Goal: Task Accomplishment & Management: Manage account settings

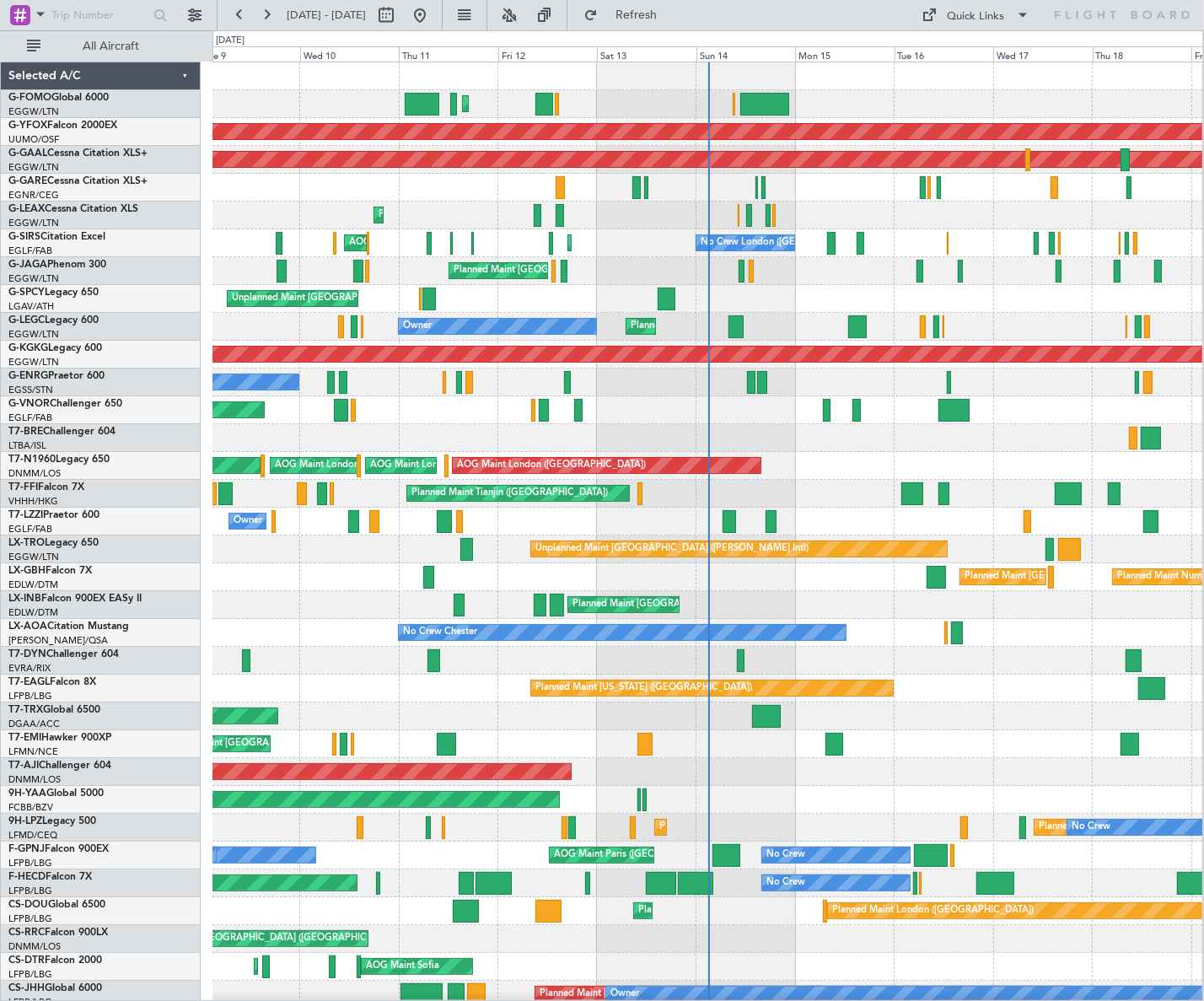
drag, startPoint x: 128, startPoint y: 55, endPoint x: 133, endPoint y: 64, distance: 10.3
click at [127, 53] on button "All Aircraft" at bounding box center [101, 46] width 164 height 27
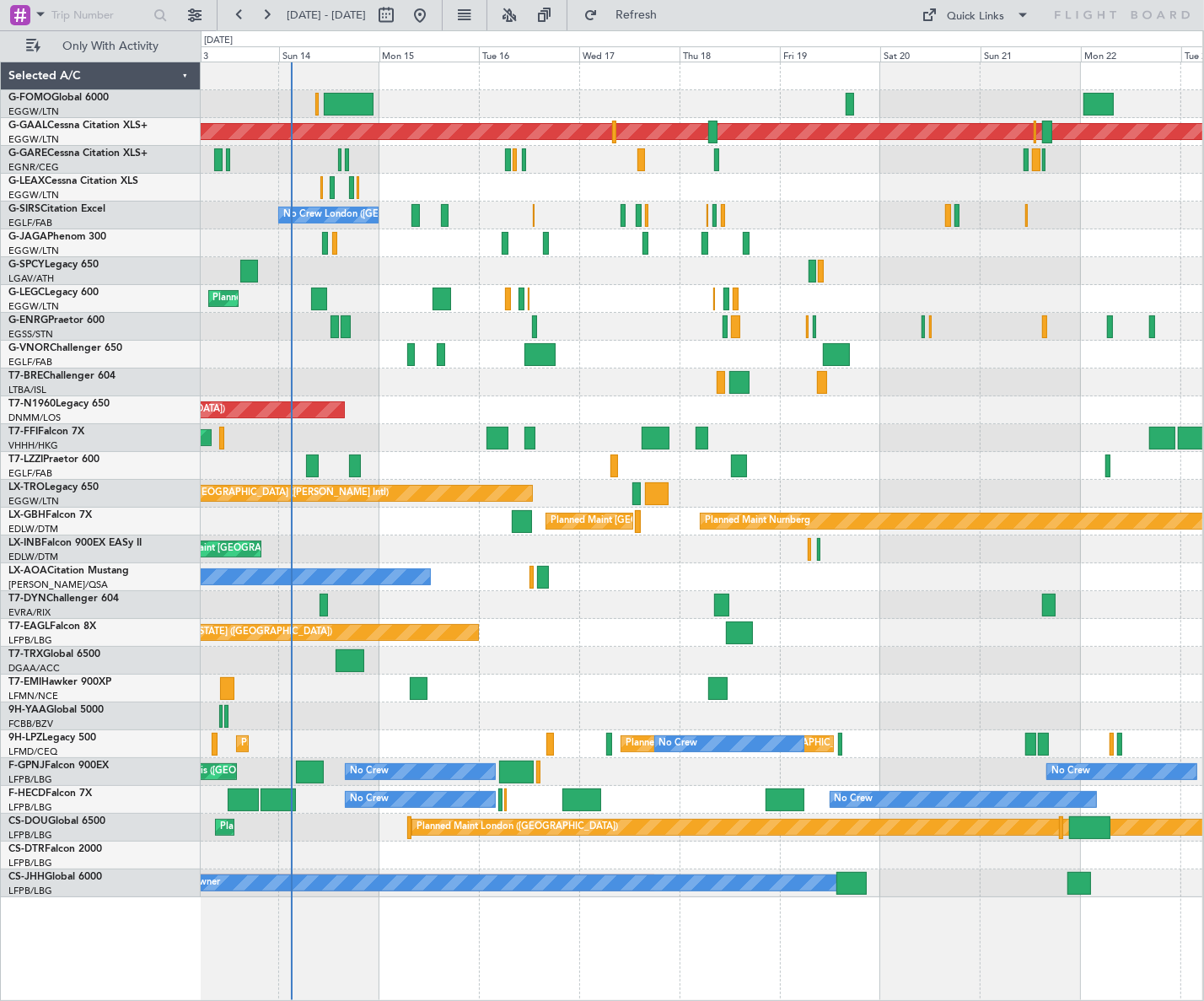
click at [408, 450] on div "Planned Maint [GEOGRAPHIC_DATA] ([GEOGRAPHIC_DATA]) Planned [GEOGRAPHIC_DATA] P…" at bounding box center [701, 480] width 1002 height 835
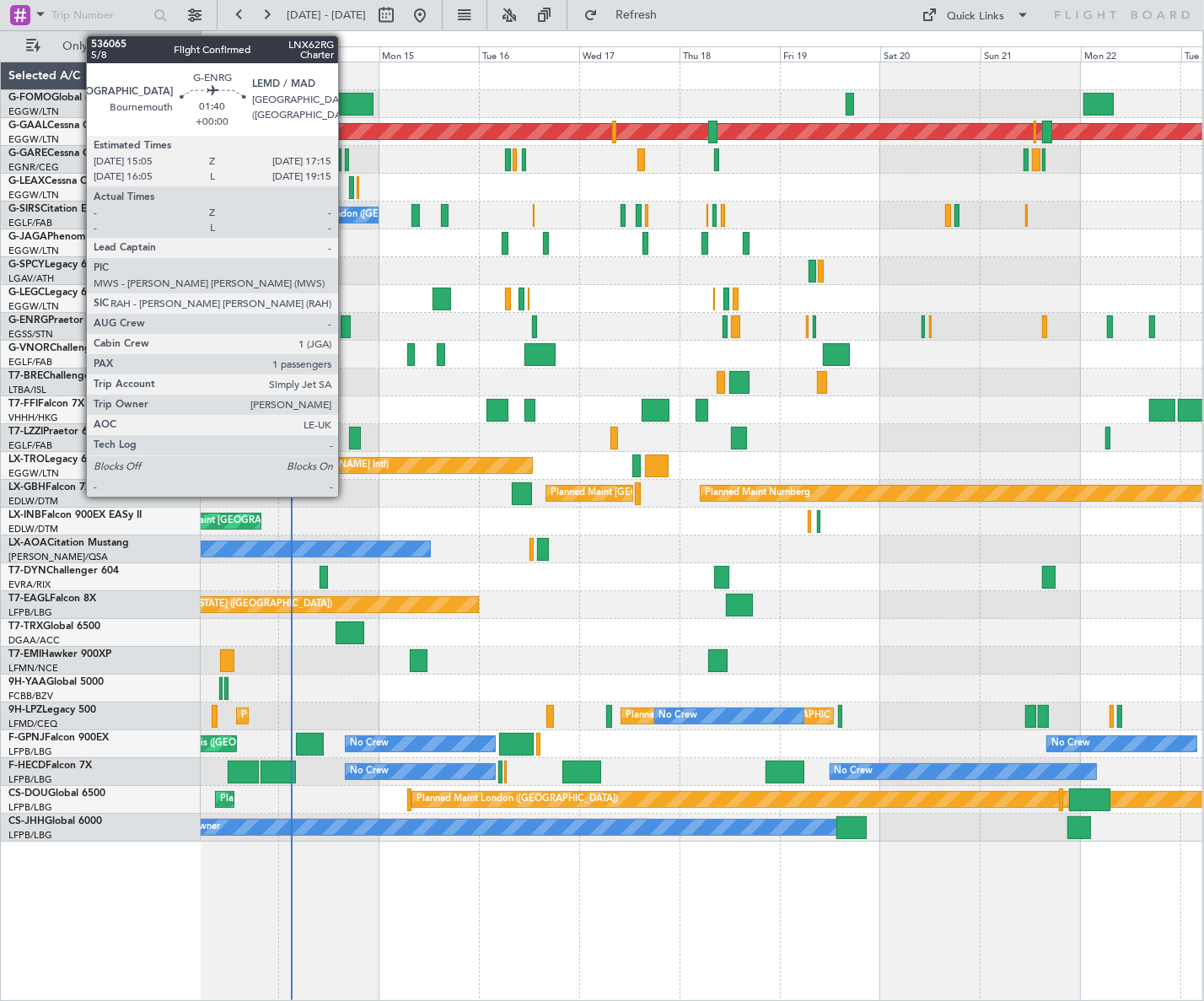
click at [346, 329] on div at bounding box center [345, 326] width 9 height 23
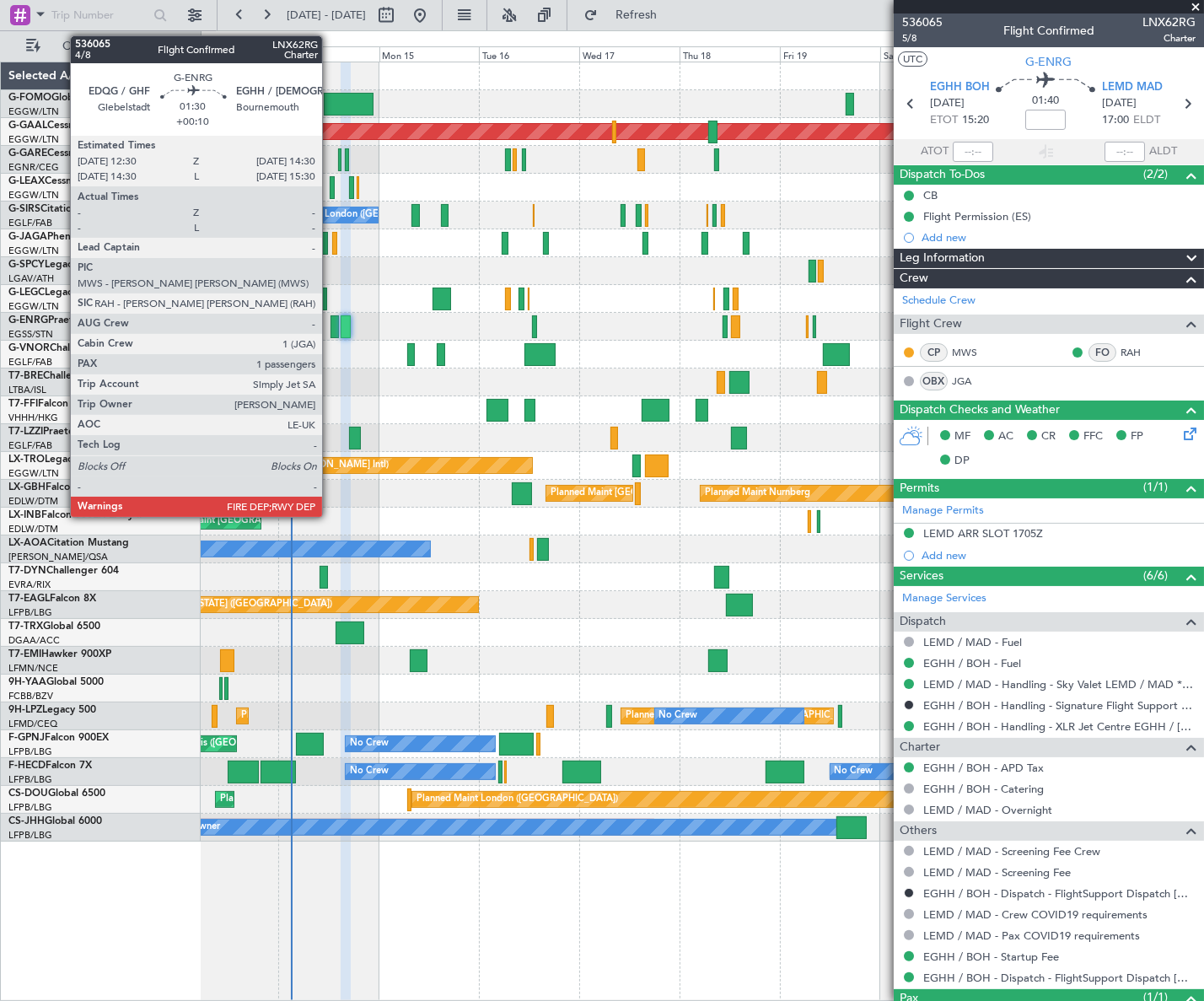
click at [331, 321] on div at bounding box center [335, 326] width 9 height 23
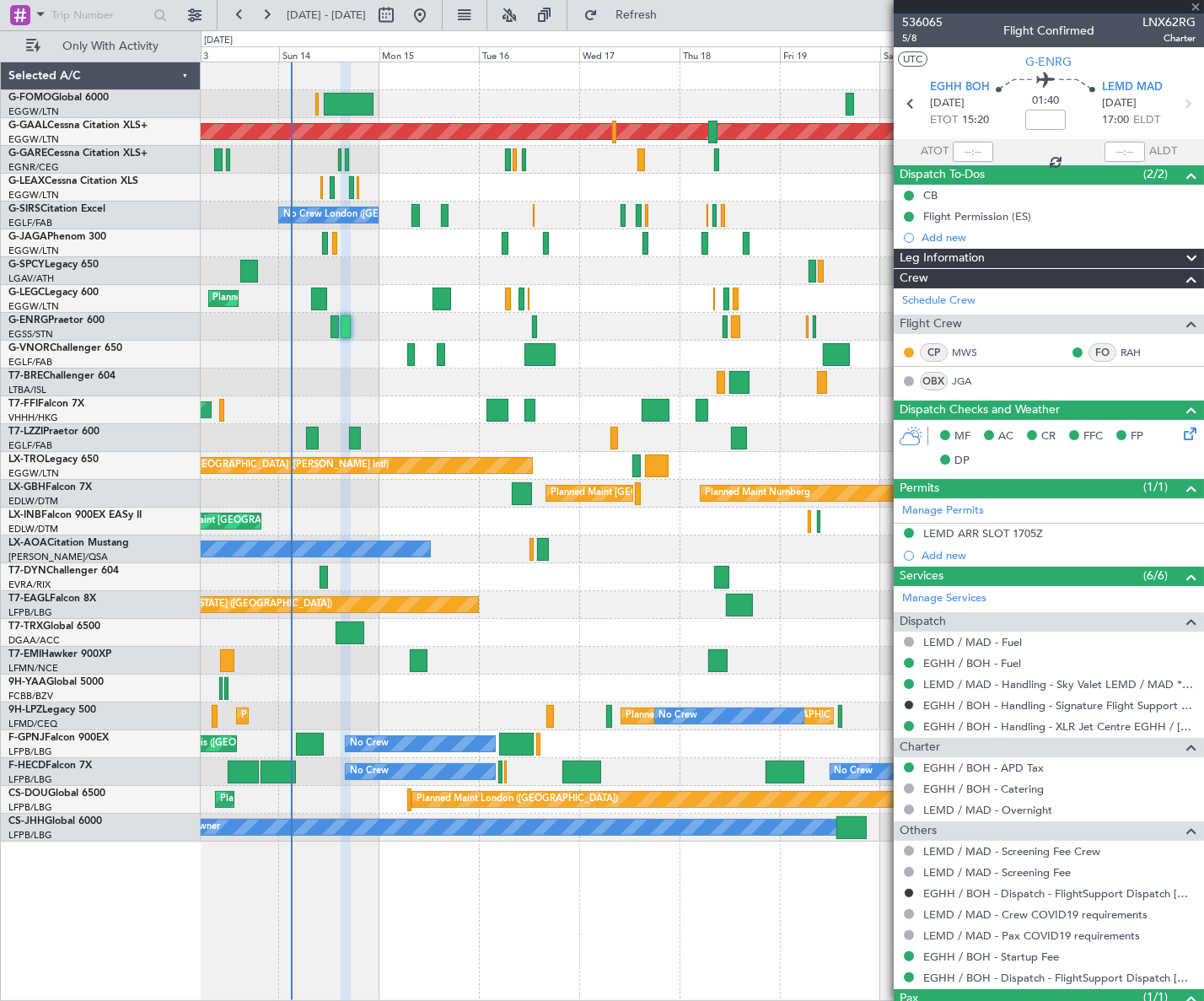
type input "+00:10"
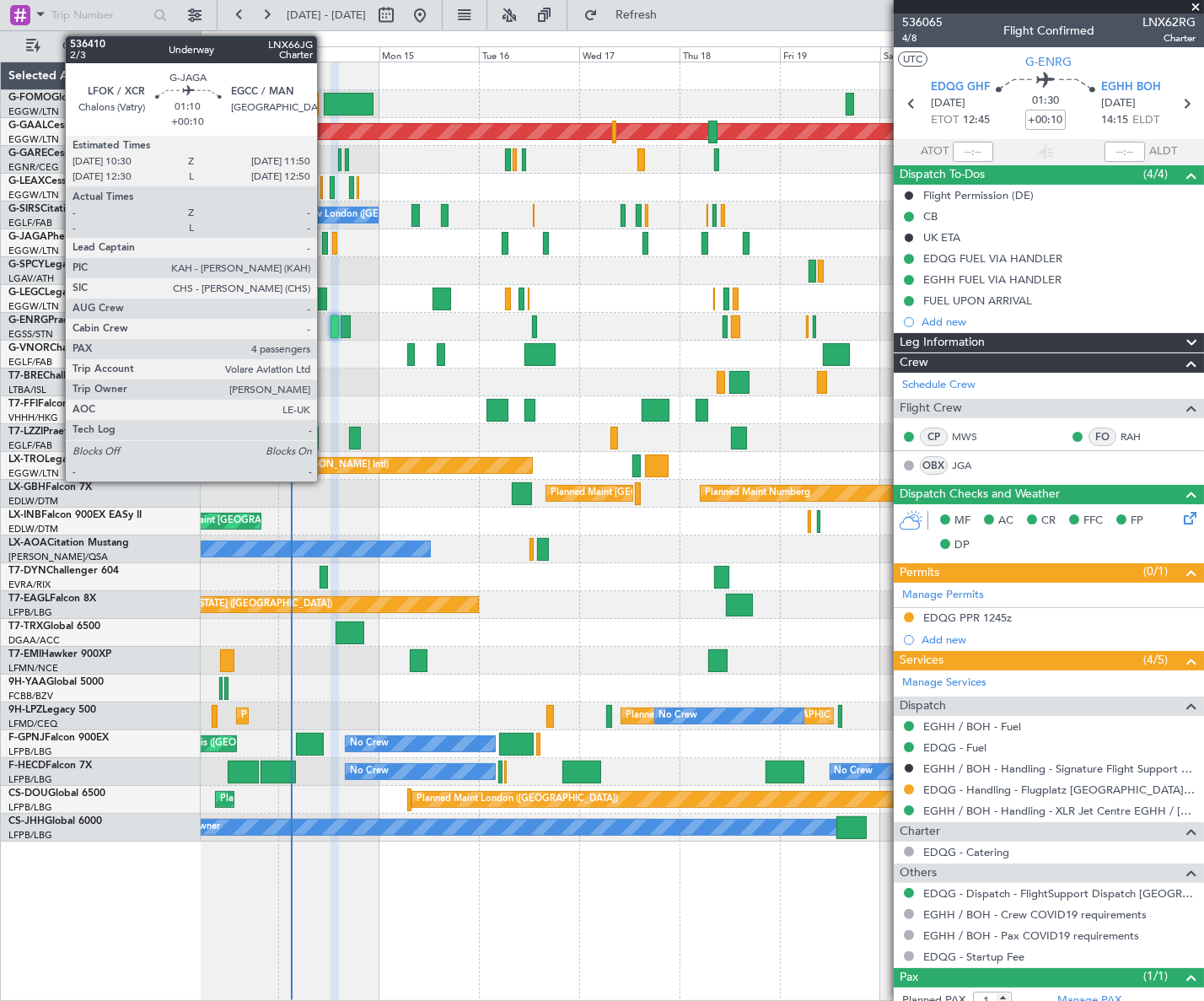
click at [325, 237] on div at bounding box center [325, 243] width 6 height 23
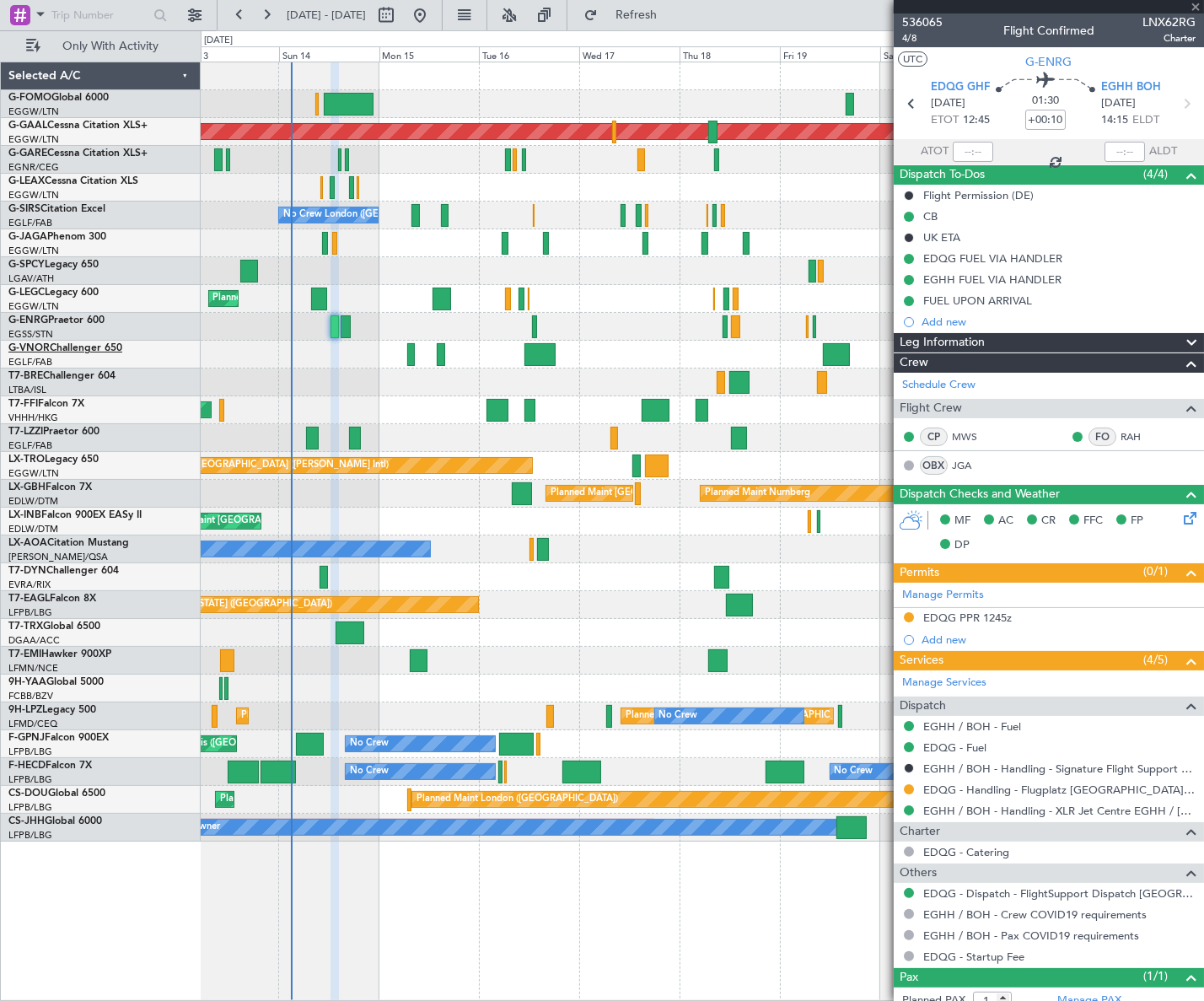
type input "4"
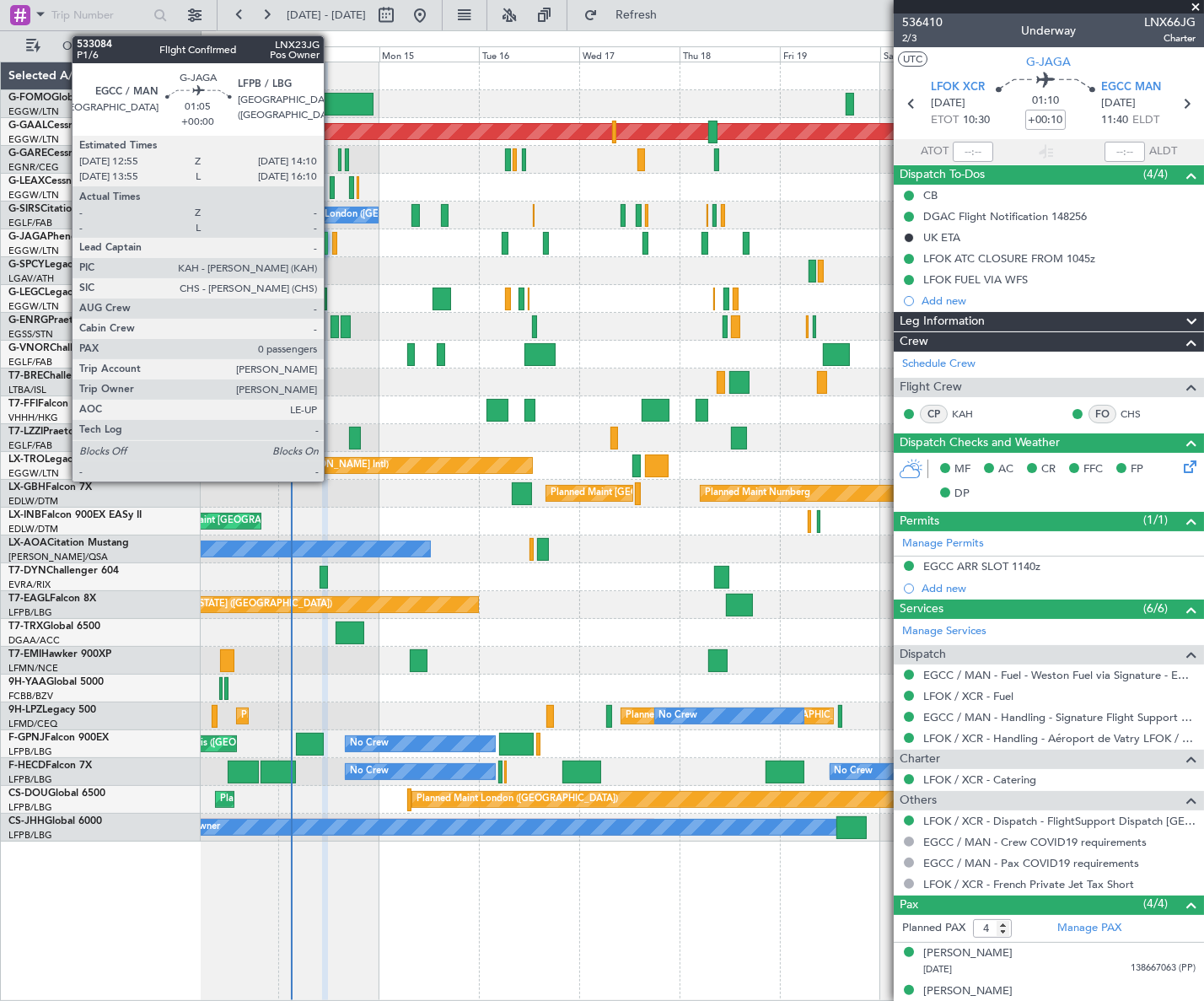
click at [332, 235] on div at bounding box center [335, 243] width 6 height 23
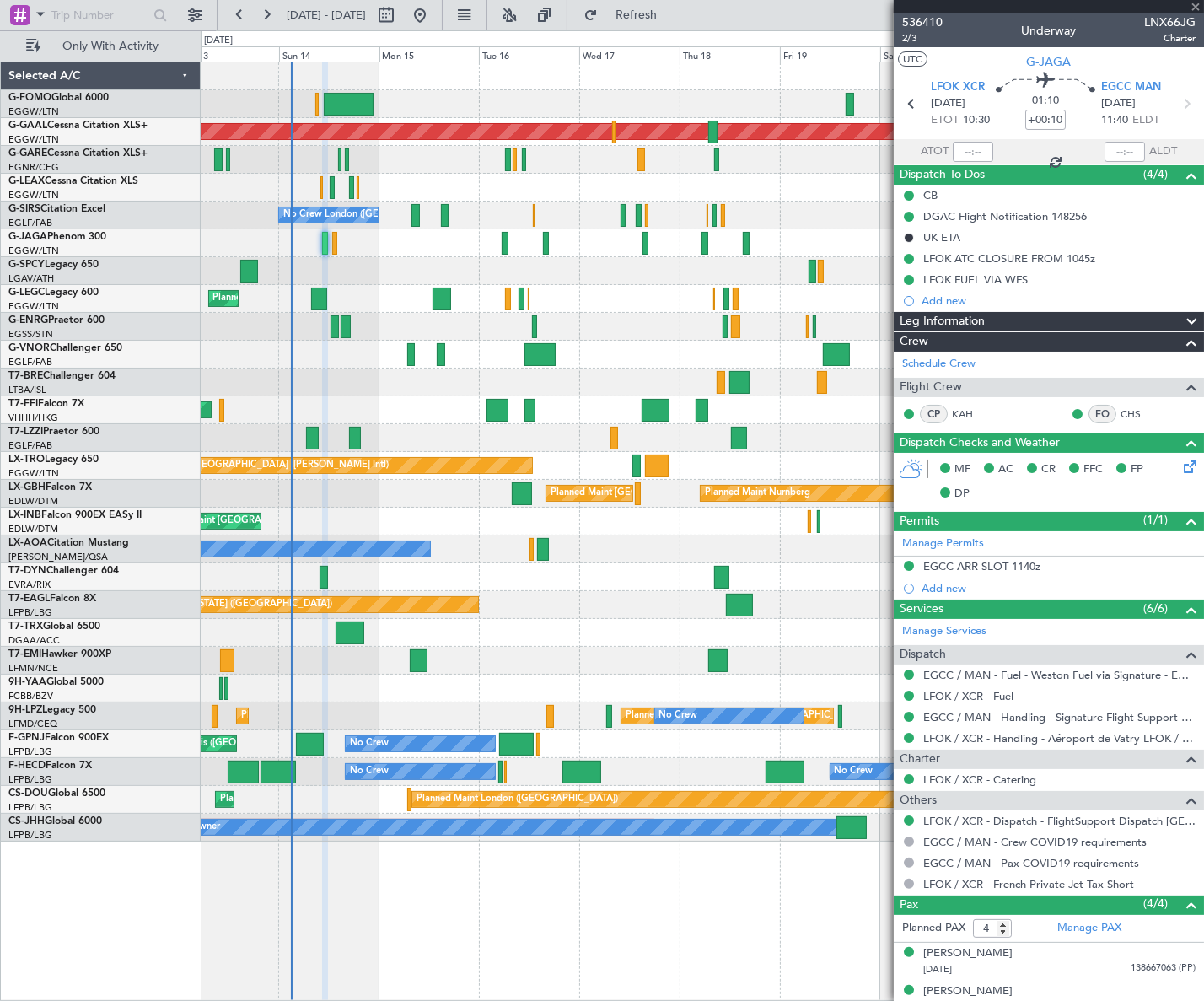
type input "0"
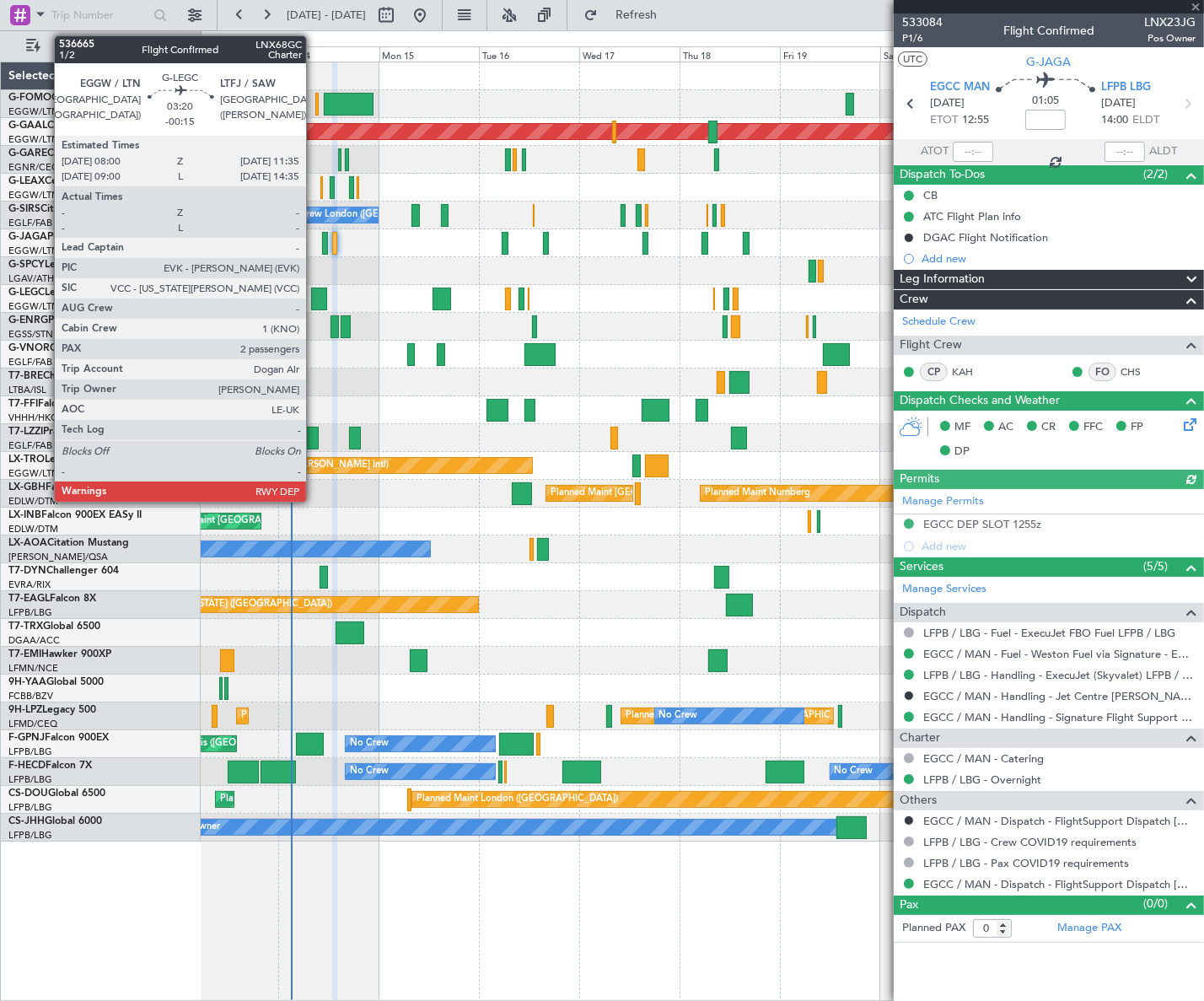
click at [314, 297] on div at bounding box center [319, 299] width 15 height 23
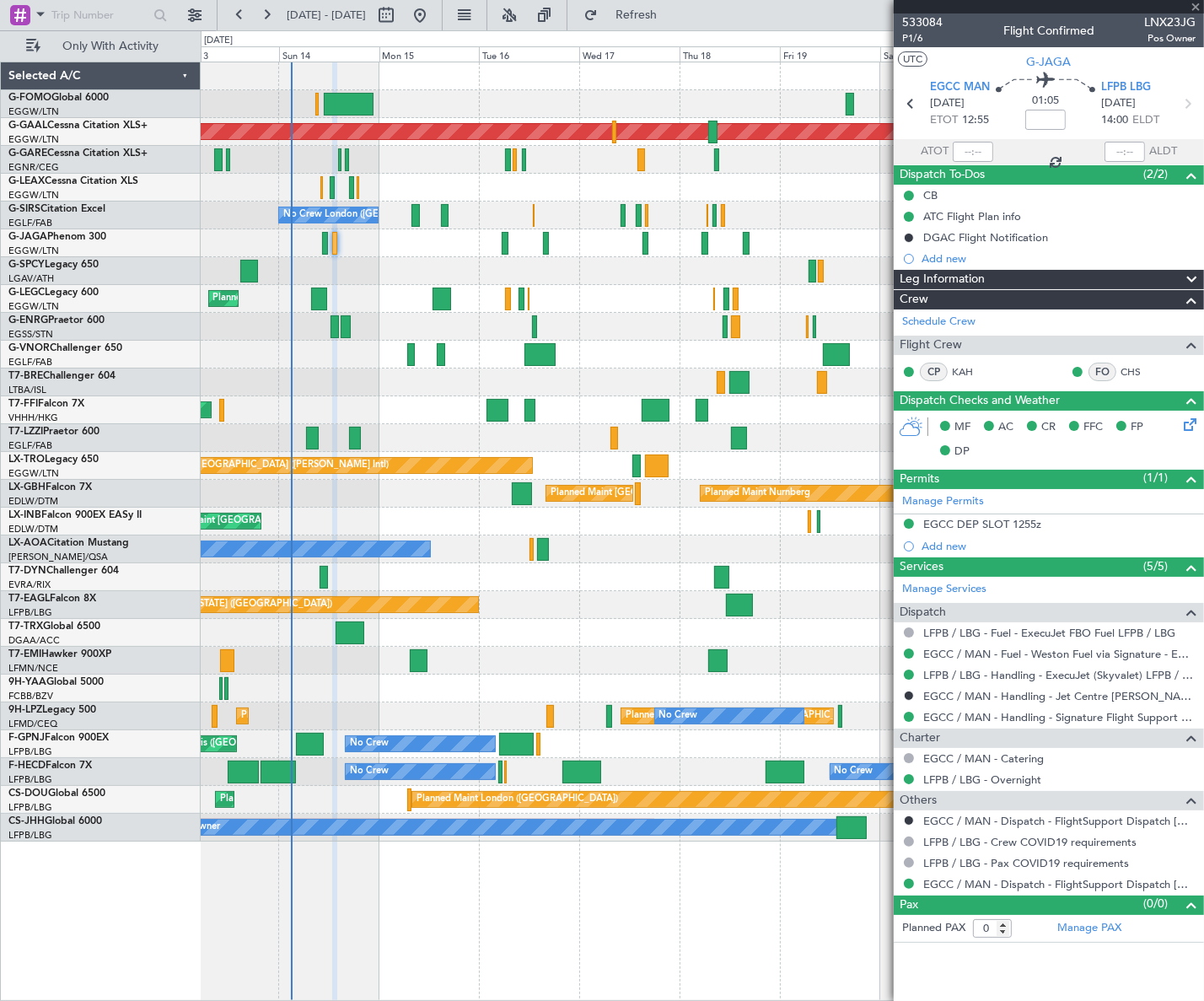
type input "-00:15"
type input "2"
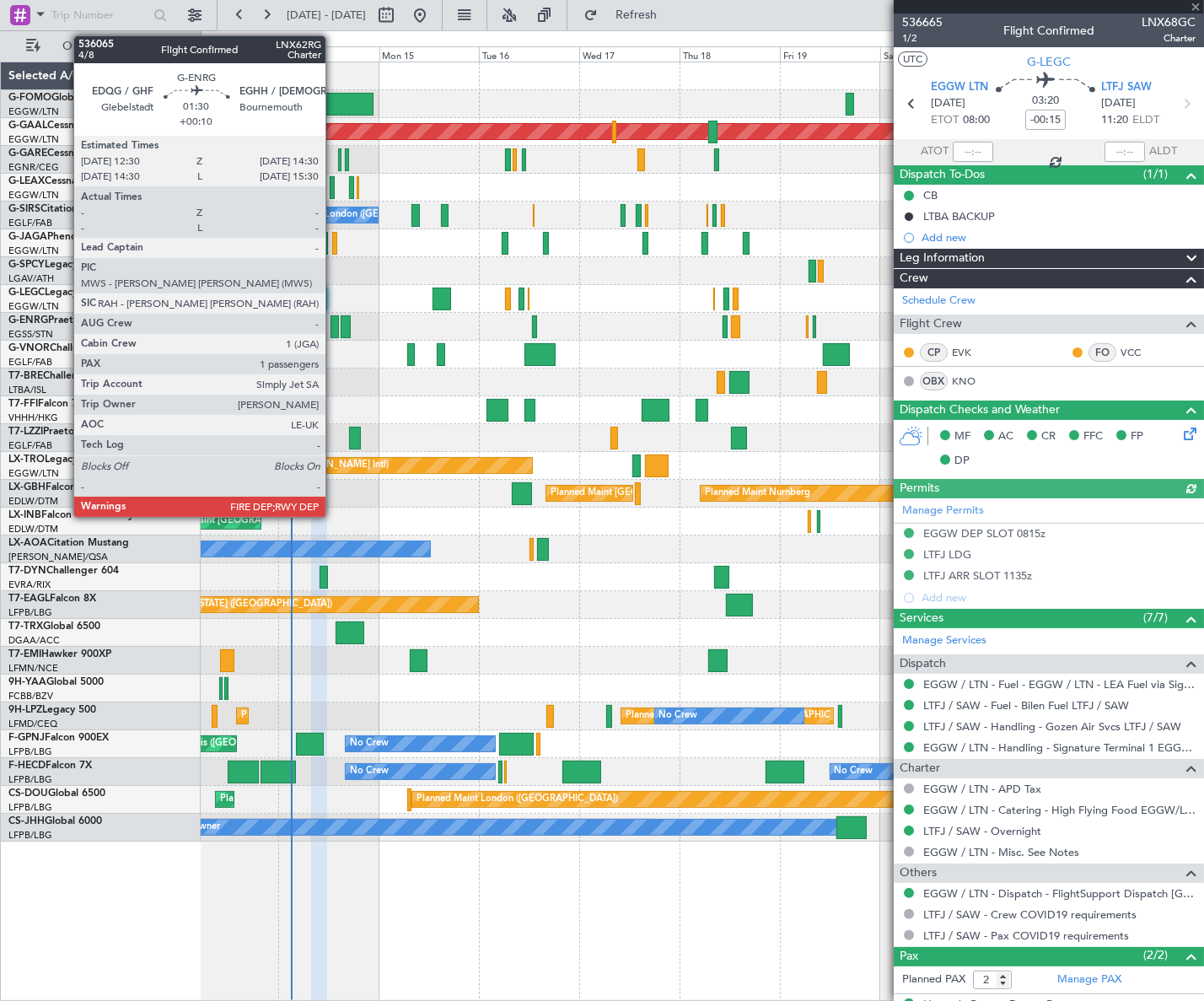
click at [333, 326] on div at bounding box center [335, 326] width 9 height 23
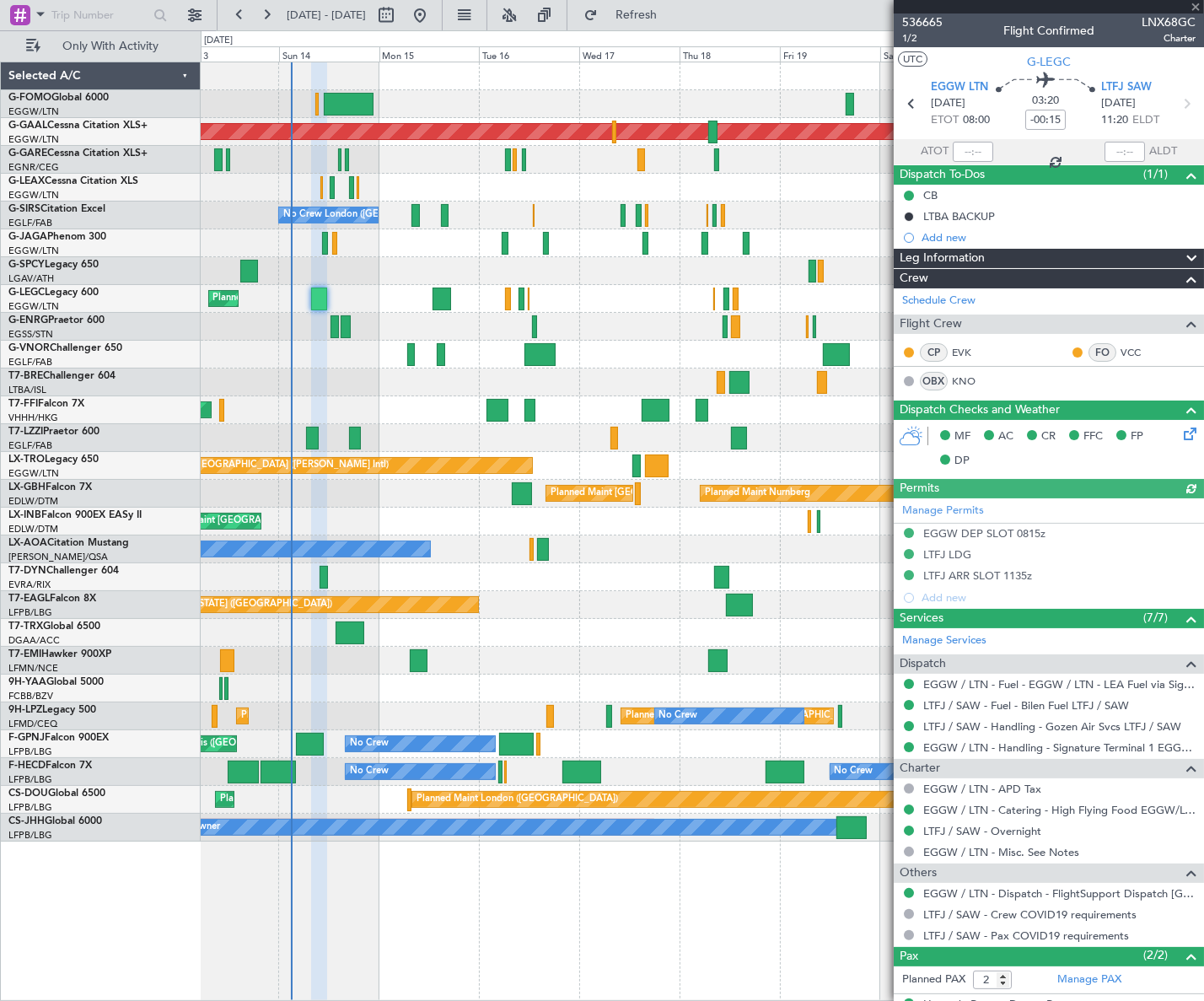
type input "+00:10"
type input "1"
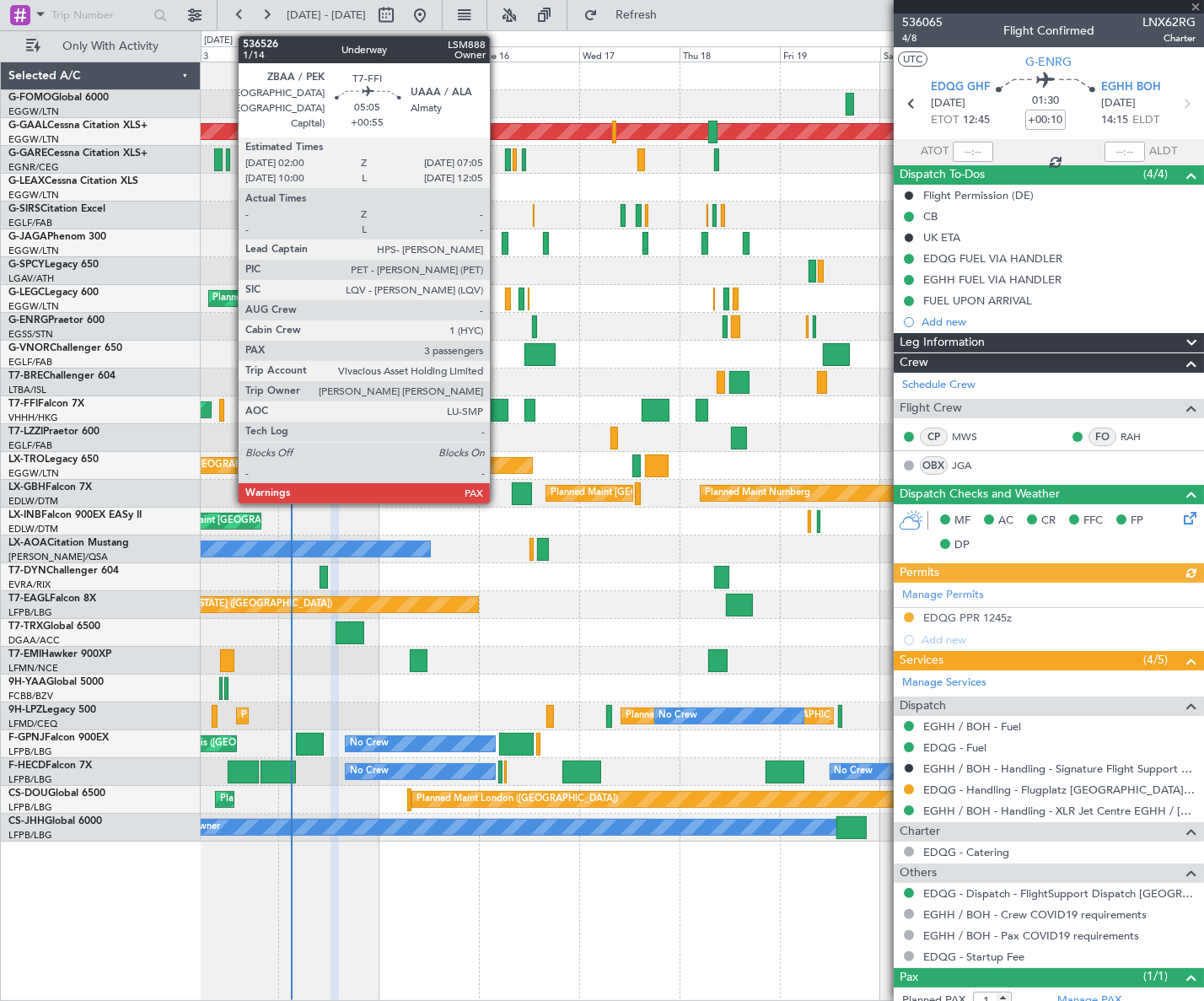
click at [498, 404] on div at bounding box center [498, 410] width 22 height 23
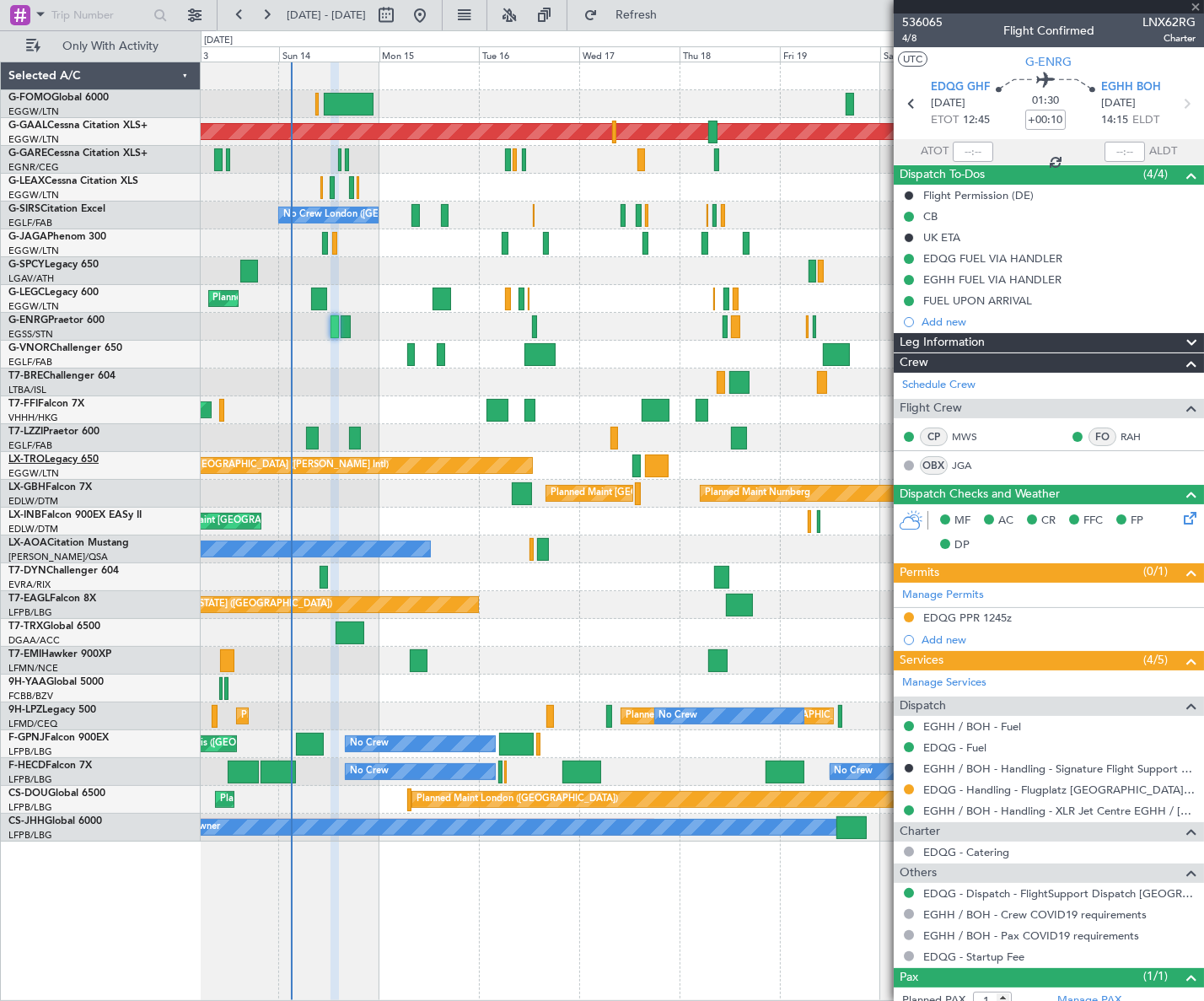
type input "+00:55"
type input "3"
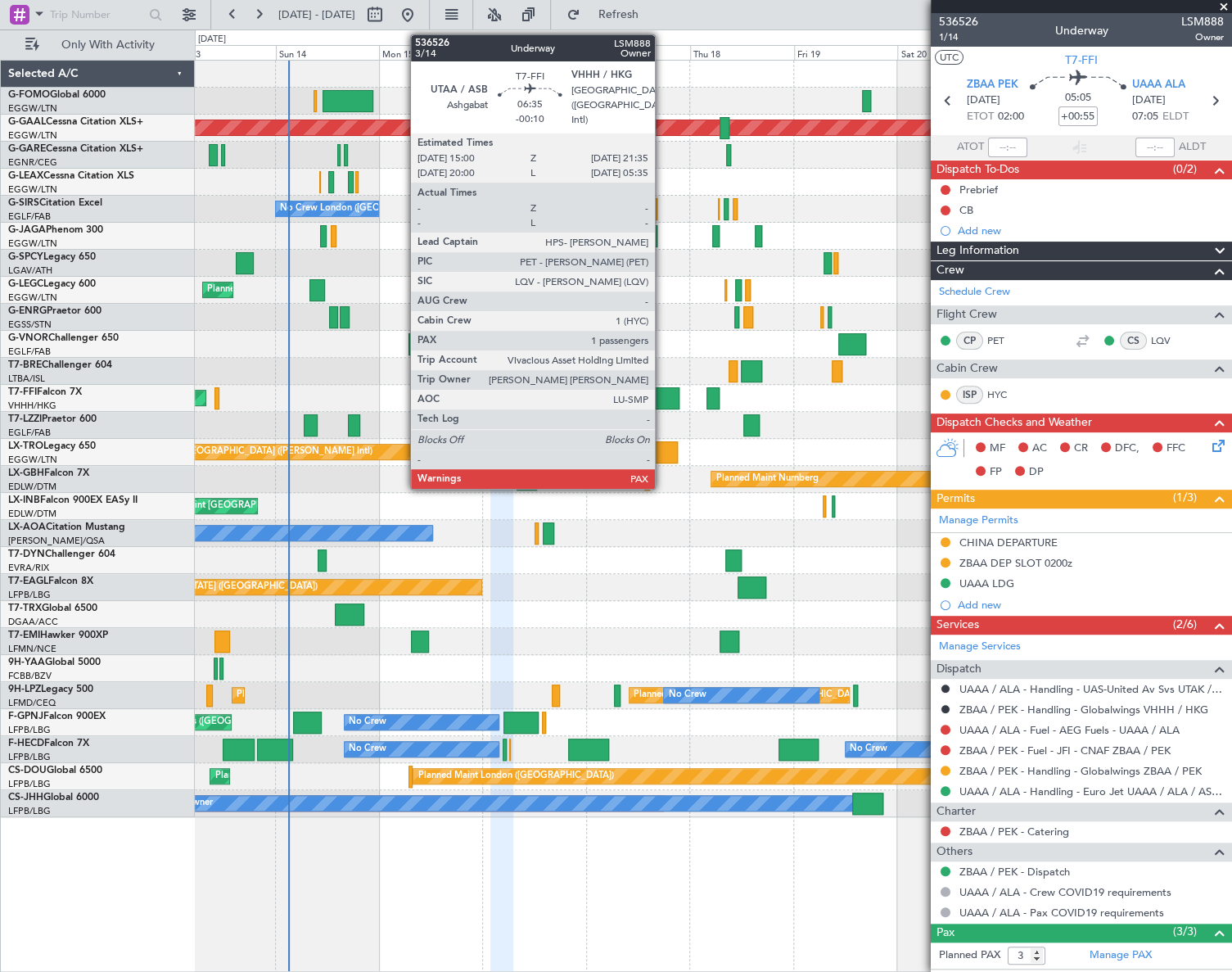
click at [663, 392] on div at bounding box center [665, 398] width 28 height 22
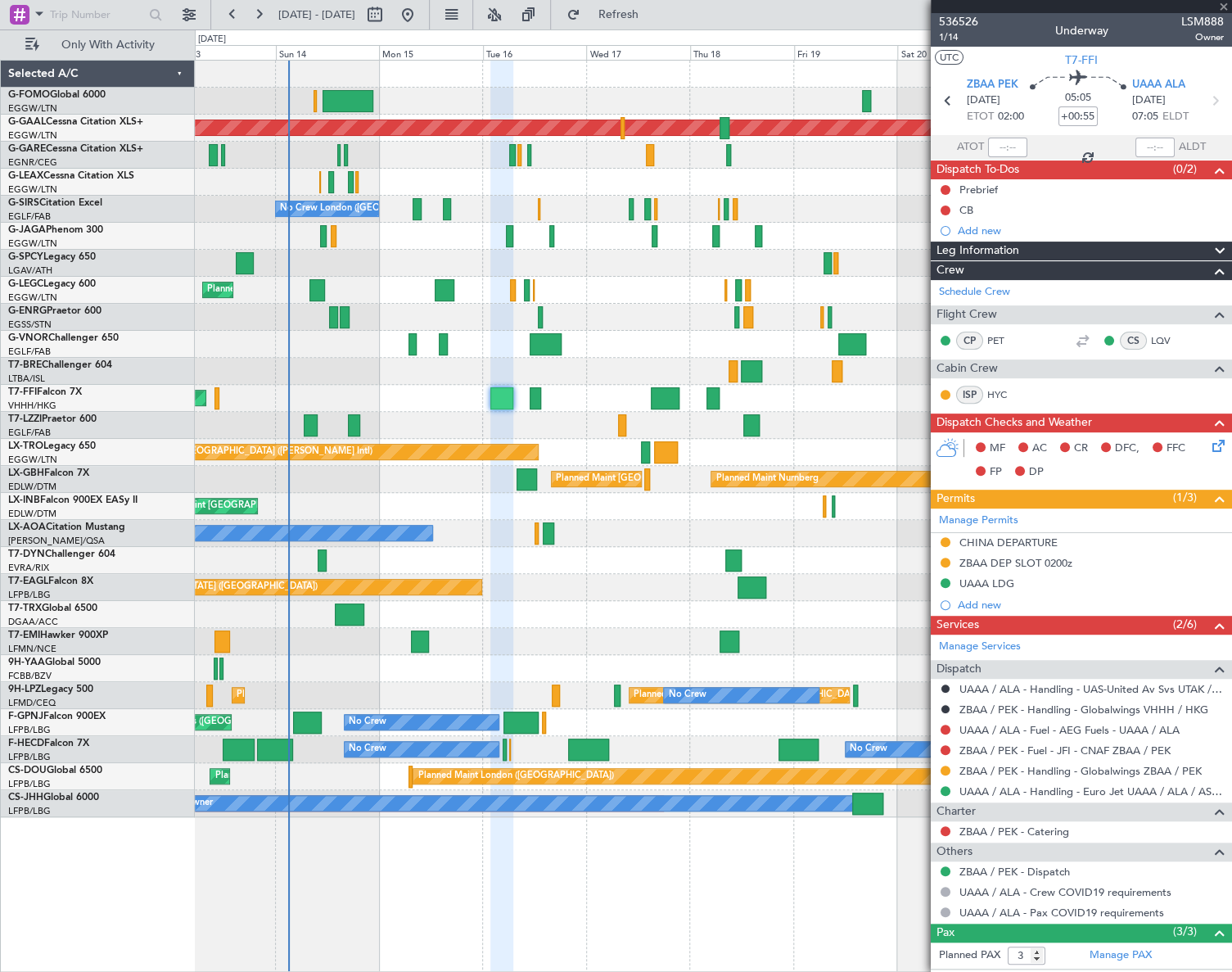
type input "-00:10"
type input "1"
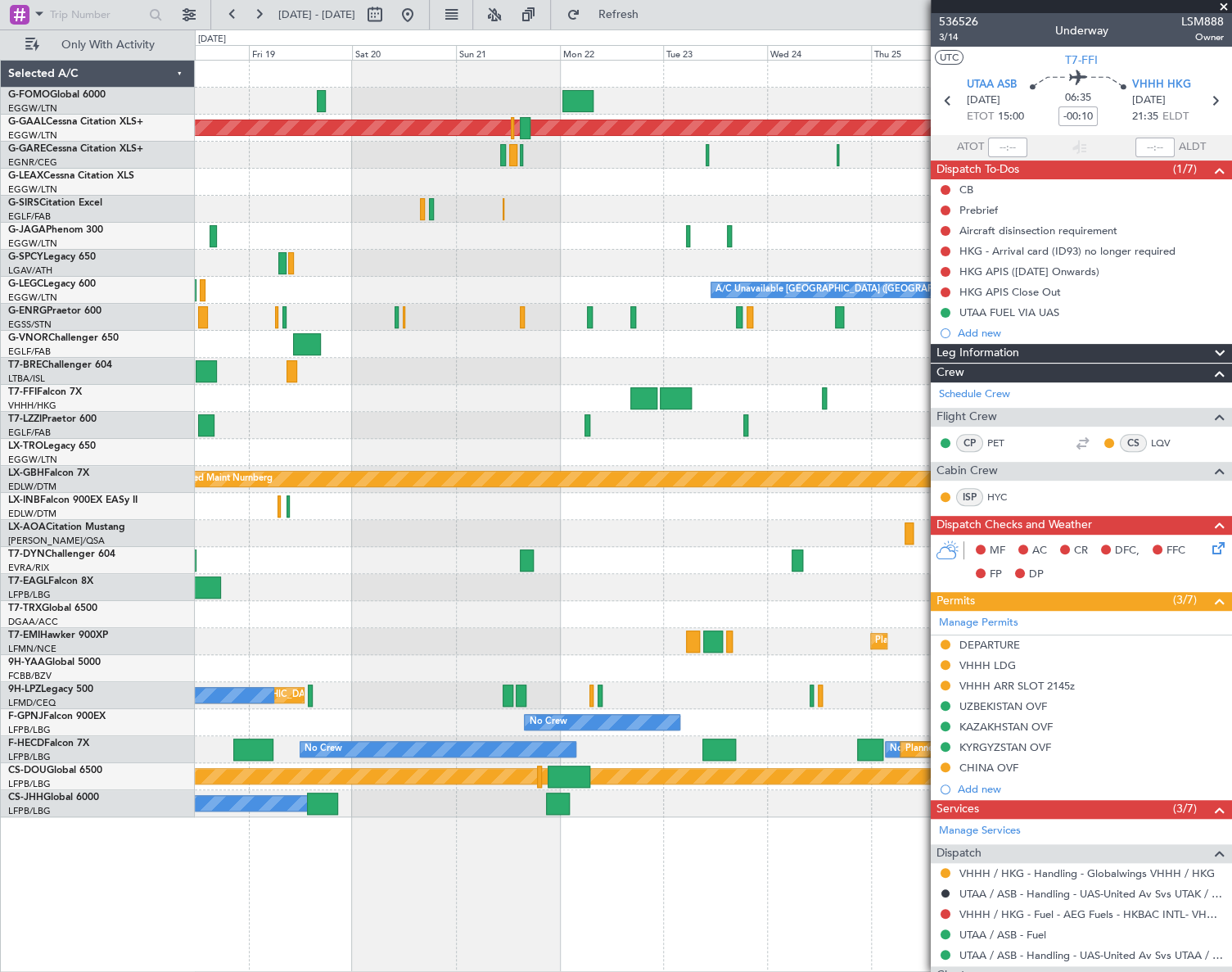
click at [164, 505] on div "Planned Maint Dusseldorf A/C Unavailable [GEOGRAPHIC_DATA] ([GEOGRAPHIC_DATA]) …" at bounding box center [616, 501] width 1232 height 943
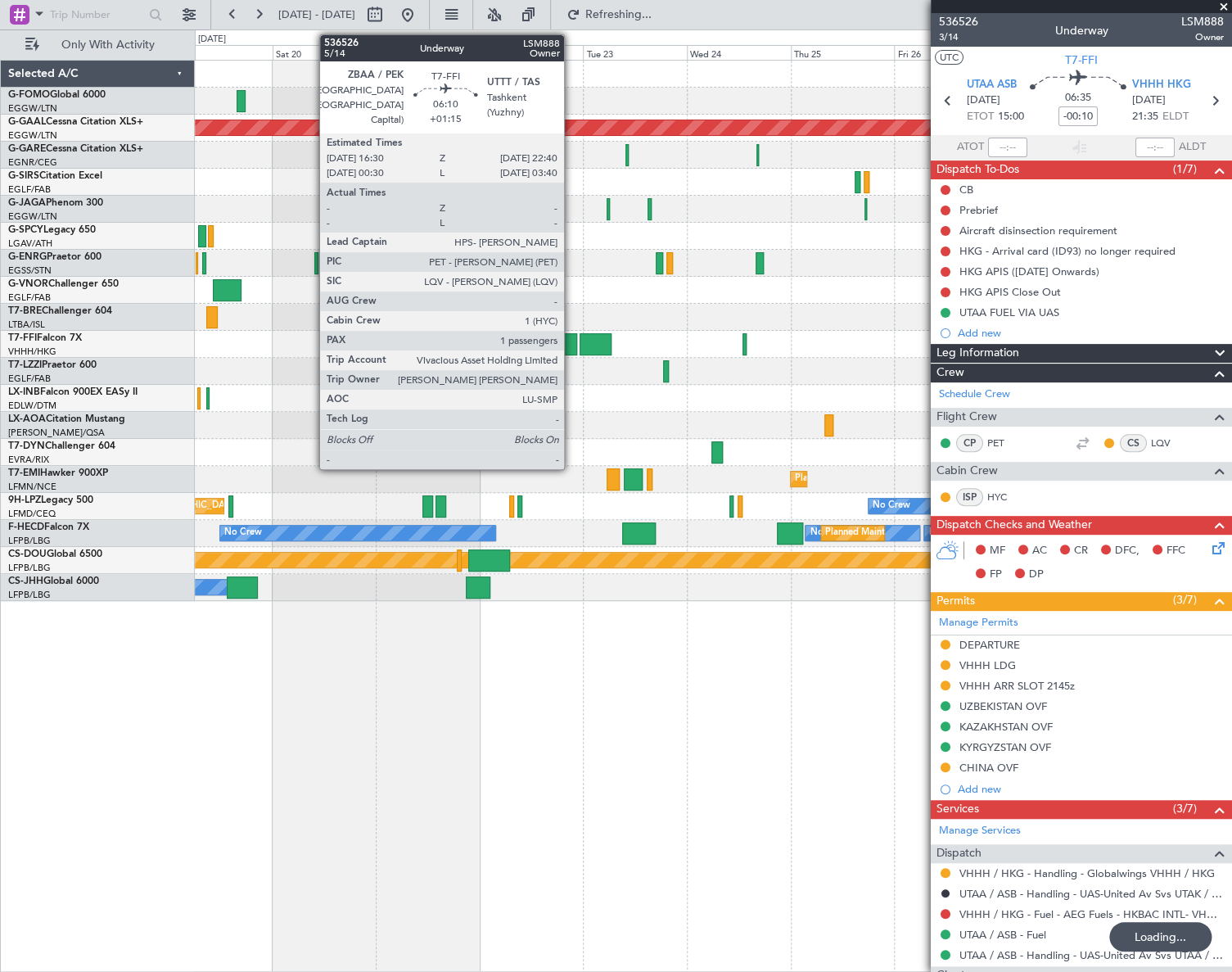
click at [571, 340] on div at bounding box center [564, 344] width 27 height 22
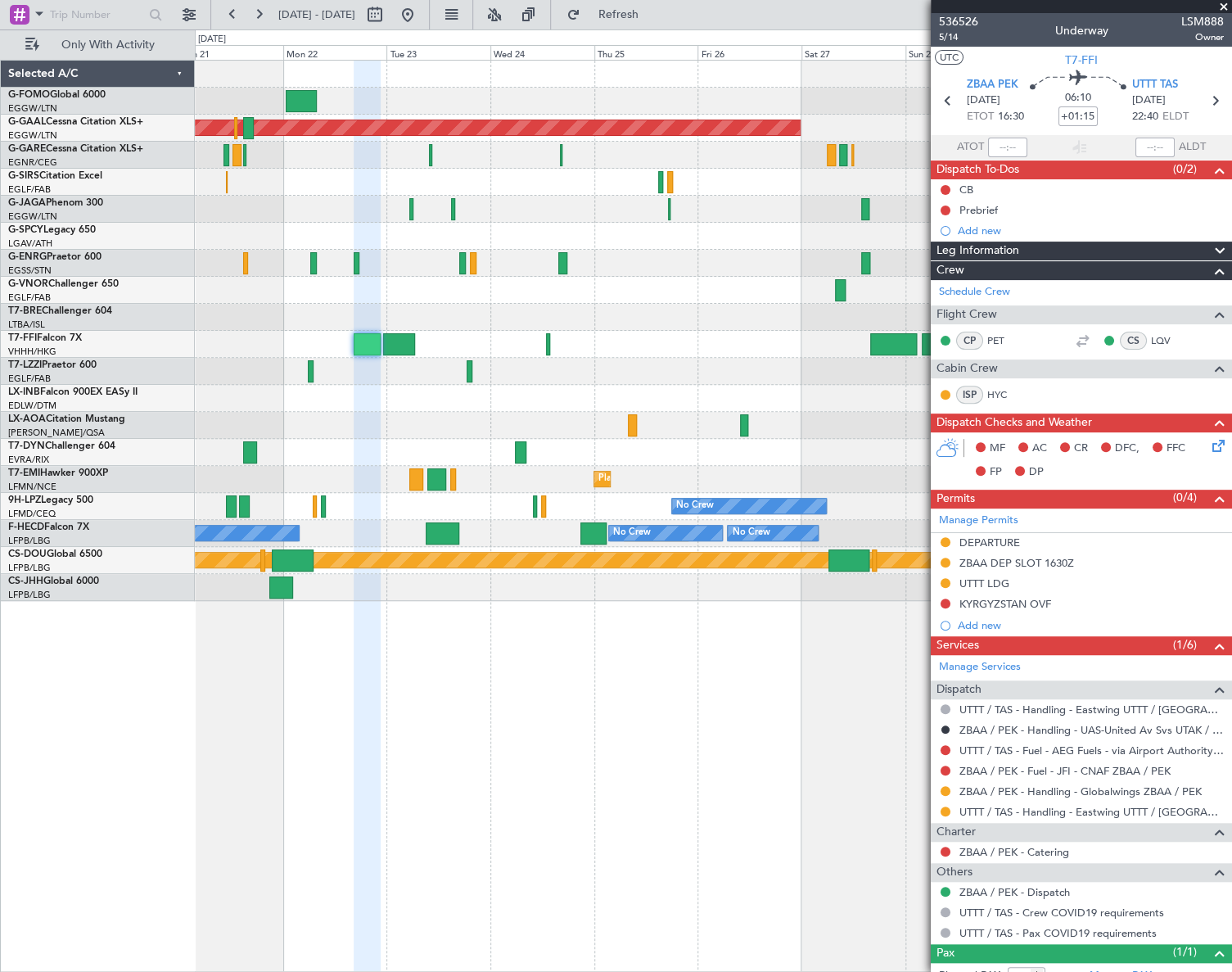
click at [101, 617] on div "Planned Maint Dusseldorf Planned Maint [GEOGRAPHIC_DATA] No Crew [GEOGRAPHIC_DA…" at bounding box center [616, 501] width 1232 height 943
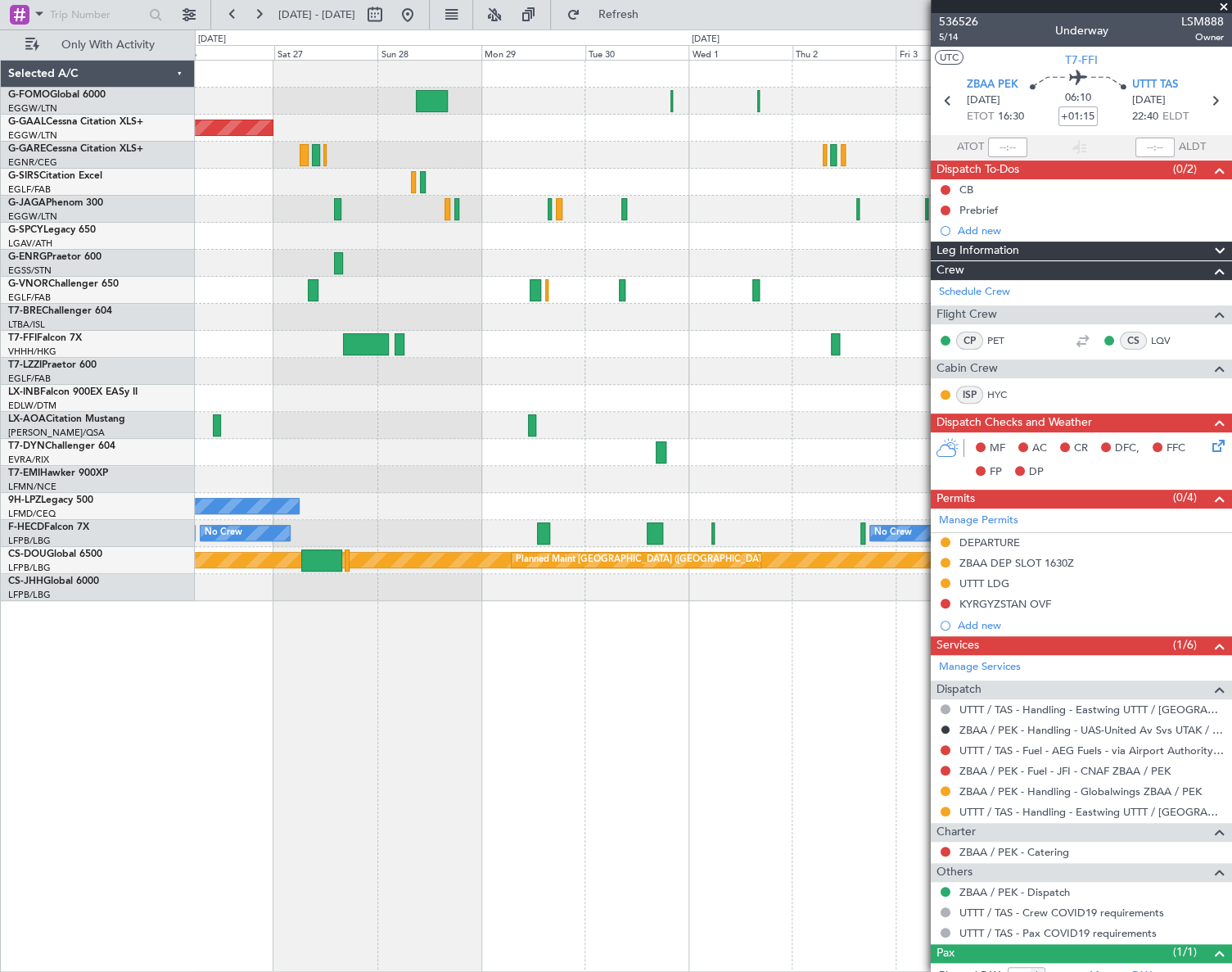
click at [110, 784] on div "Planned Maint Dusseldorf No Crew [GEOGRAPHIC_DATA] ([GEOGRAPHIC_DATA]) Planned …" at bounding box center [616, 501] width 1232 height 943
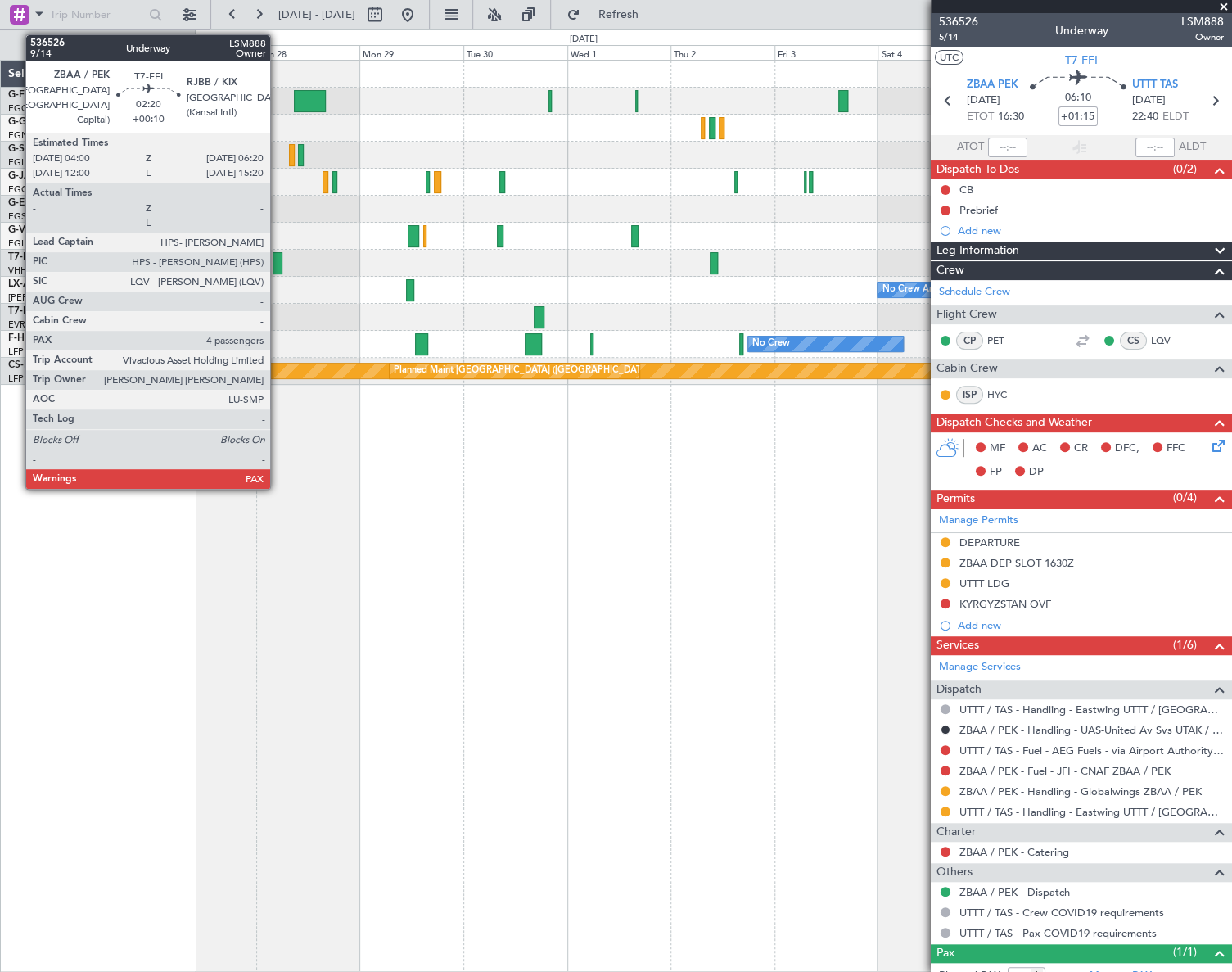
click at [278, 262] on div at bounding box center [278, 263] width 11 height 22
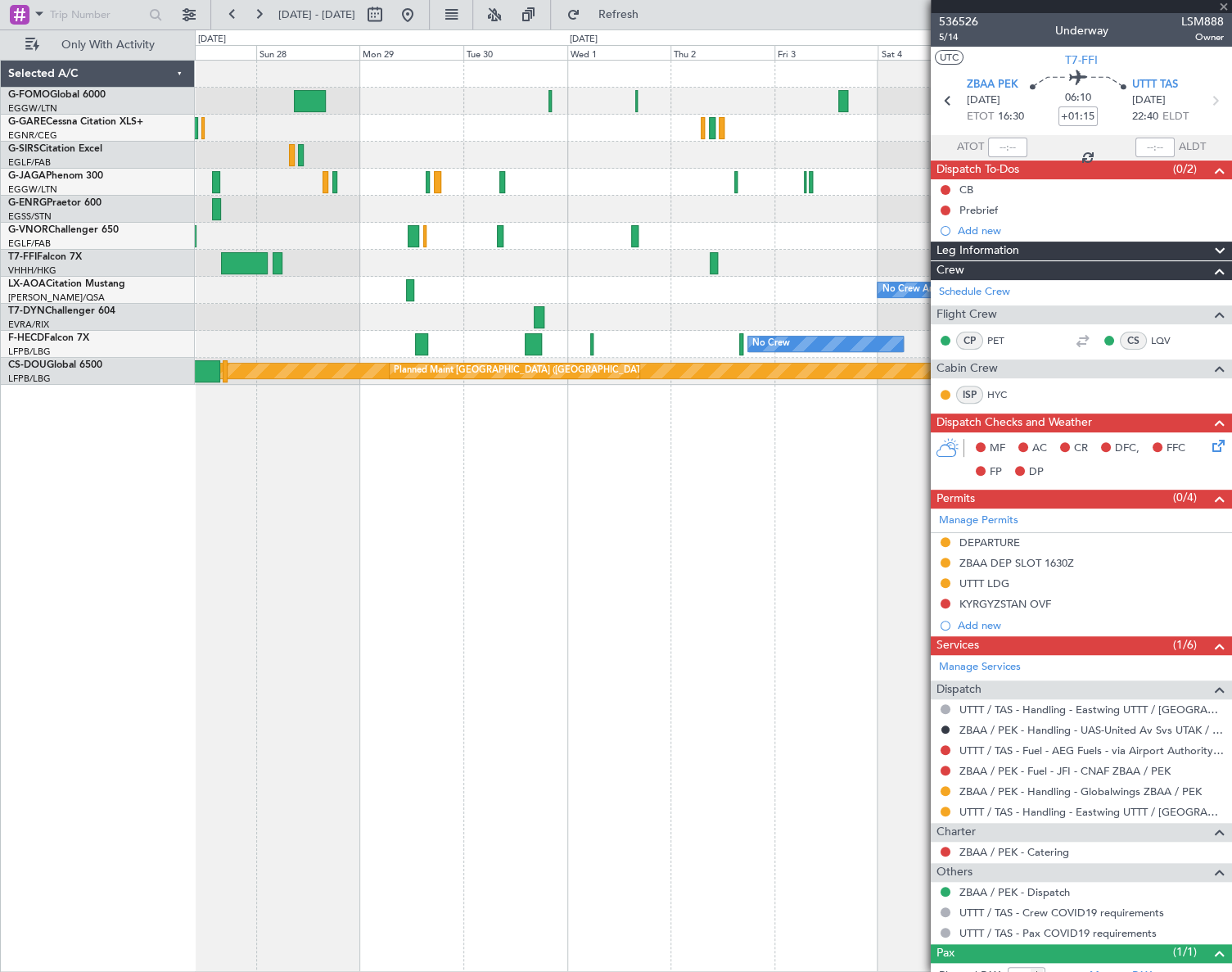
type input "+00:10"
type input "5"
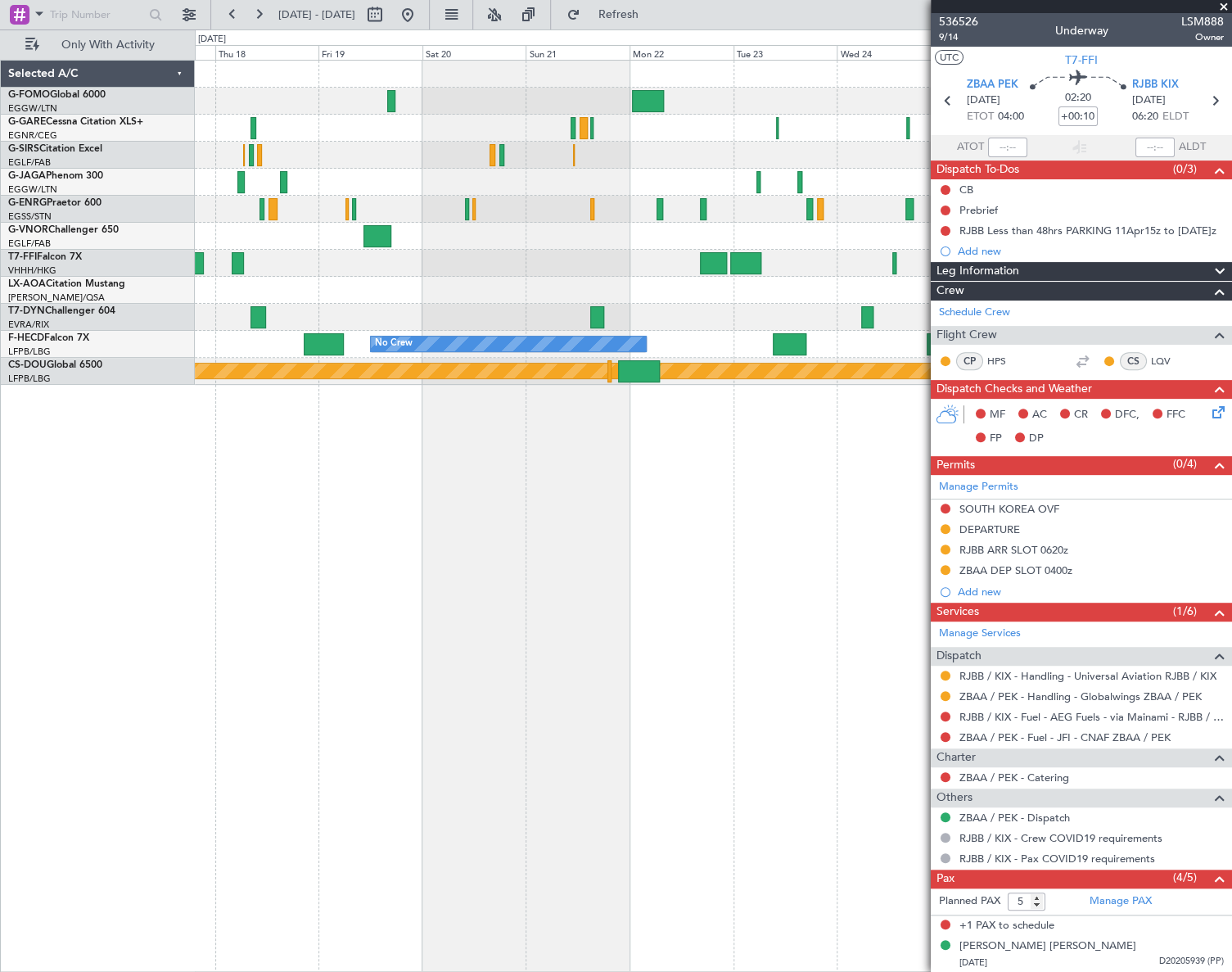
click at [1168, 614] on html "[DATE] - [DATE] Refresh Quick Links Only With Activity No Crew [PERSON_NAME] No…" at bounding box center [616, 486] width 1232 height 972
click at [1168, 679] on html "[DATE] - [DATE] Refresh Quick Links Only With Activity No Crew [PERSON_NAME] No…" at bounding box center [616, 486] width 1232 height 972
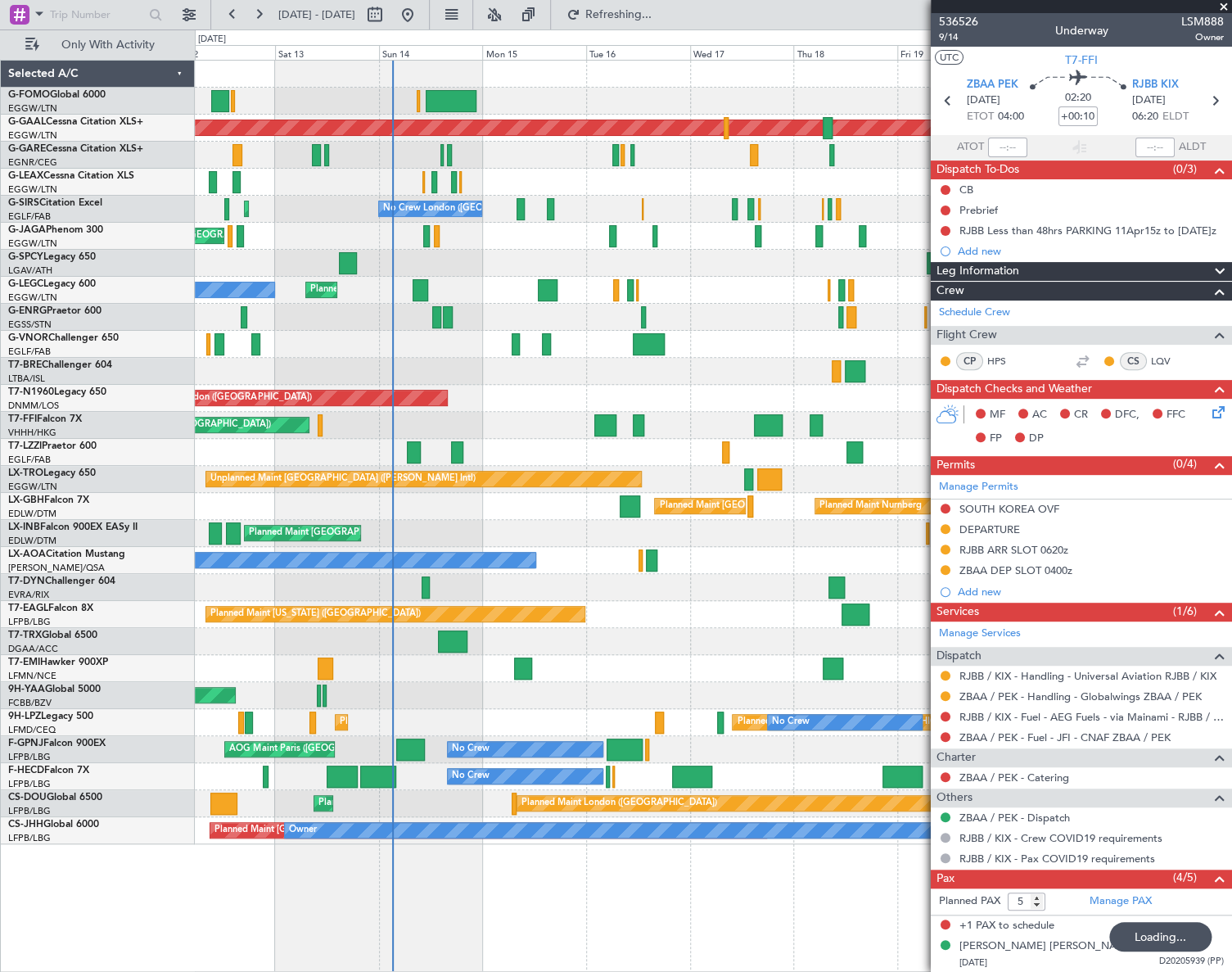
click at [453, 871] on div "Planned Maint [GEOGRAPHIC_DATA] ([GEOGRAPHIC_DATA]) Planned [GEOGRAPHIC_DATA] P…" at bounding box center [713, 516] width 1037 height 912
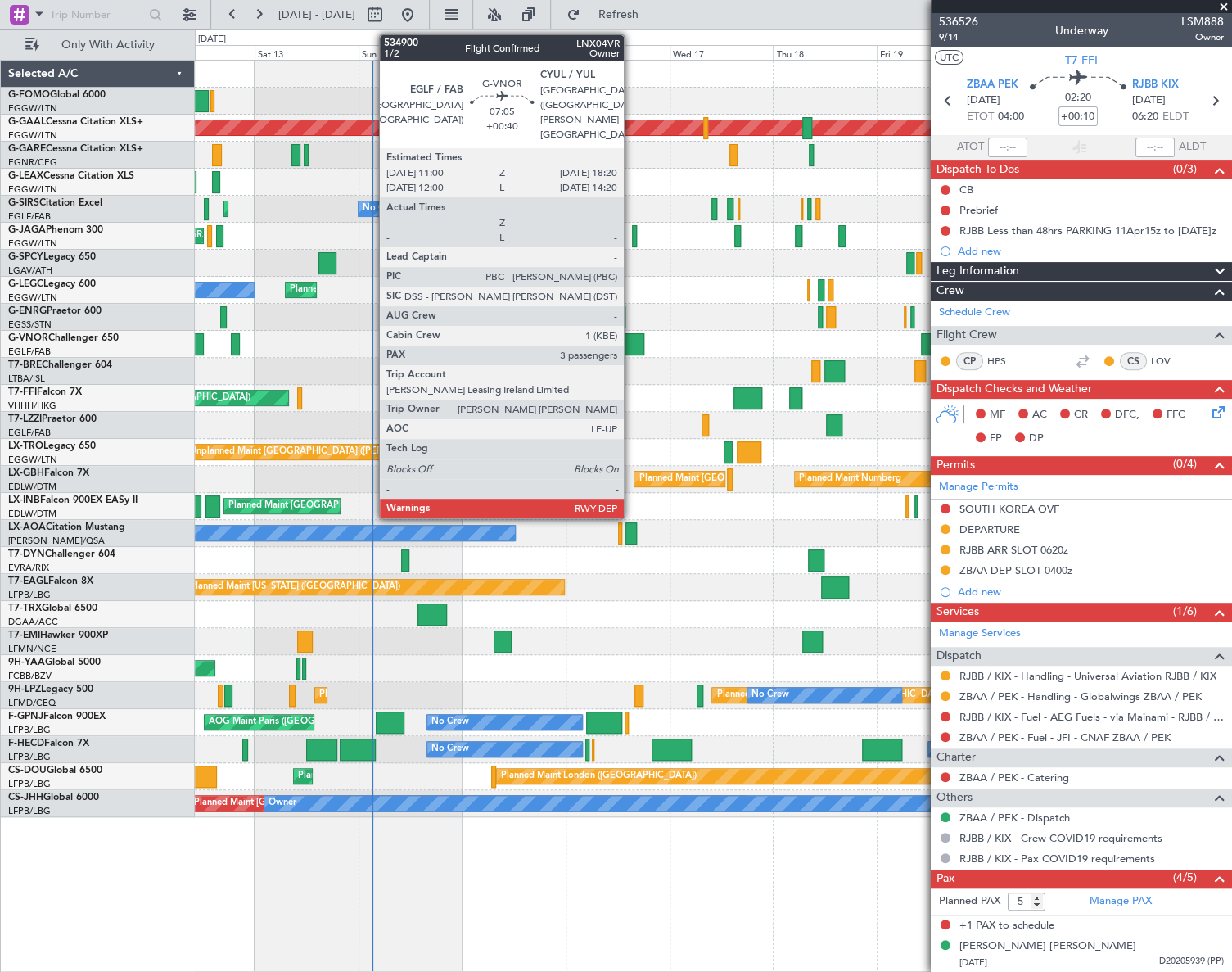
click at [631, 338] on div at bounding box center [628, 344] width 32 height 22
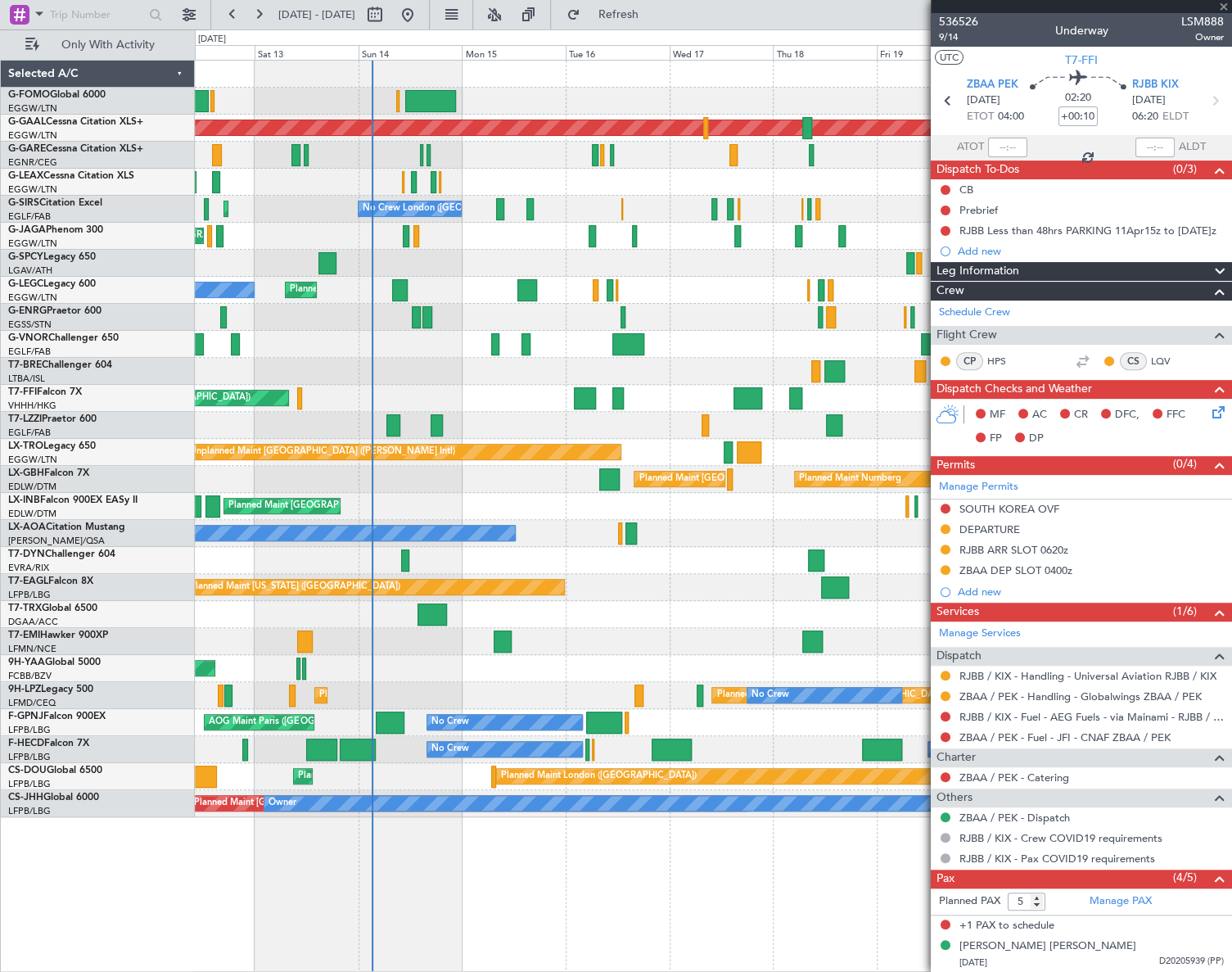
type input "+00:40"
type input "3"
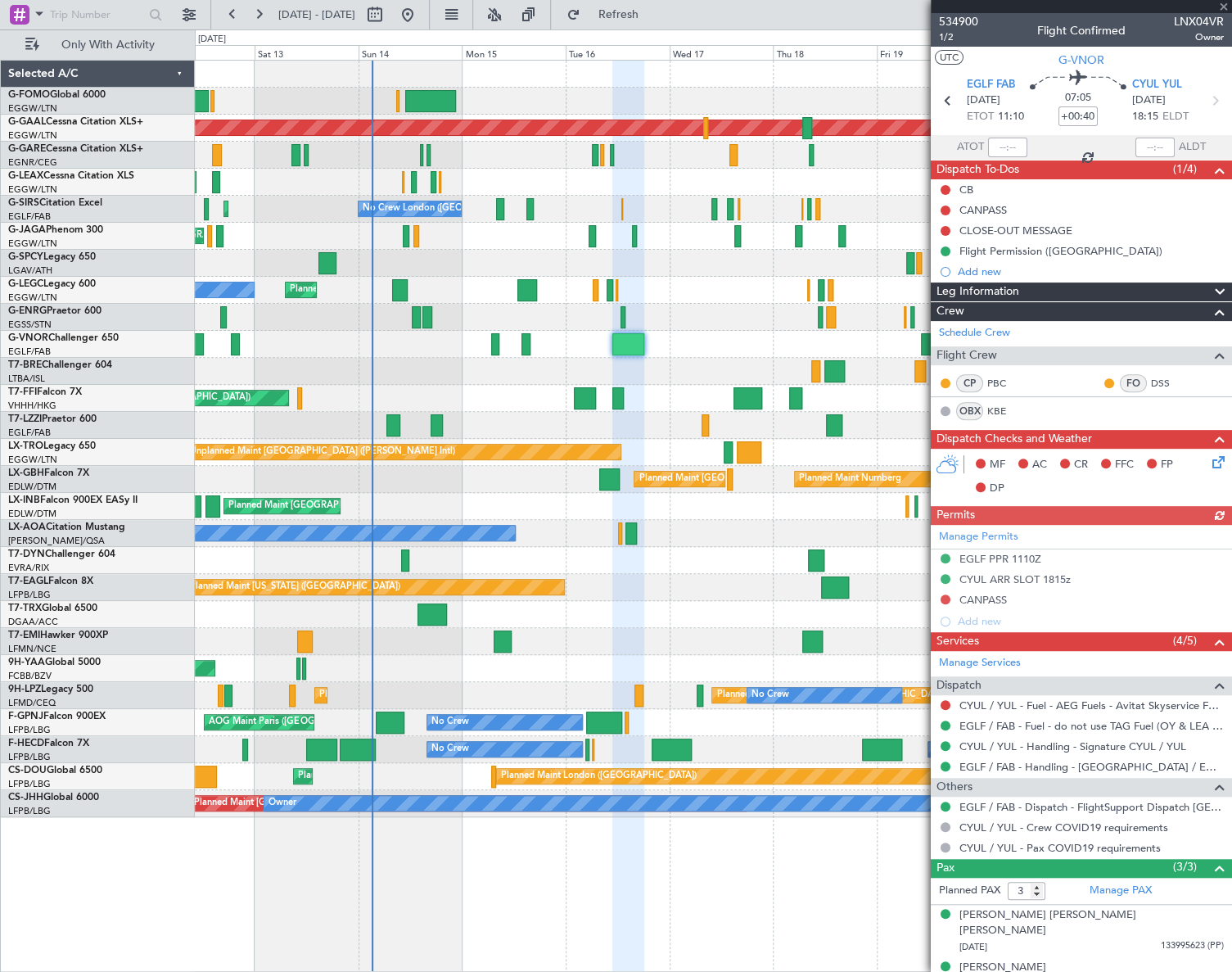
click at [1082, 289] on div "Leg Information" at bounding box center [1082, 292] width 301 height 19
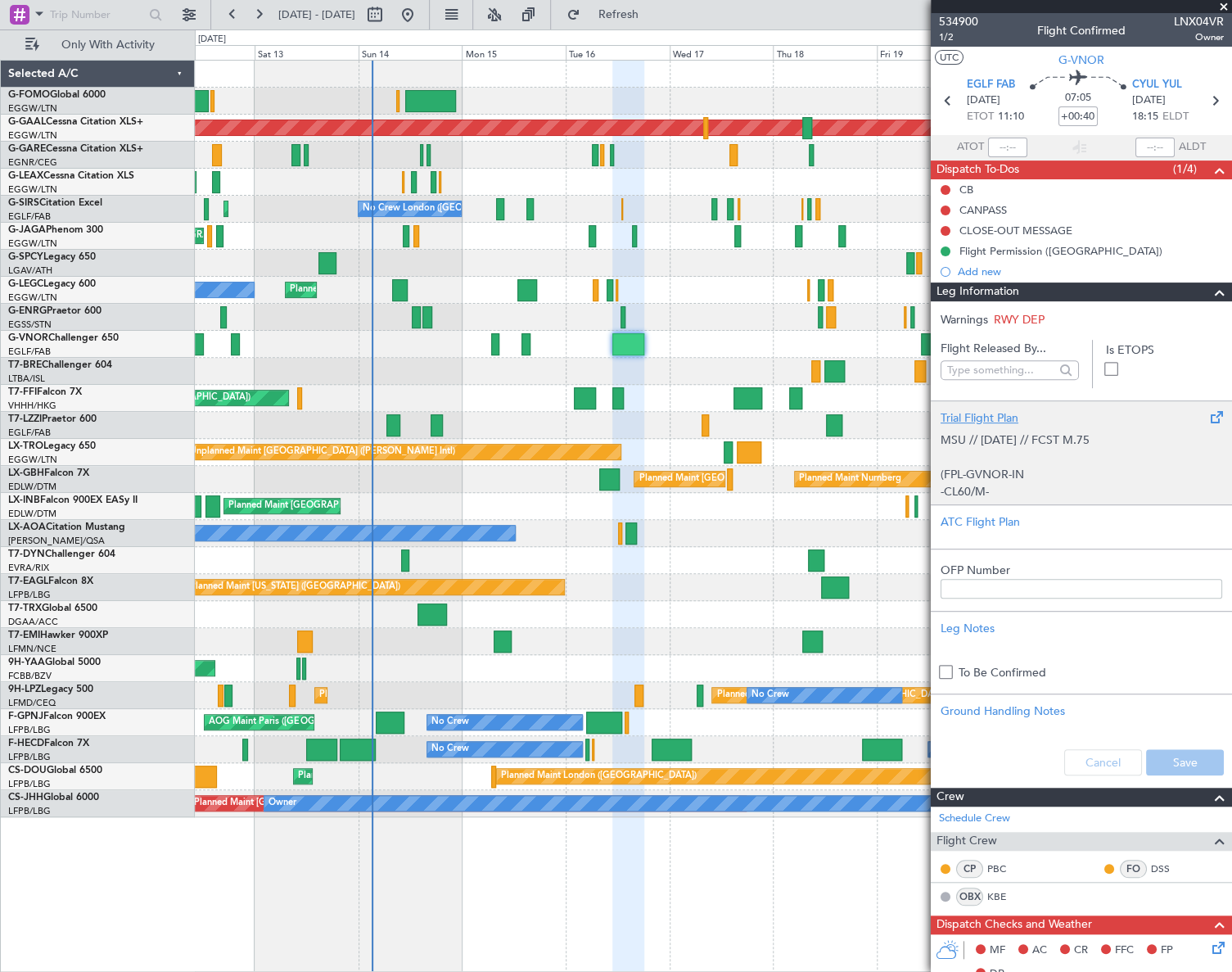
click at [1052, 483] on p "-CL60/M-SBDE2E3FGHIJ1J3J4J5M1M3RWXYZ/LB2D1G1" at bounding box center [1082, 500] width 282 height 34
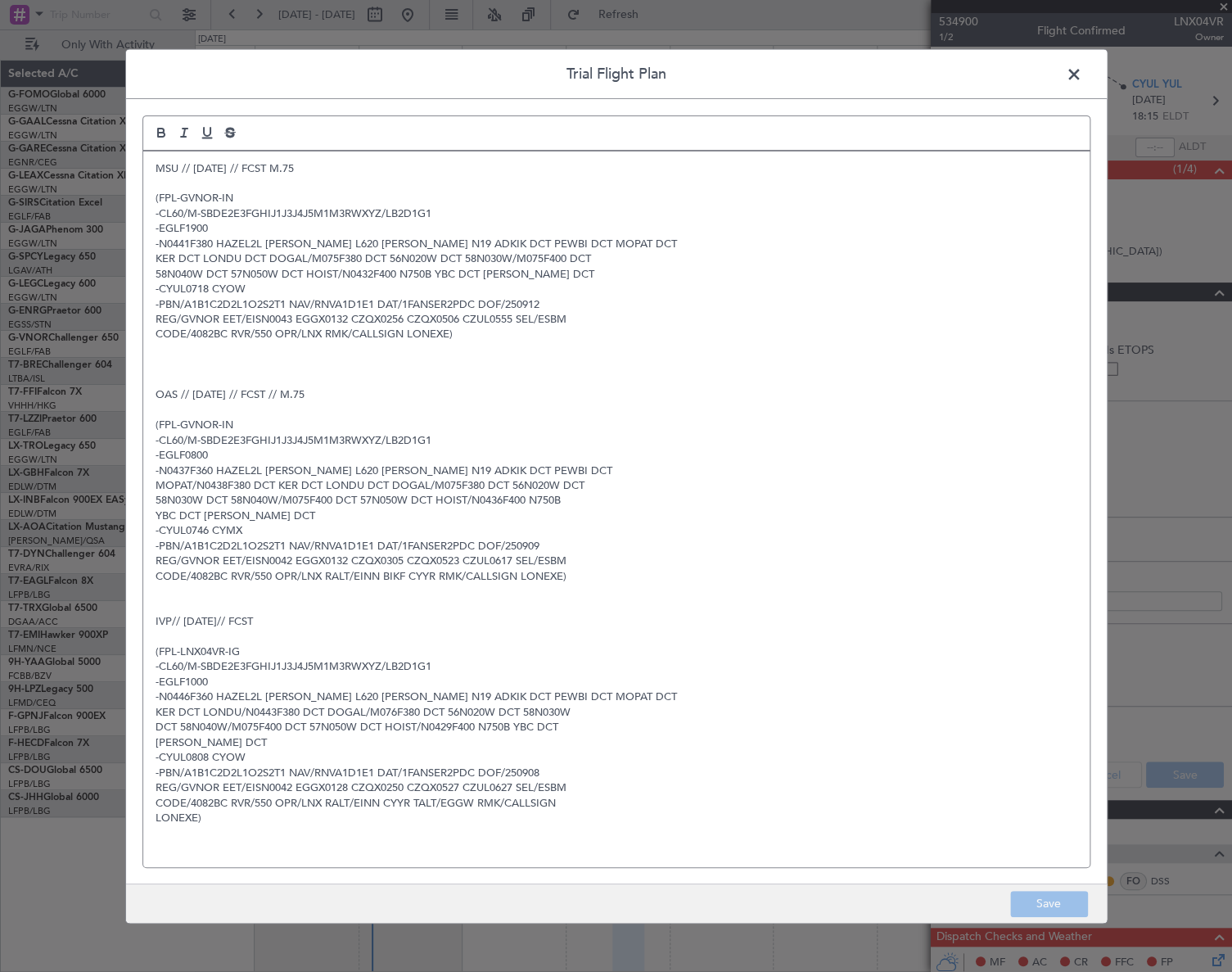
click at [264, 619] on p "IVP// [DATE]// FCST" at bounding box center [616, 622] width 922 height 15
click at [1072, 910] on button "Save" at bounding box center [1049, 904] width 78 height 27
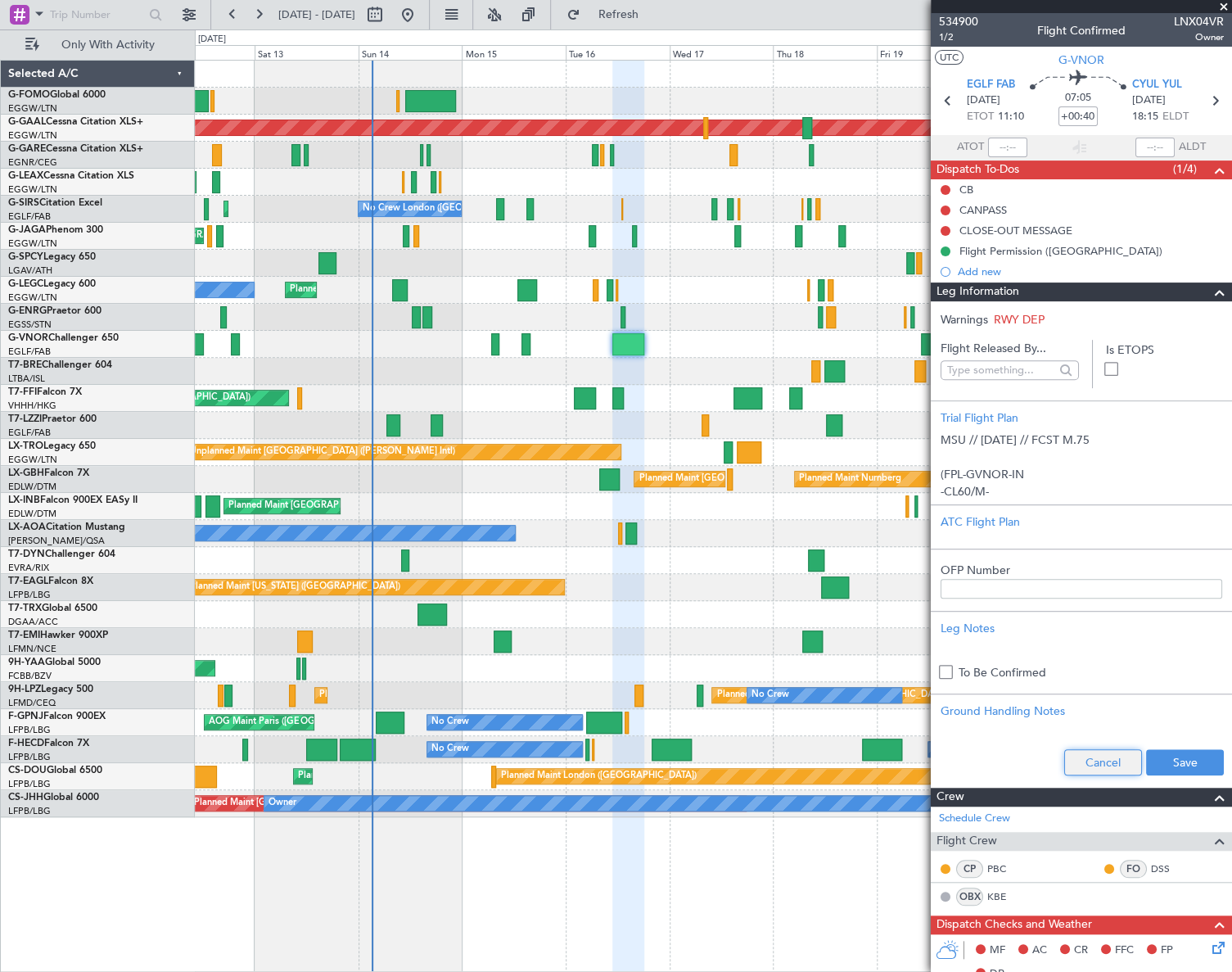
click at [1092, 769] on button "Cancel" at bounding box center [1103, 762] width 78 height 27
click at [1168, 293] on span at bounding box center [1220, 293] width 20 height 20
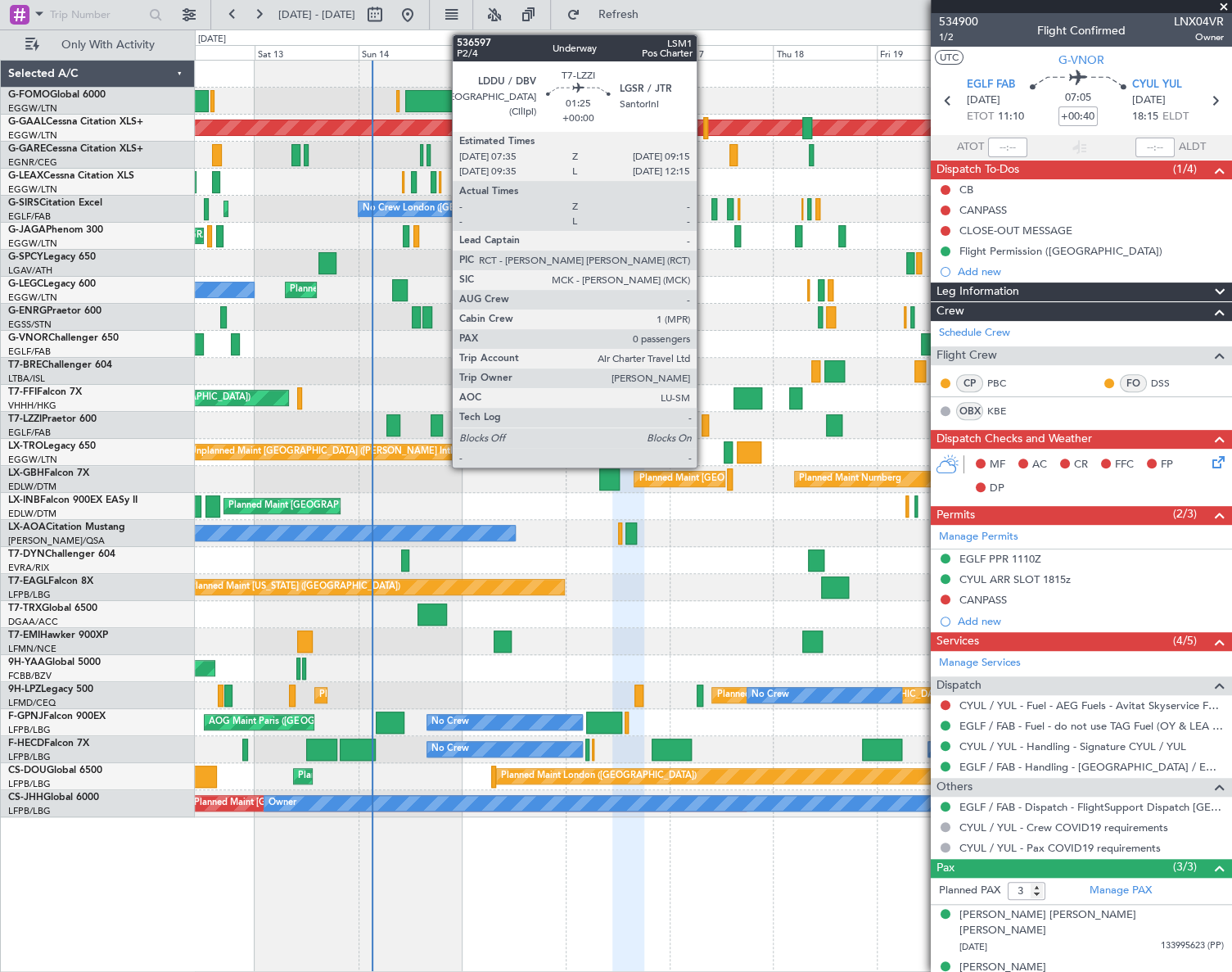
click at [704, 422] on div at bounding box center [705, 425] width 7 height 22
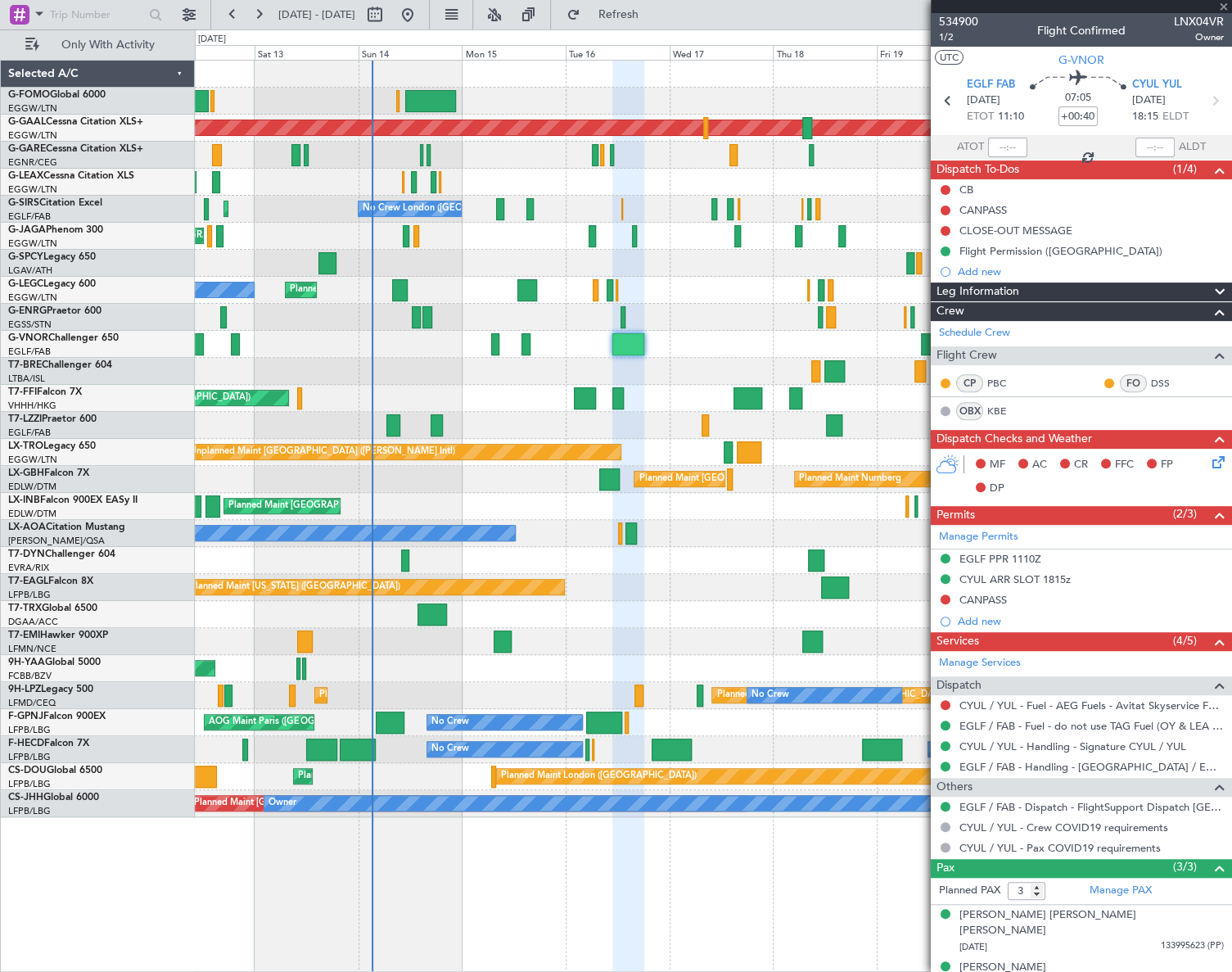
type input "0"
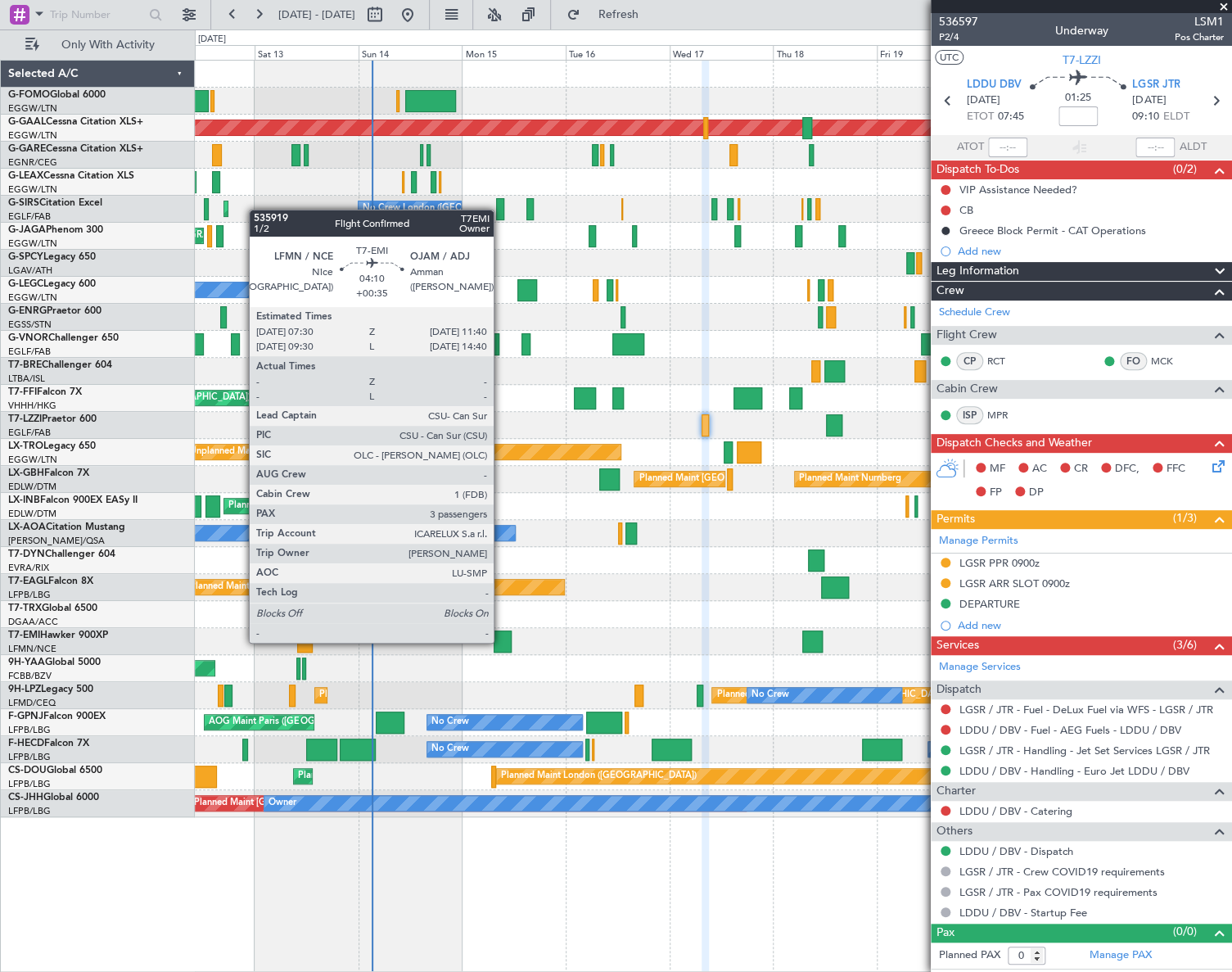
click at [501, 641] on div at bounding box center [503, 641] width 18 height 22
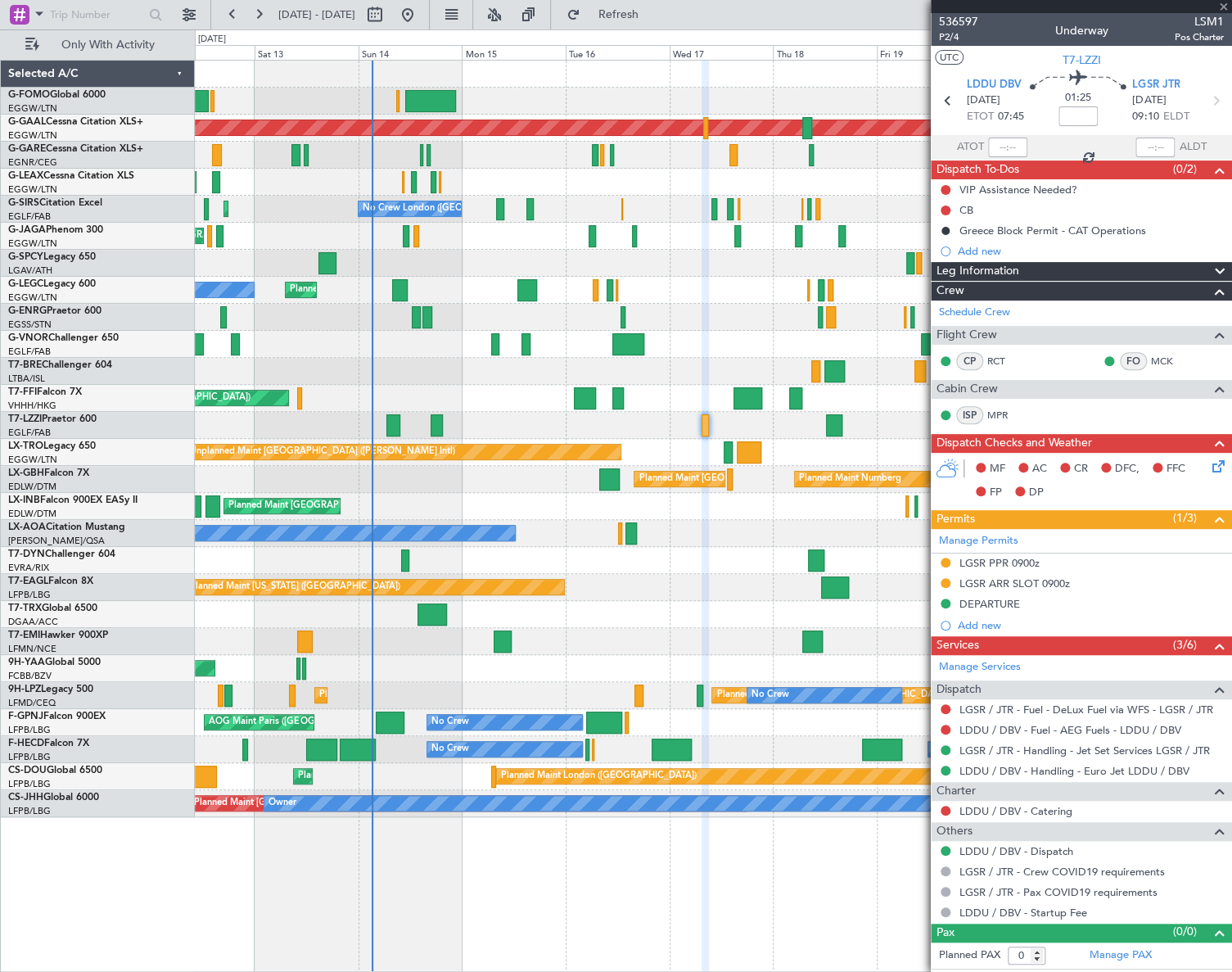
type input "+00:35"
type input "3"
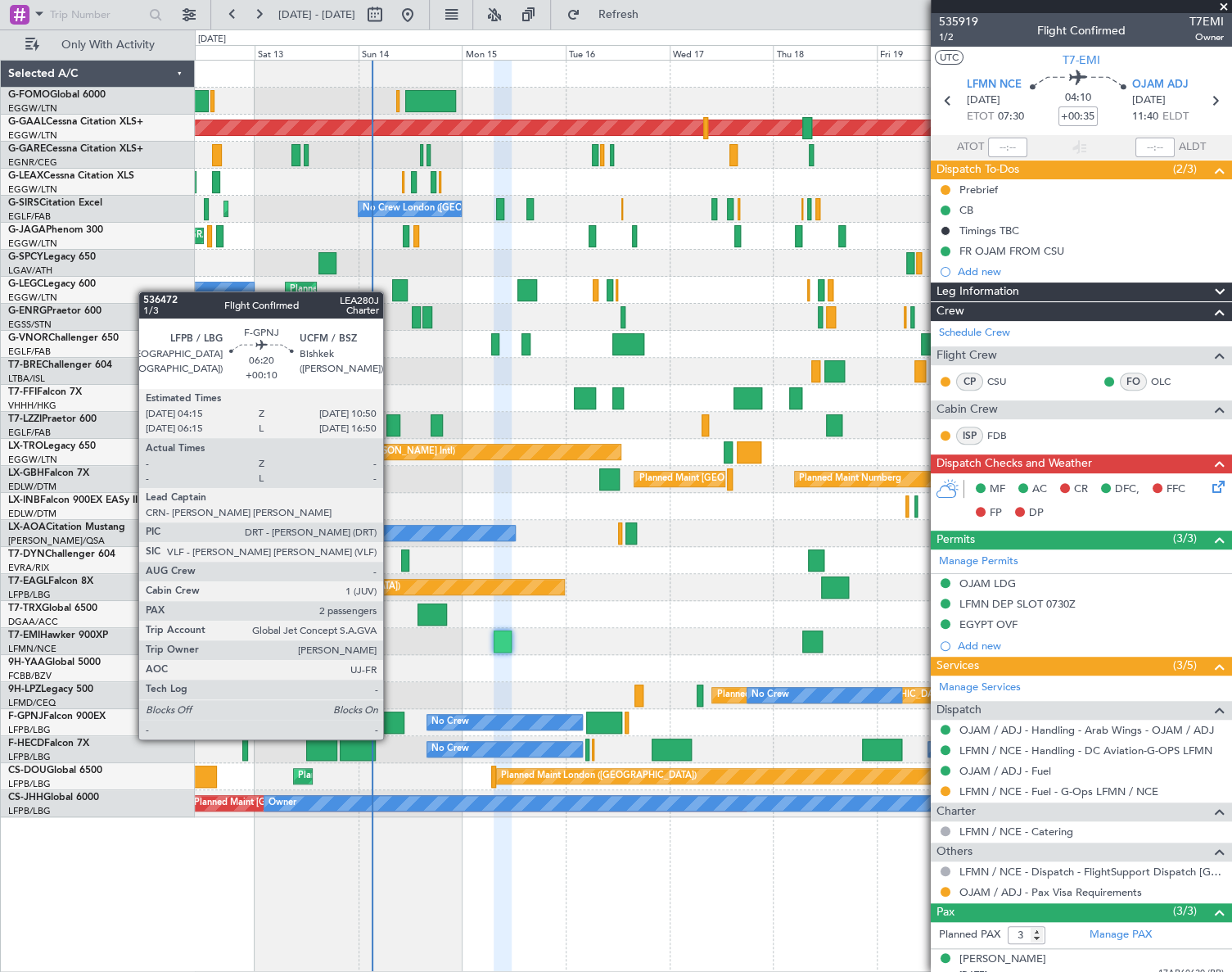
click at [391, 723] on div at bounding box center [390, 723] width 28 height 22
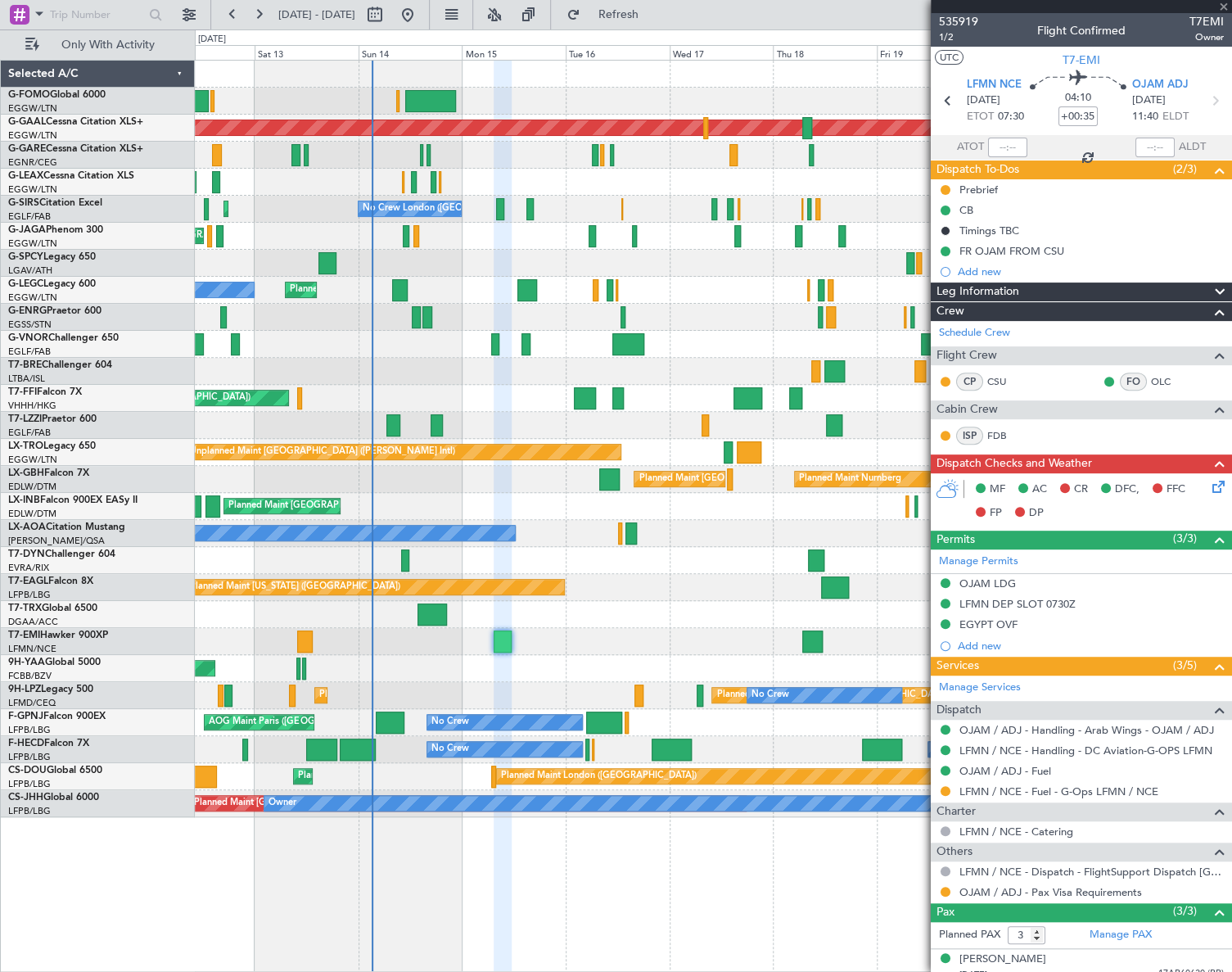
type input "+00:10"
type input "2"
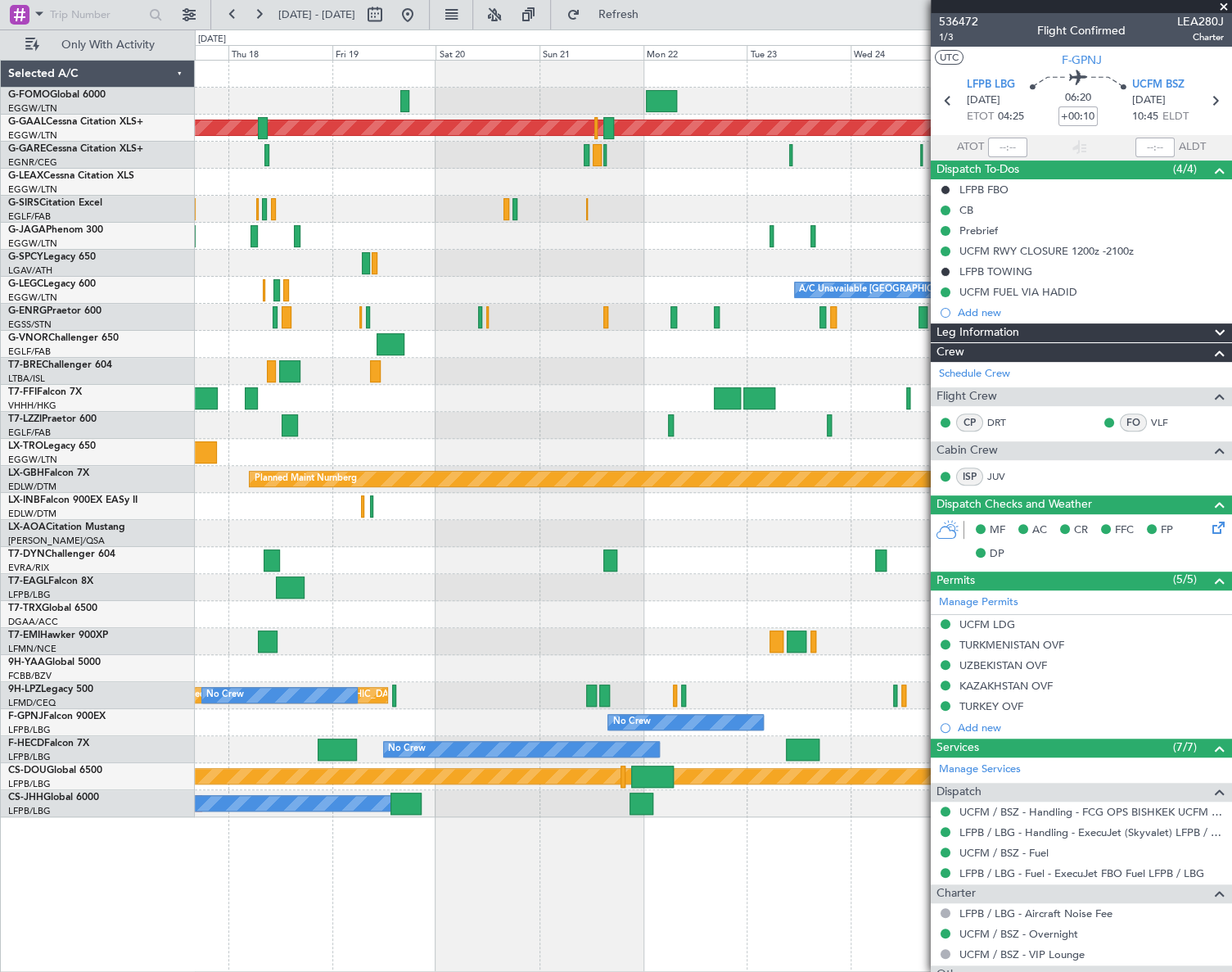
click at [0, 937] on html "[DATE] - [DATE] Refresh Quick Links Only With Activity Planned [GEOGRAPHIC_DATA…" at bounding box center [616, 486] width 1232 height 972
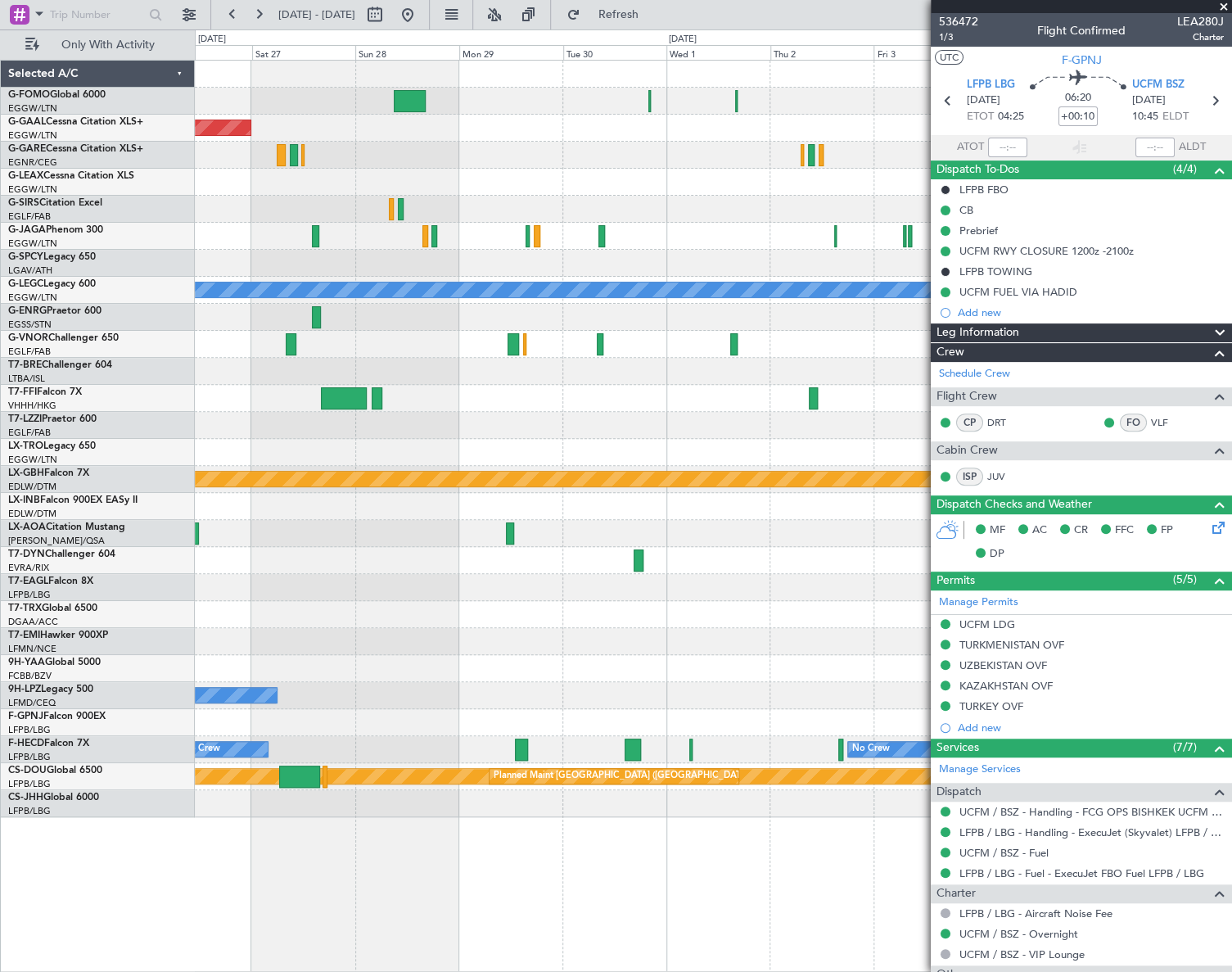
click at [0, 933] on html "[DATE] - [DATE] Refresh Quick Links Only With Activity Planned [GEOGRAPHIC_DATA…" at bounding box center [616, 486] width 1232 height 972
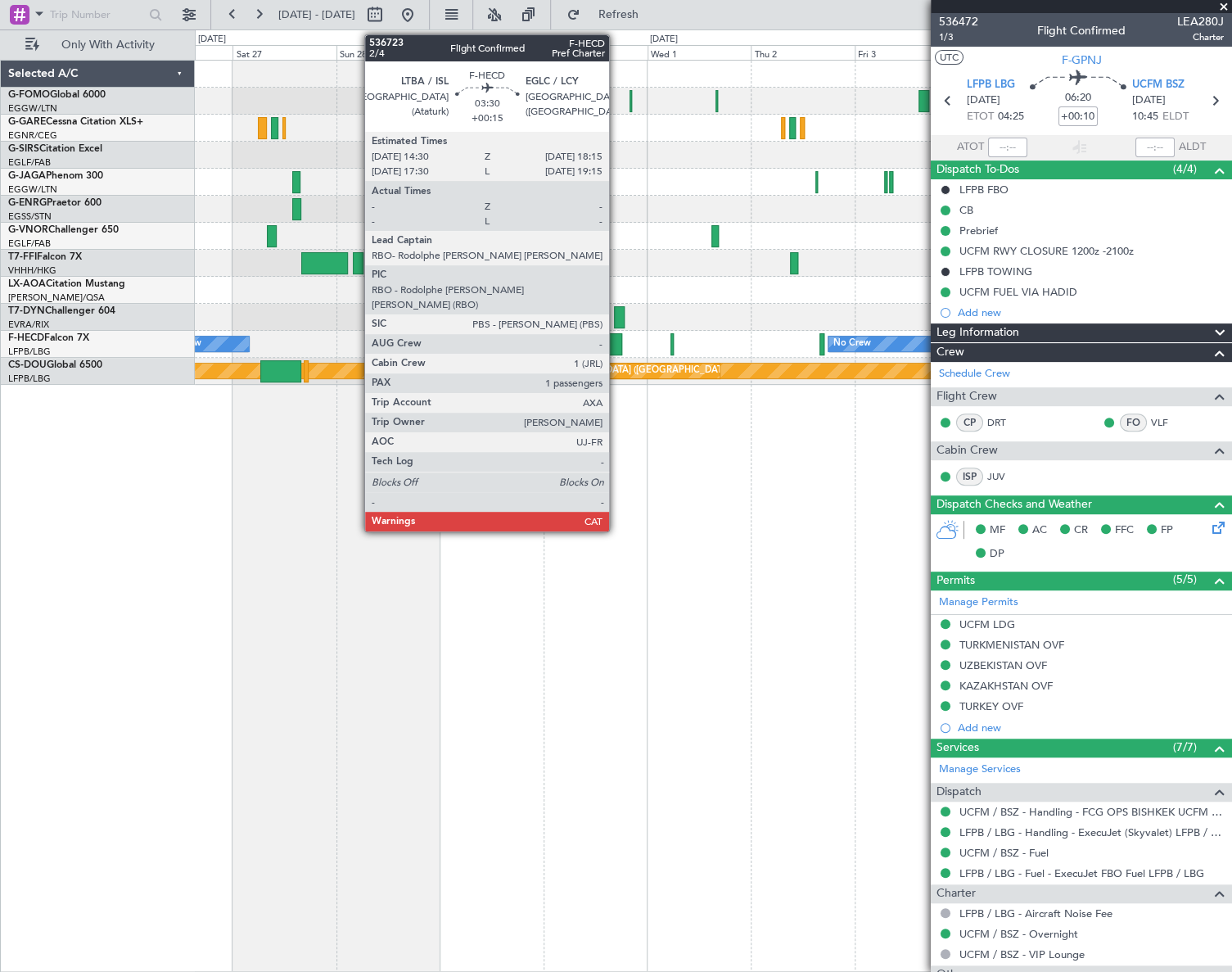
click at [617, 343] on div at bounding box center [614, 344] width 17 height 22
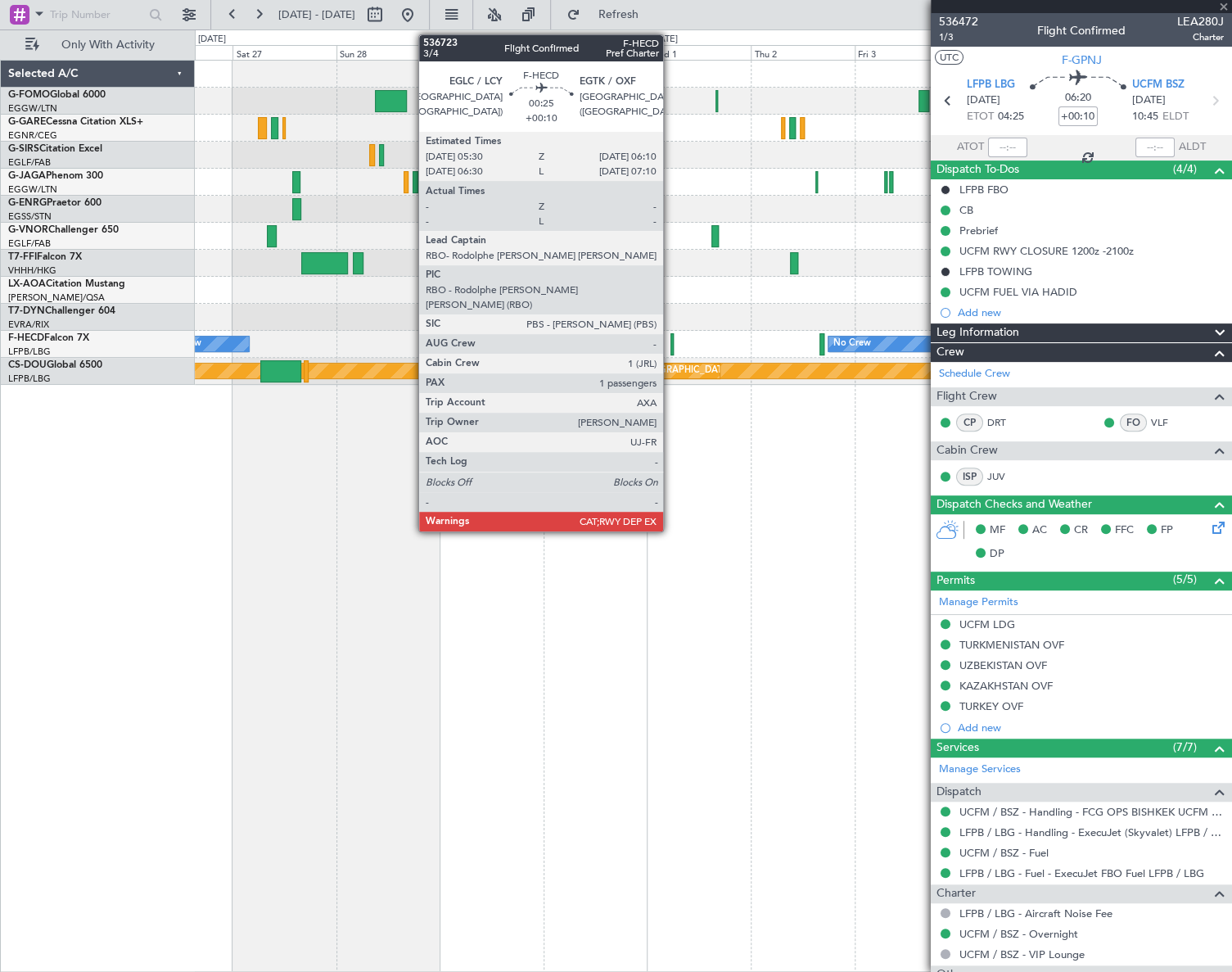
type input "+00:15"
type input "1"
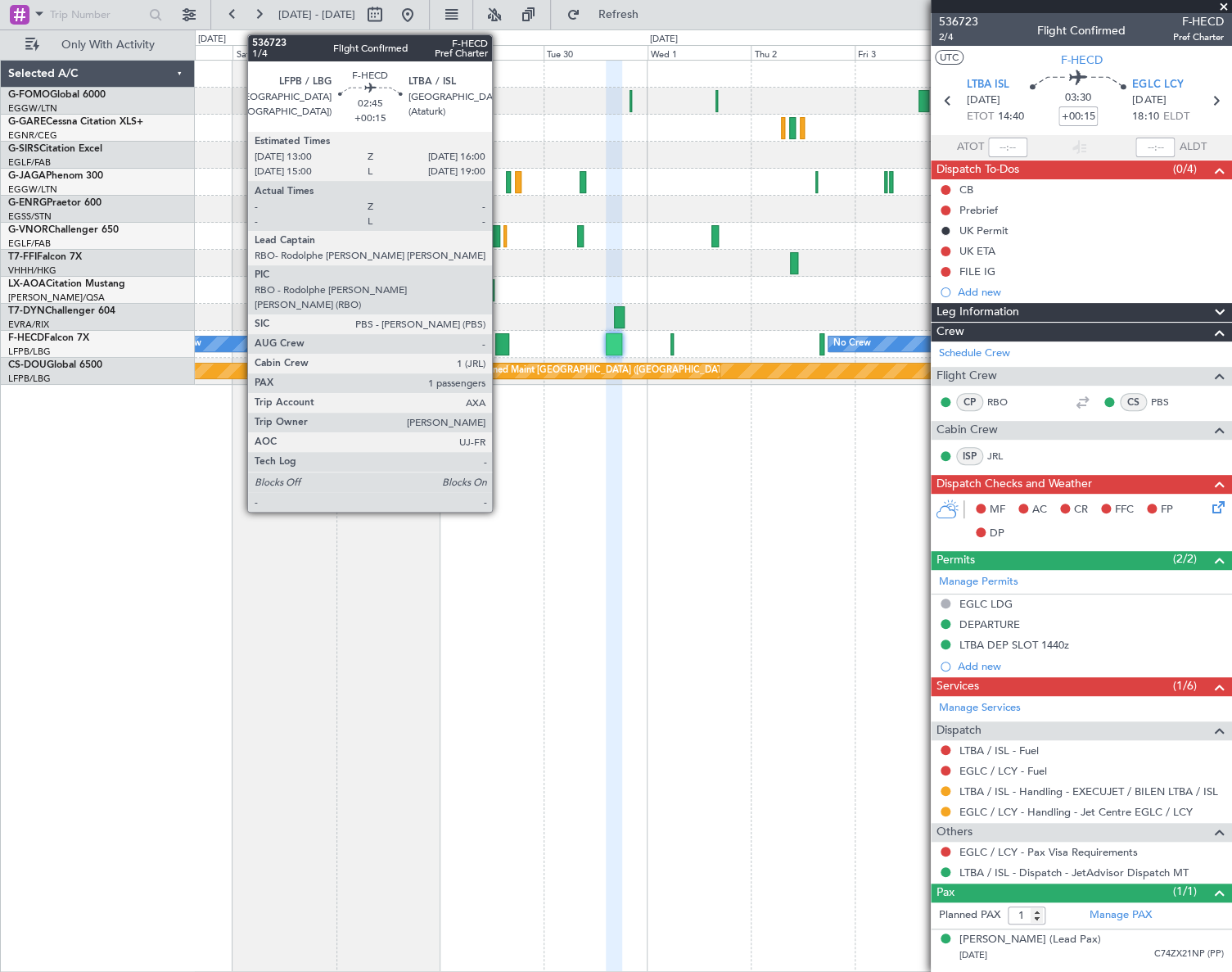
click at [500, 340] on div at bounding box center [502, 344] width 13 height 22
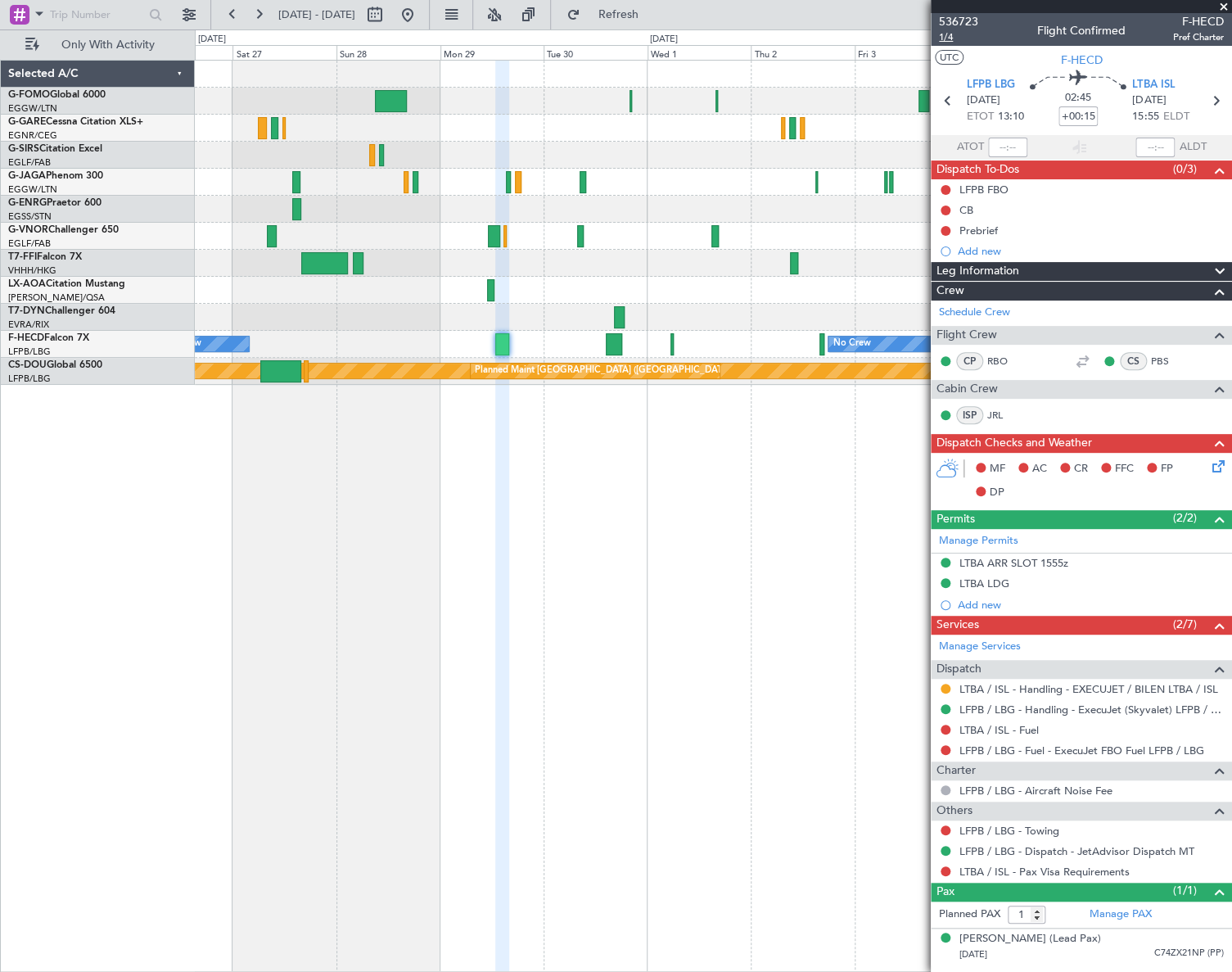
click at [944, 41] on span "1/4" at bounding box center [958, 37] width 39 height 14
click at [944, 39] on span "1/4" at bounding box center [958, 37] width 39 height 14
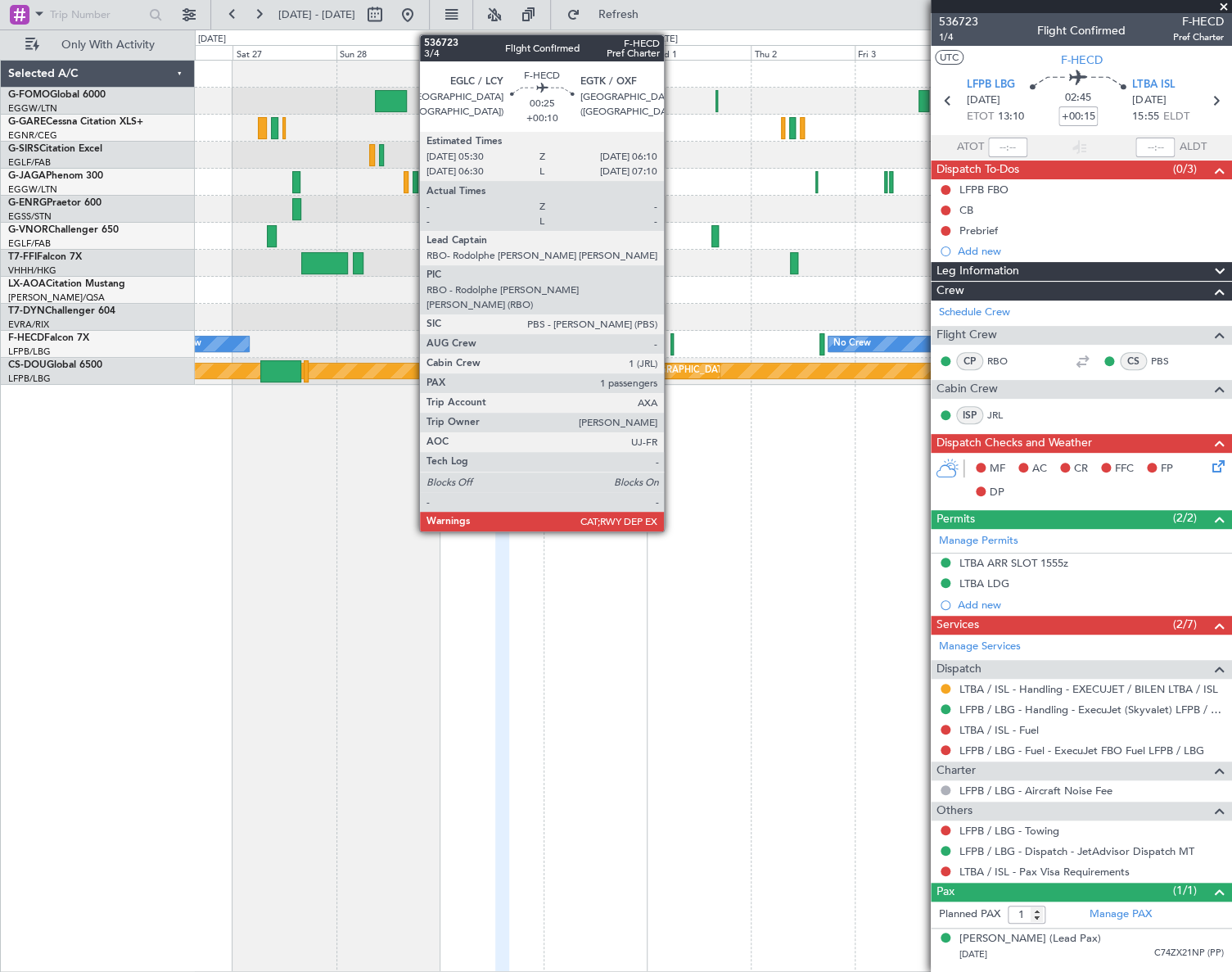
click at [672, 341] on div at bounding box center [673, 344] width 3 height 22
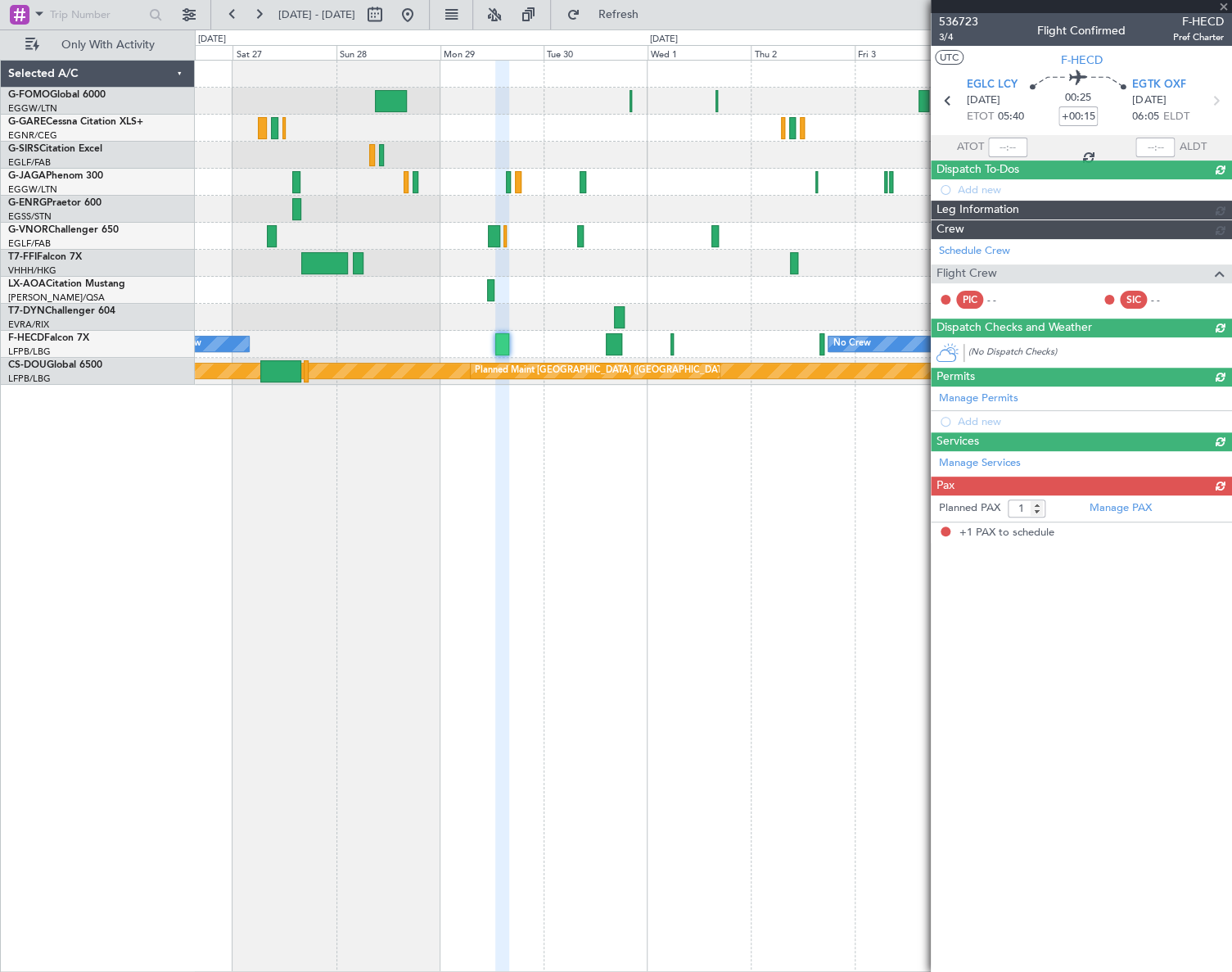
type input "+00:10"
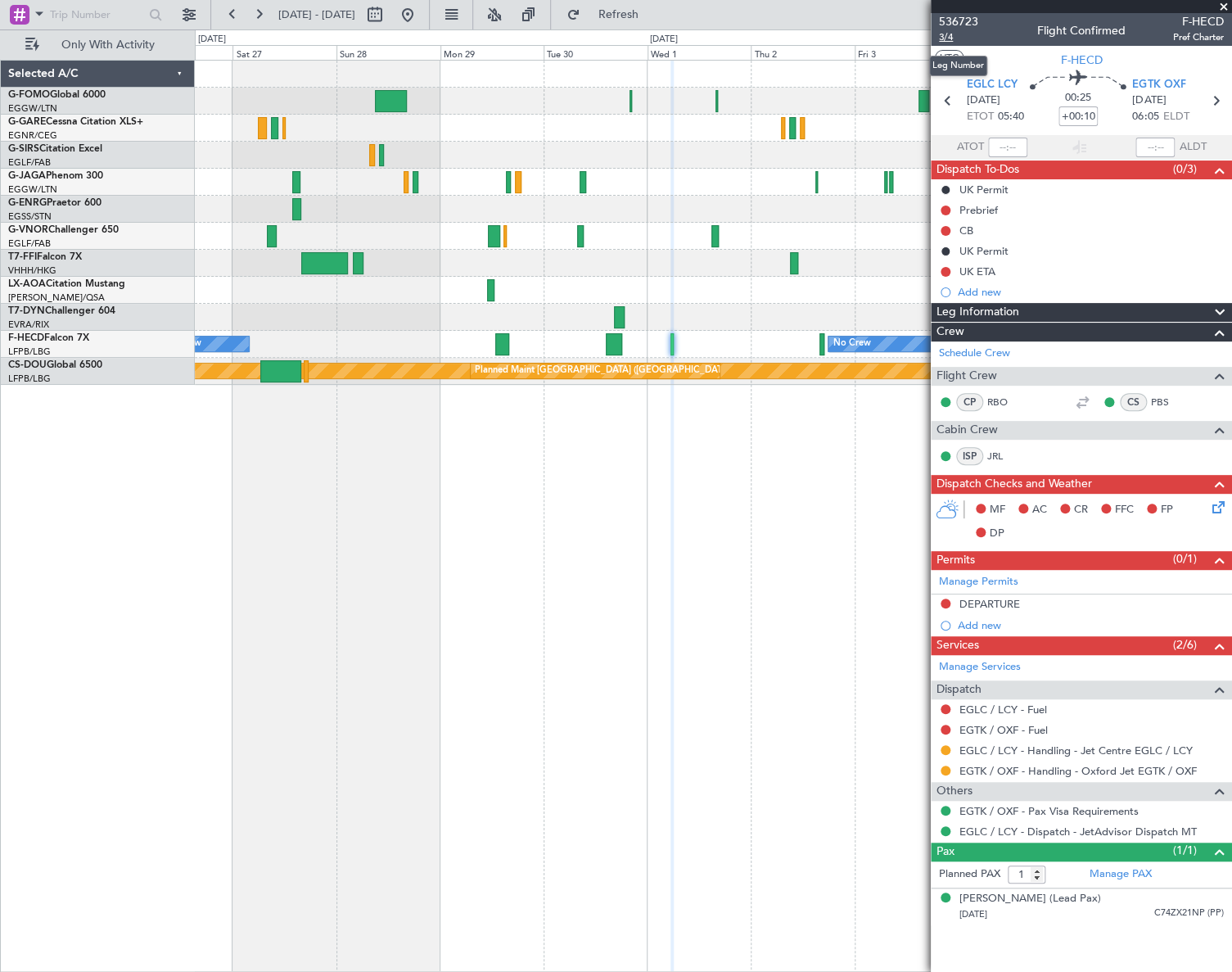
click at [949, 40] on span "3/4" at bounding box center [958, 37] width 39 height 14
click at [421, 12] on button at bounding box center [408, 15] width 27 height 27
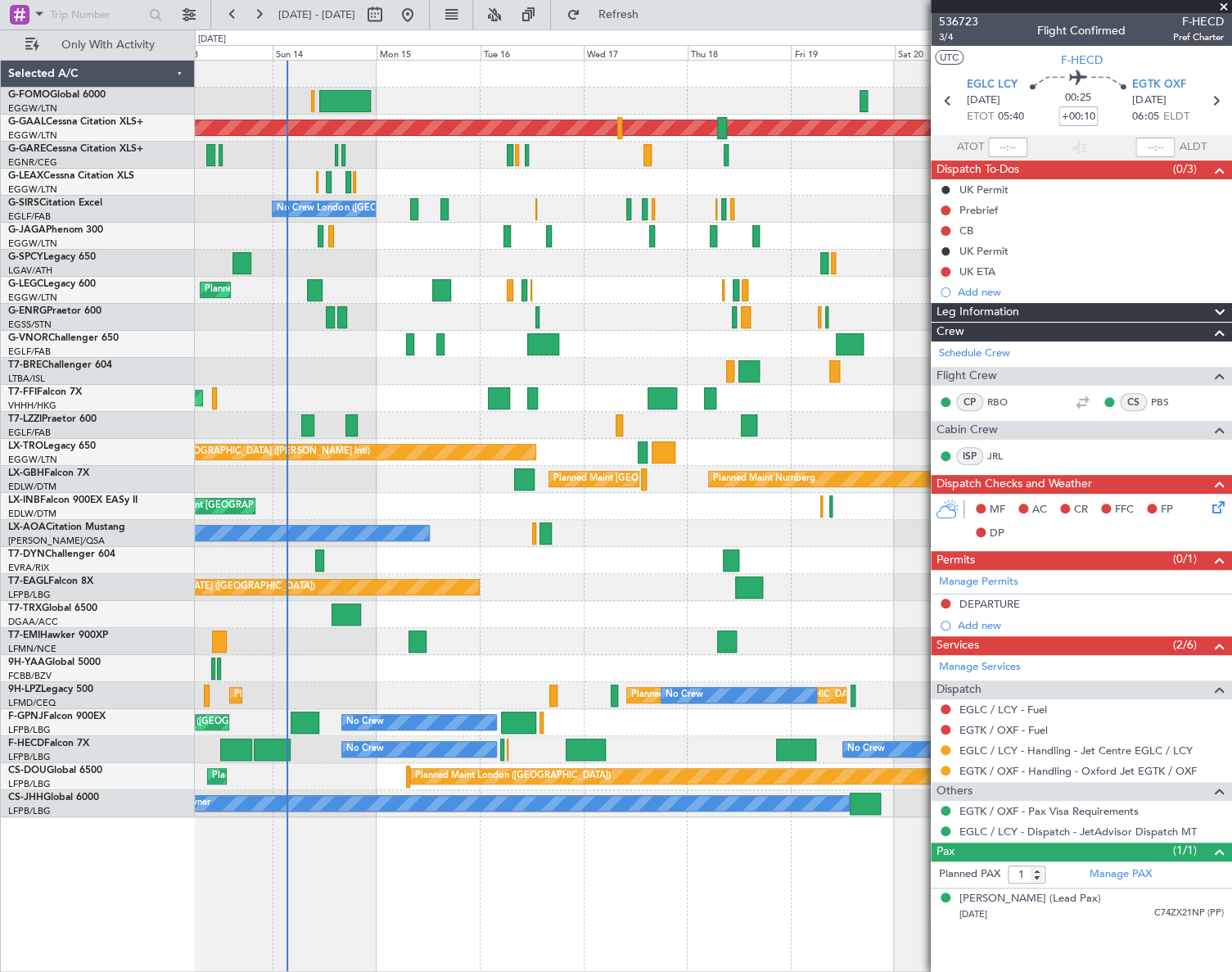
click at [196, 481] on div "Planned Maint [GEOGRAPHIC_DATA] ([GEOGRAPHIC_DATA]) Planned [GEOGRAPHIC_DATA] P…" at bounding box center [712, 439] width 1036 height 757
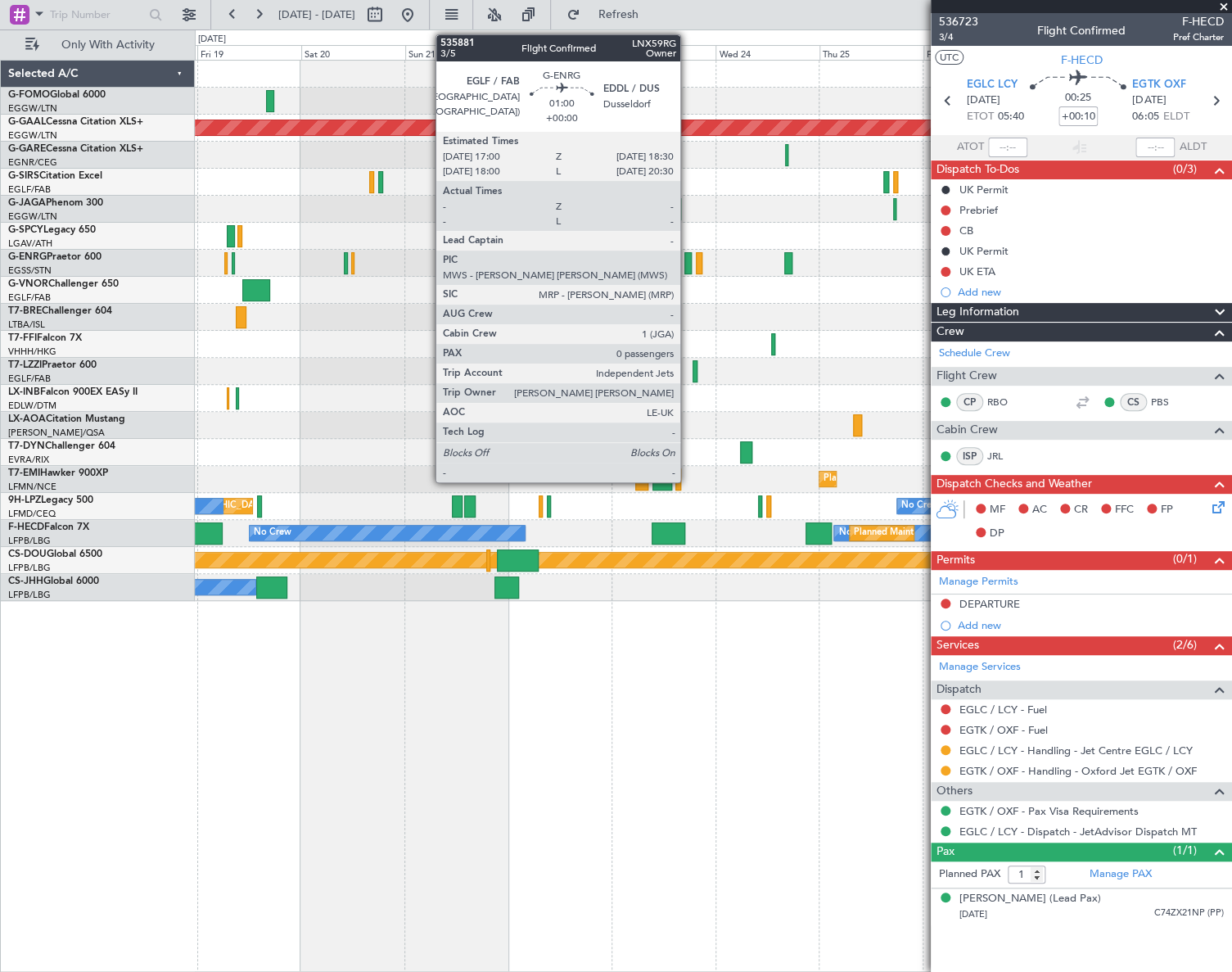
click at [687, 264] on div at bounding box center [687, 263] width 7 height 22
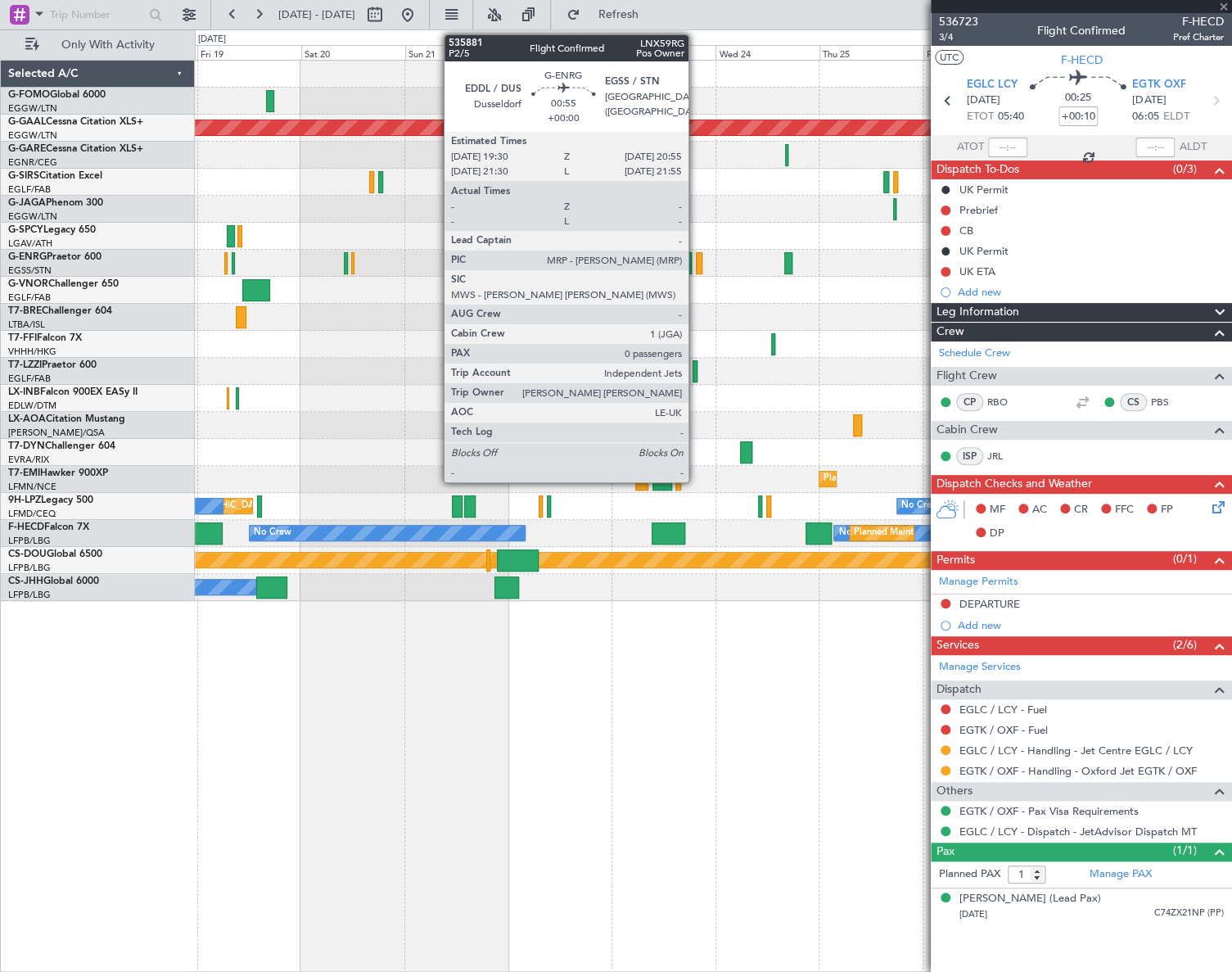
type input "0"
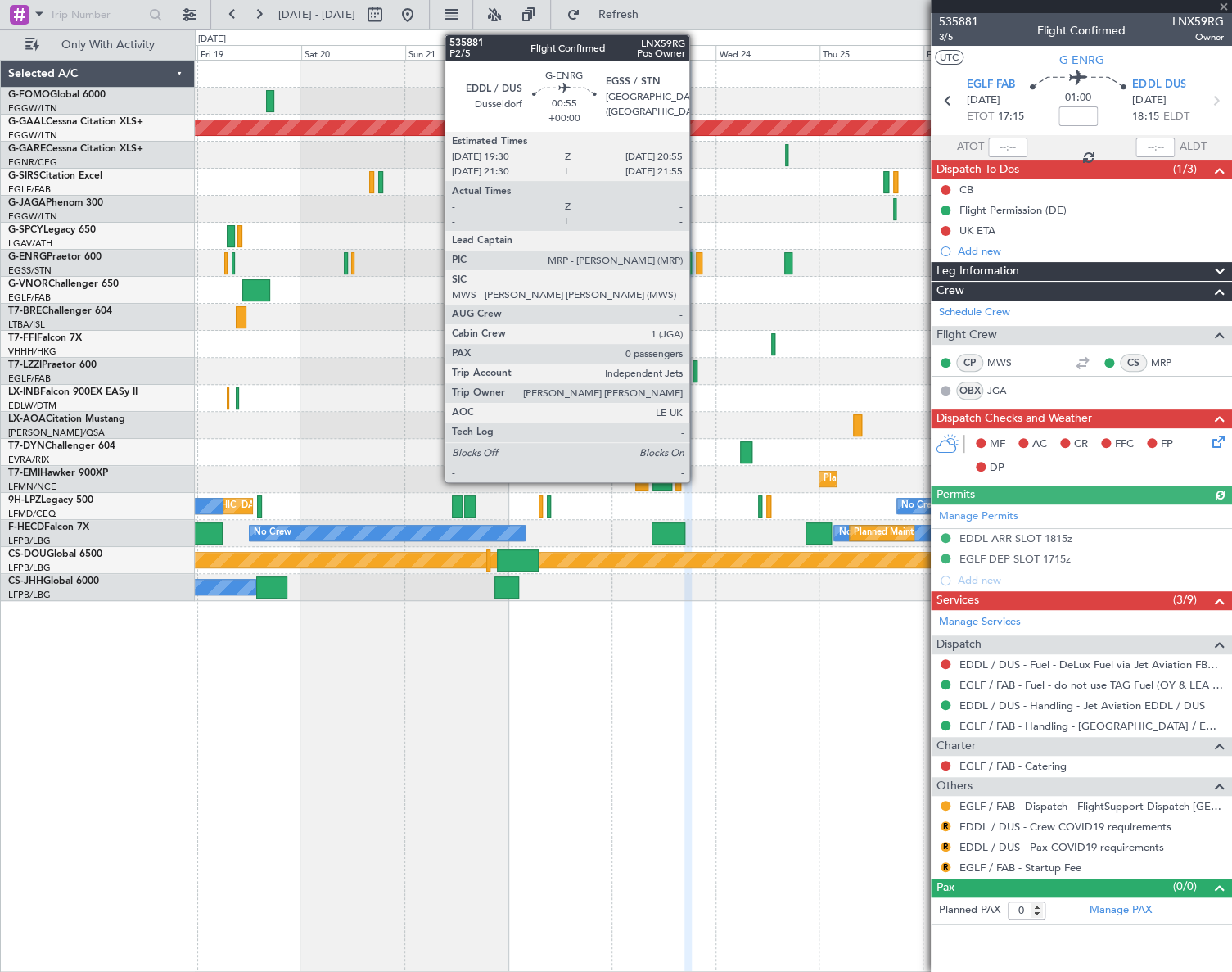
click at [697, 262] on div at bounding box center [699, 263] width 7 height 22
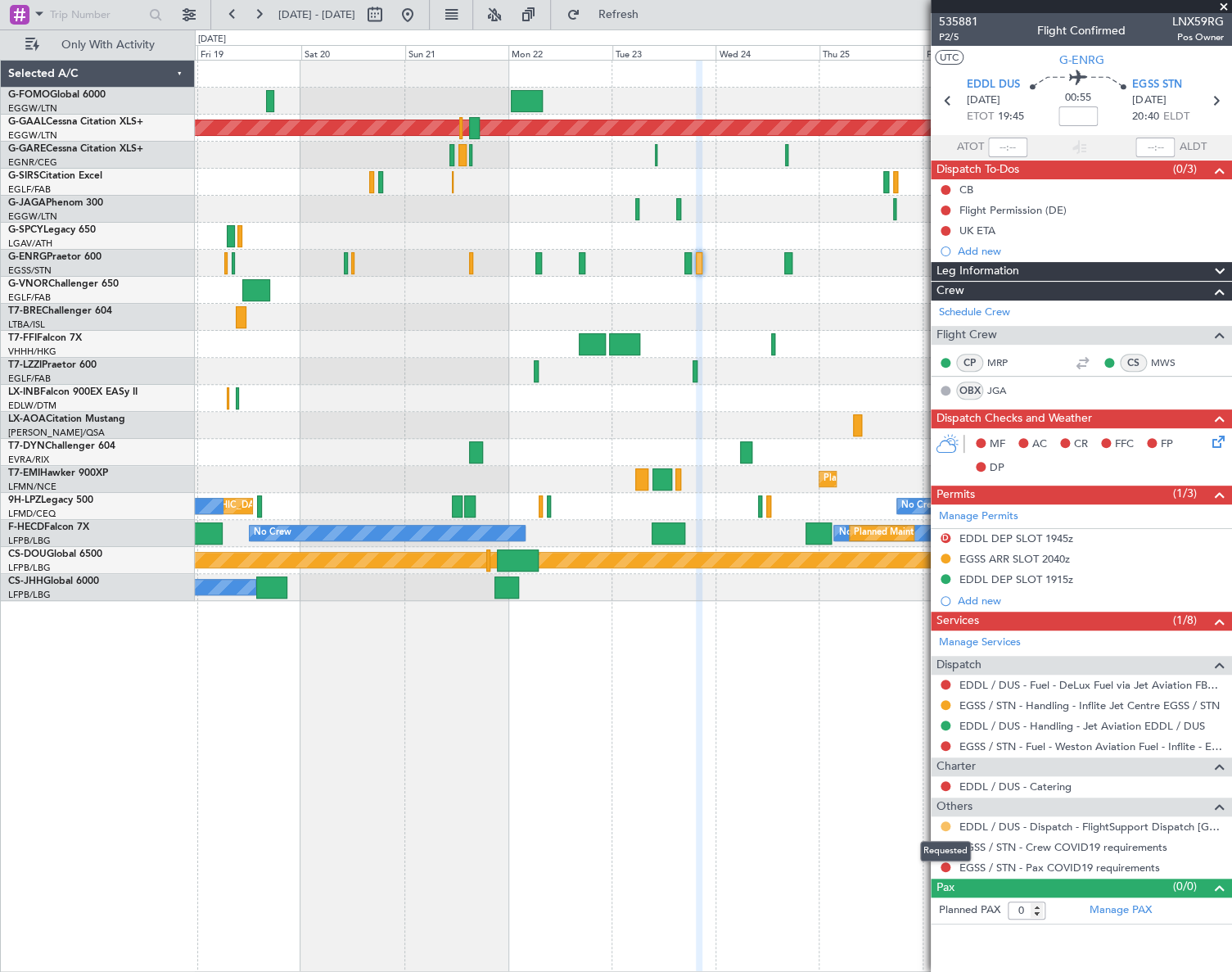
click at [944, 822] on button at bounding box center [946, 826] width 10 height 10
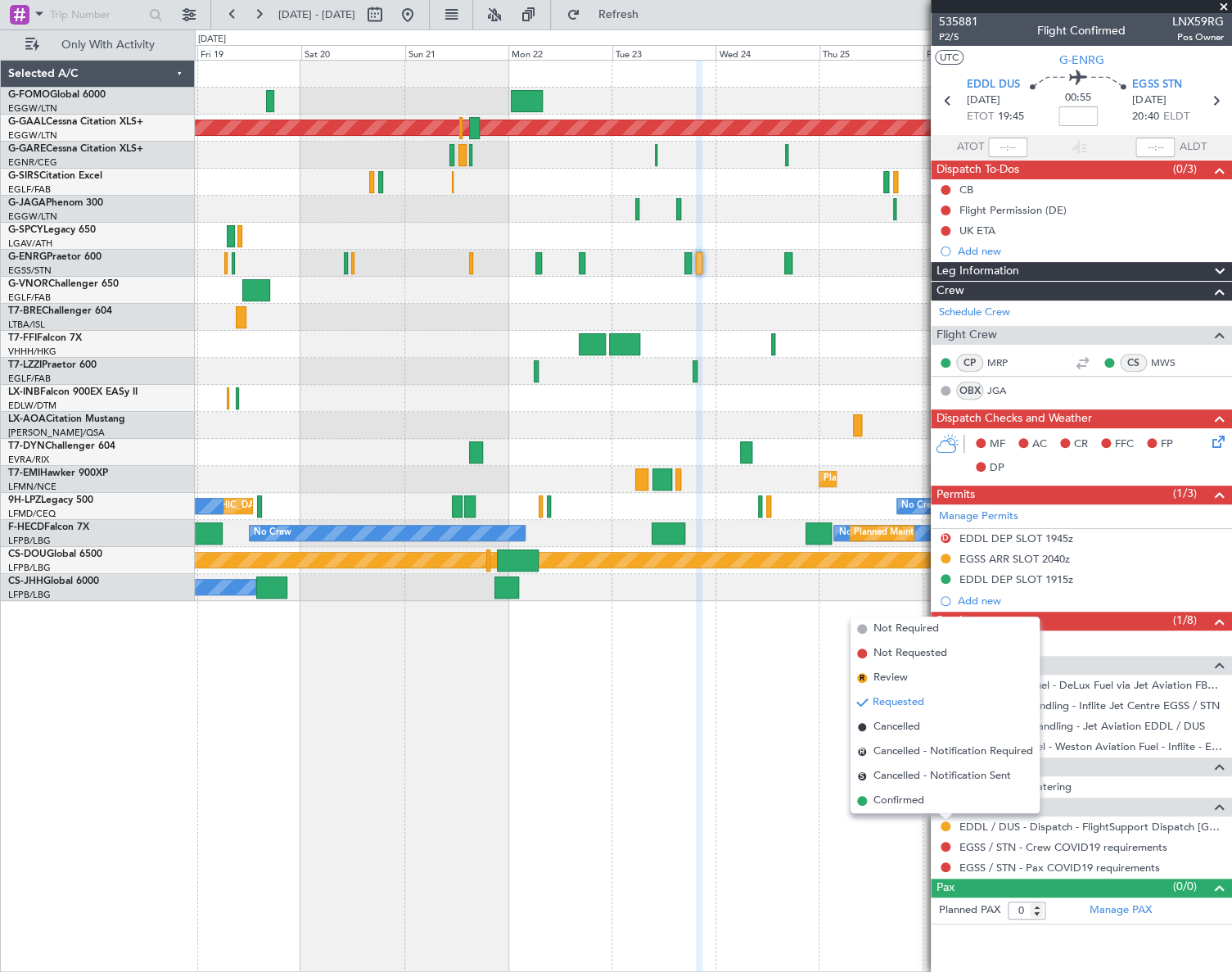
drag, startPoint x: 890, startPoint y: 803, endPoint x: 929, endPoint y: 823, distance: 43.8
click at [890, 802] on span "Confirmed" at bounding box center [899, 801] width 51 height 17
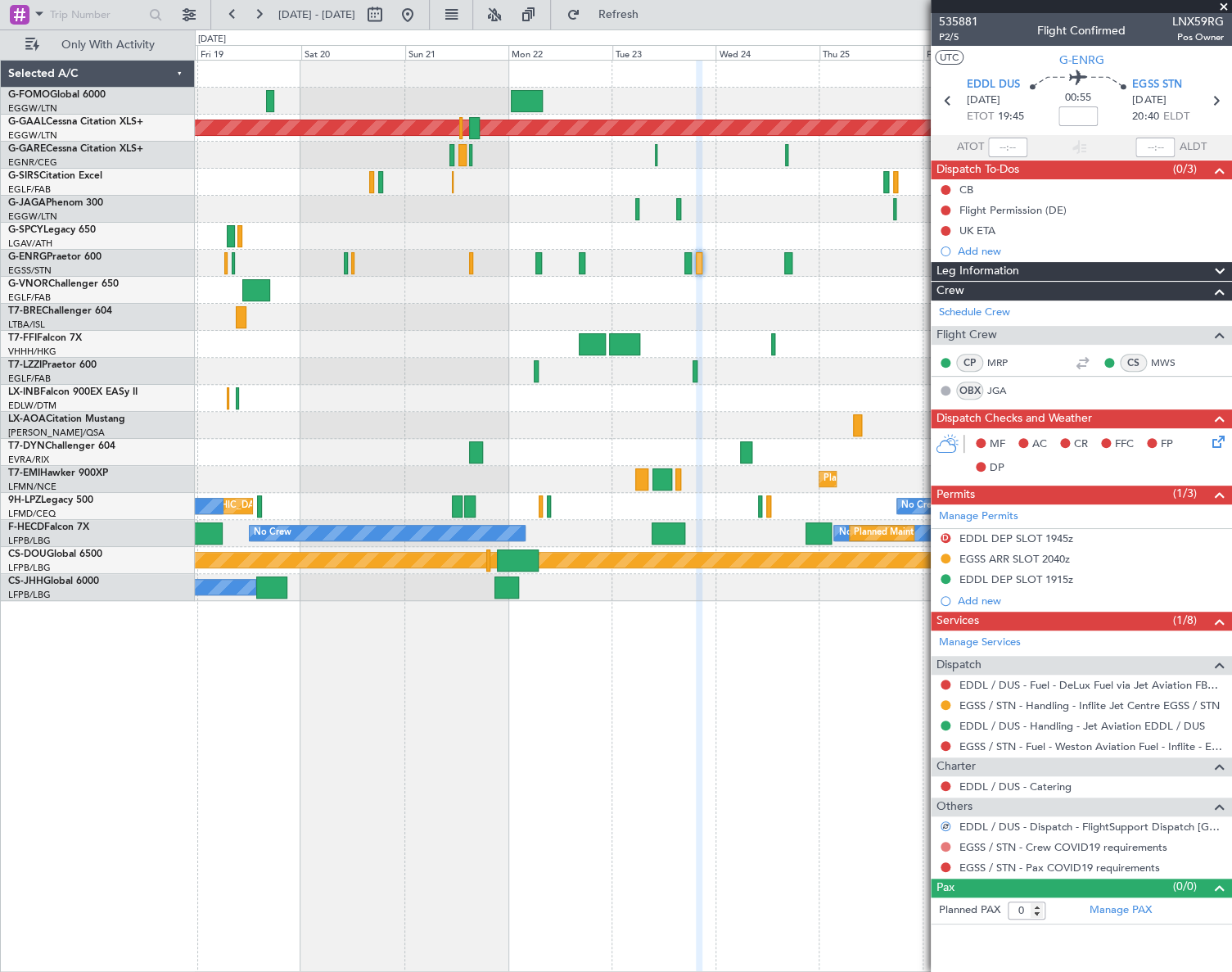
click at [944, 841] on button at bounding box center [946, 846] width 10 height 10
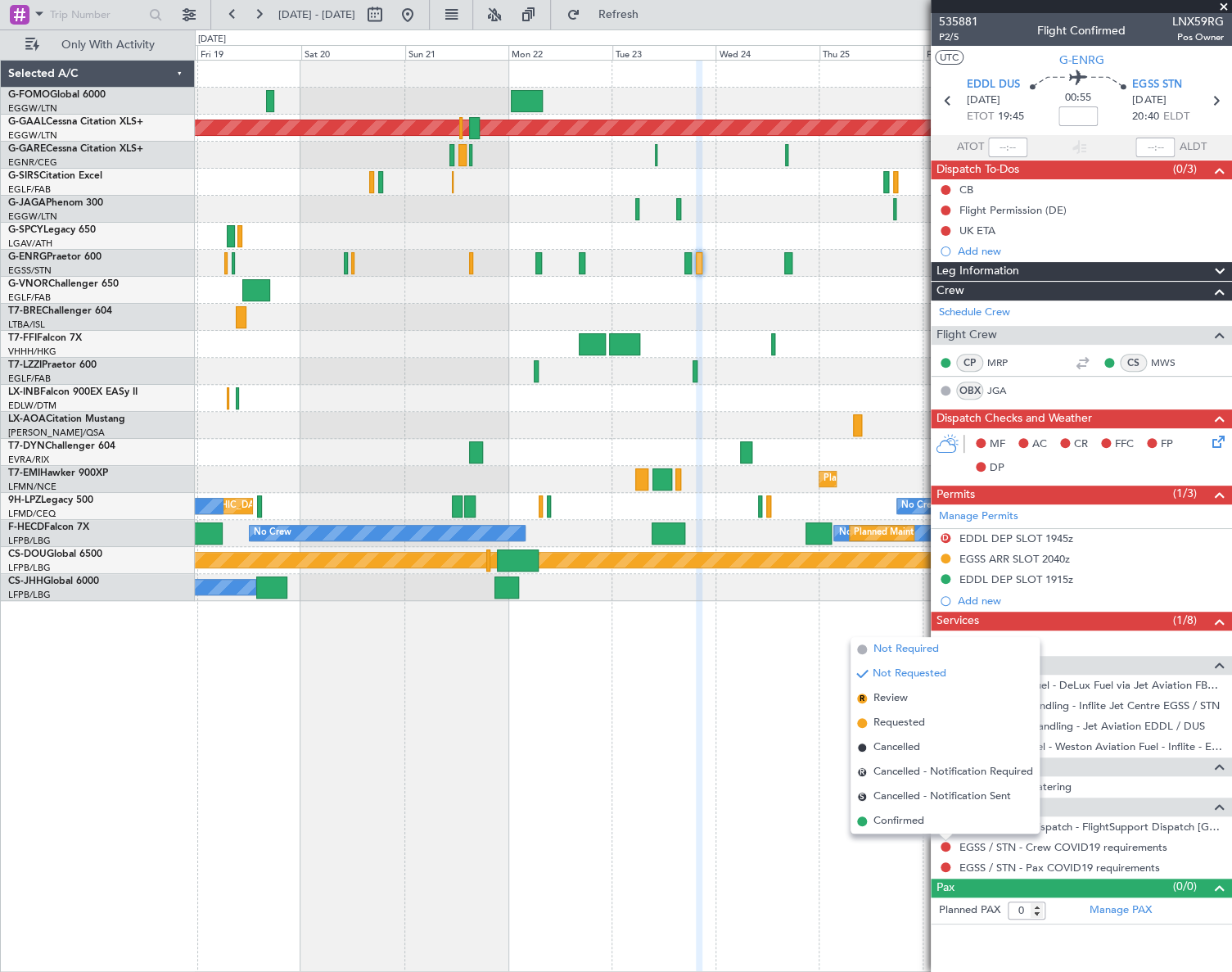
click at [890, 648] on span "Not Required" at bounding box center [906, 649] width 66 height 17
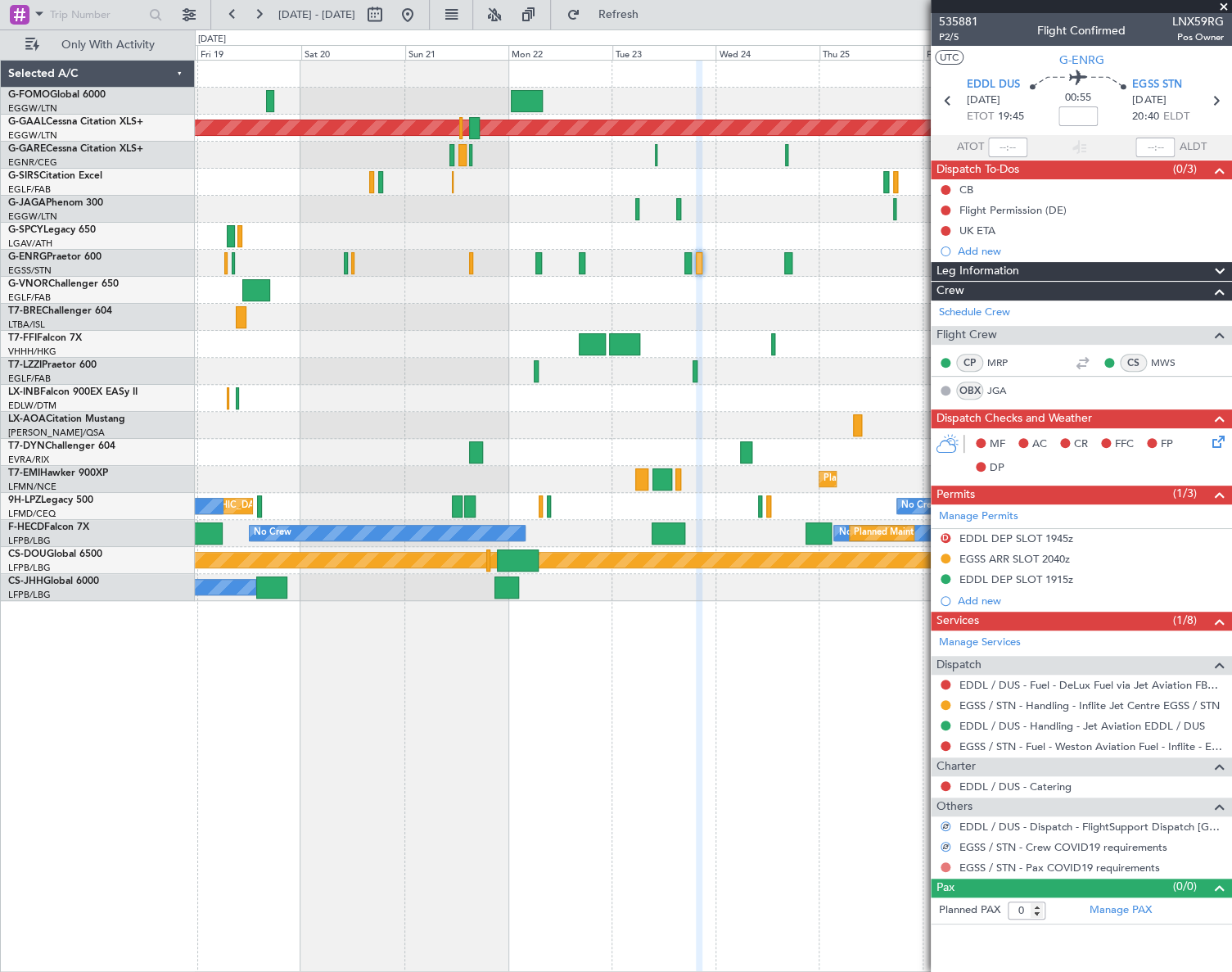
click at [945, 866] on button at bounding box center [946, 867] width 10 height 10
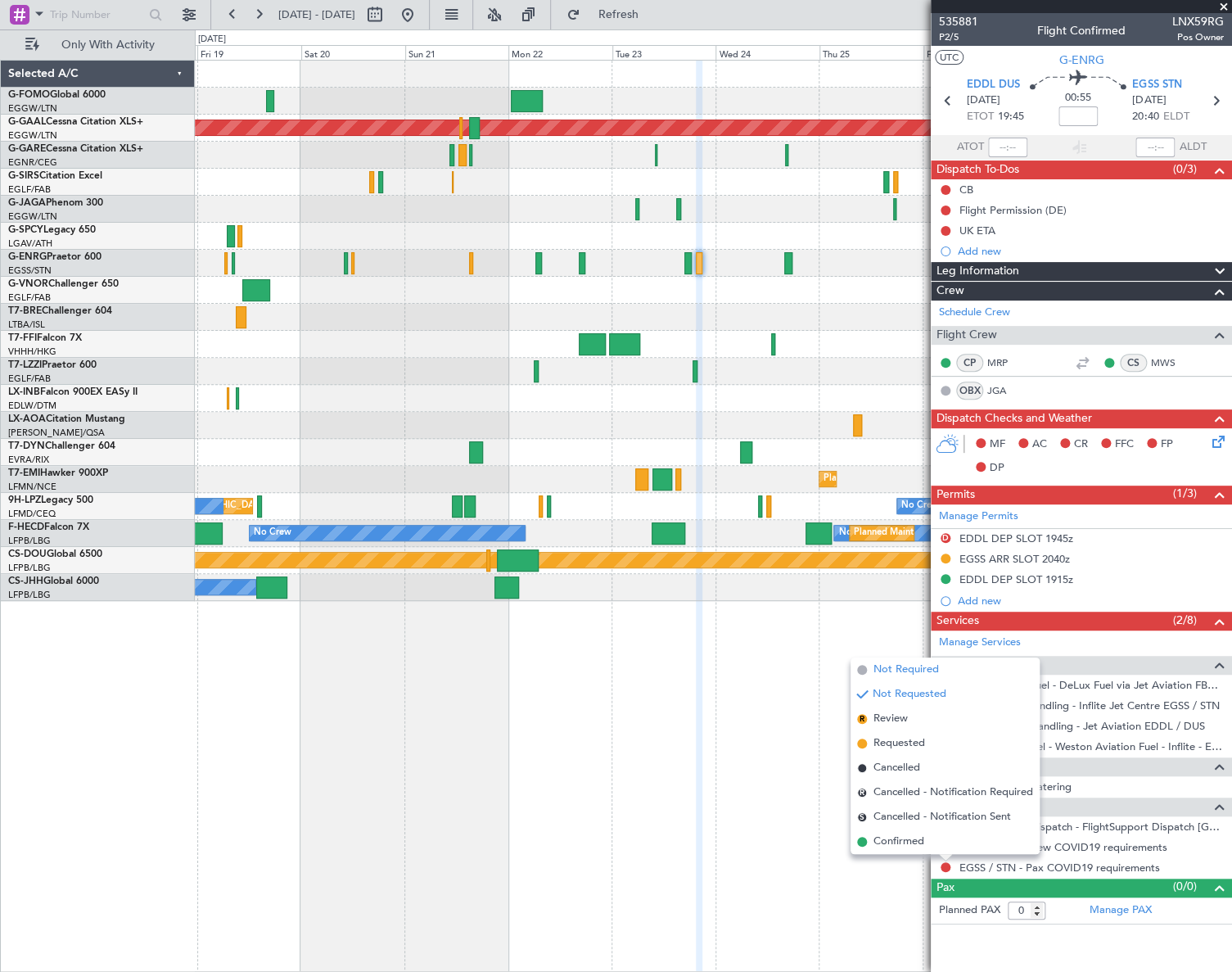
click at [900, 670] on span "Not Required" at bounding box center [906, 670] width 66 height 17
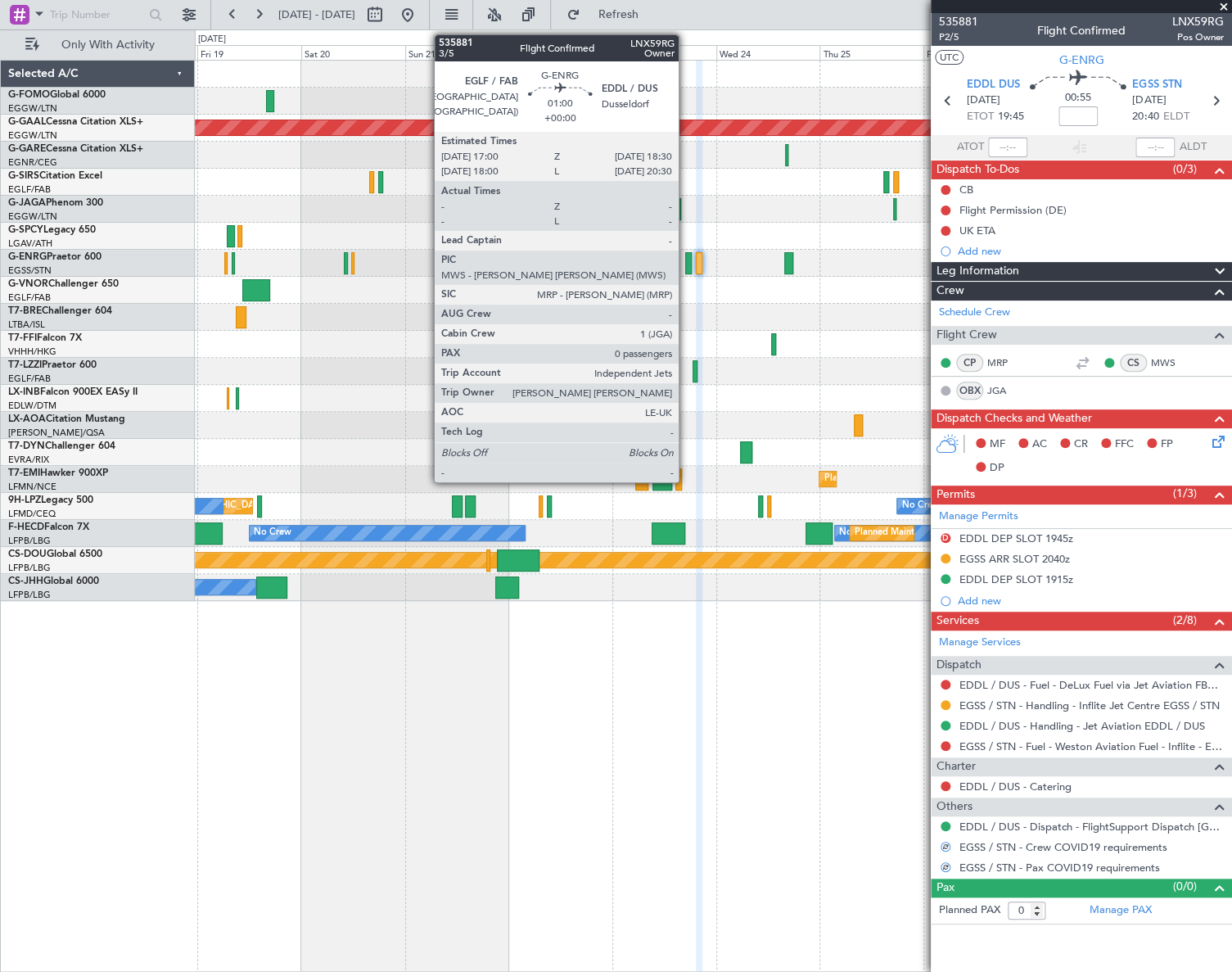
click at [686, 262] on div at bounding box center [688, 263] width 7 height 22
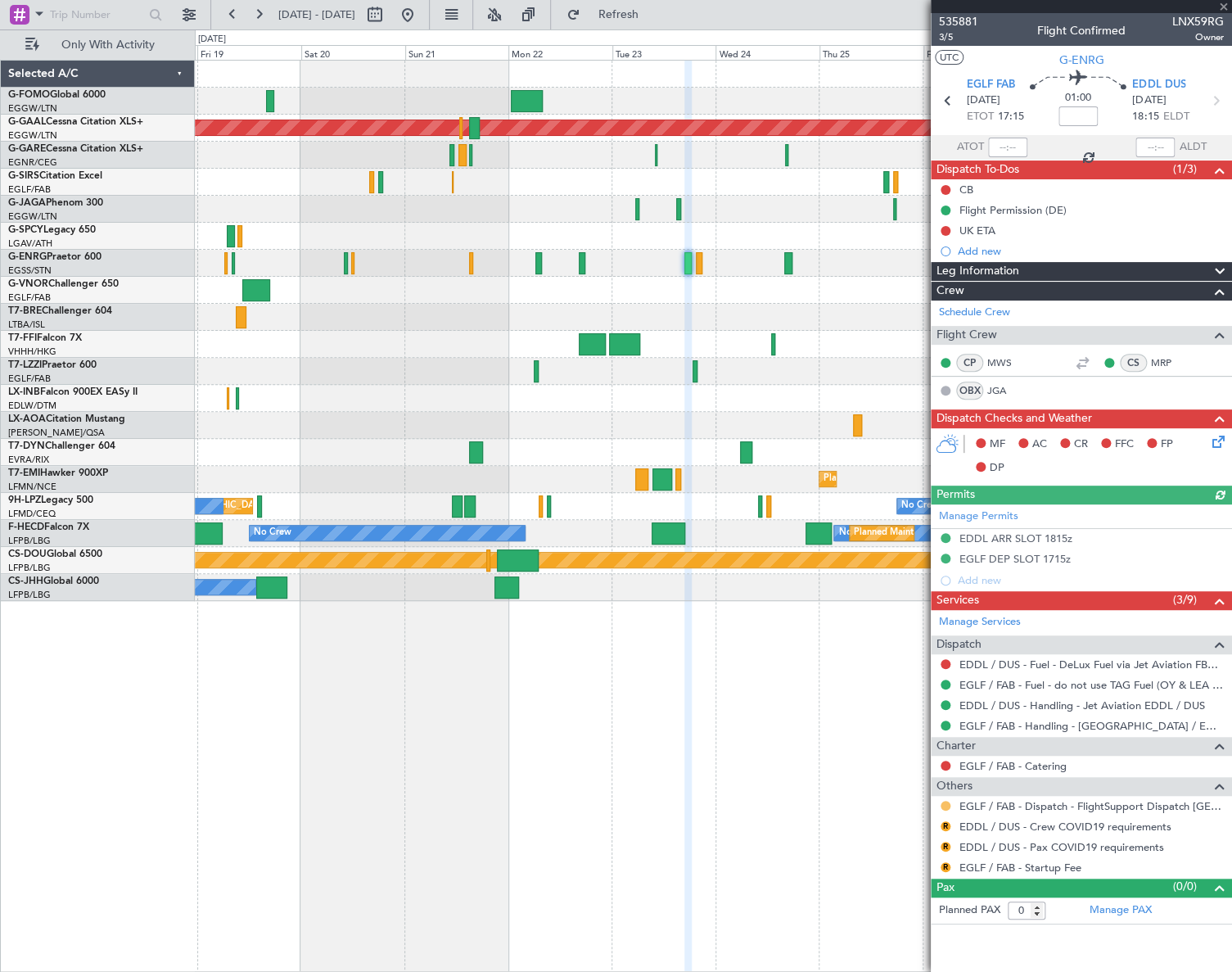
click at [946, 802] on button at bounding box center [946, 806] width 10 height 10
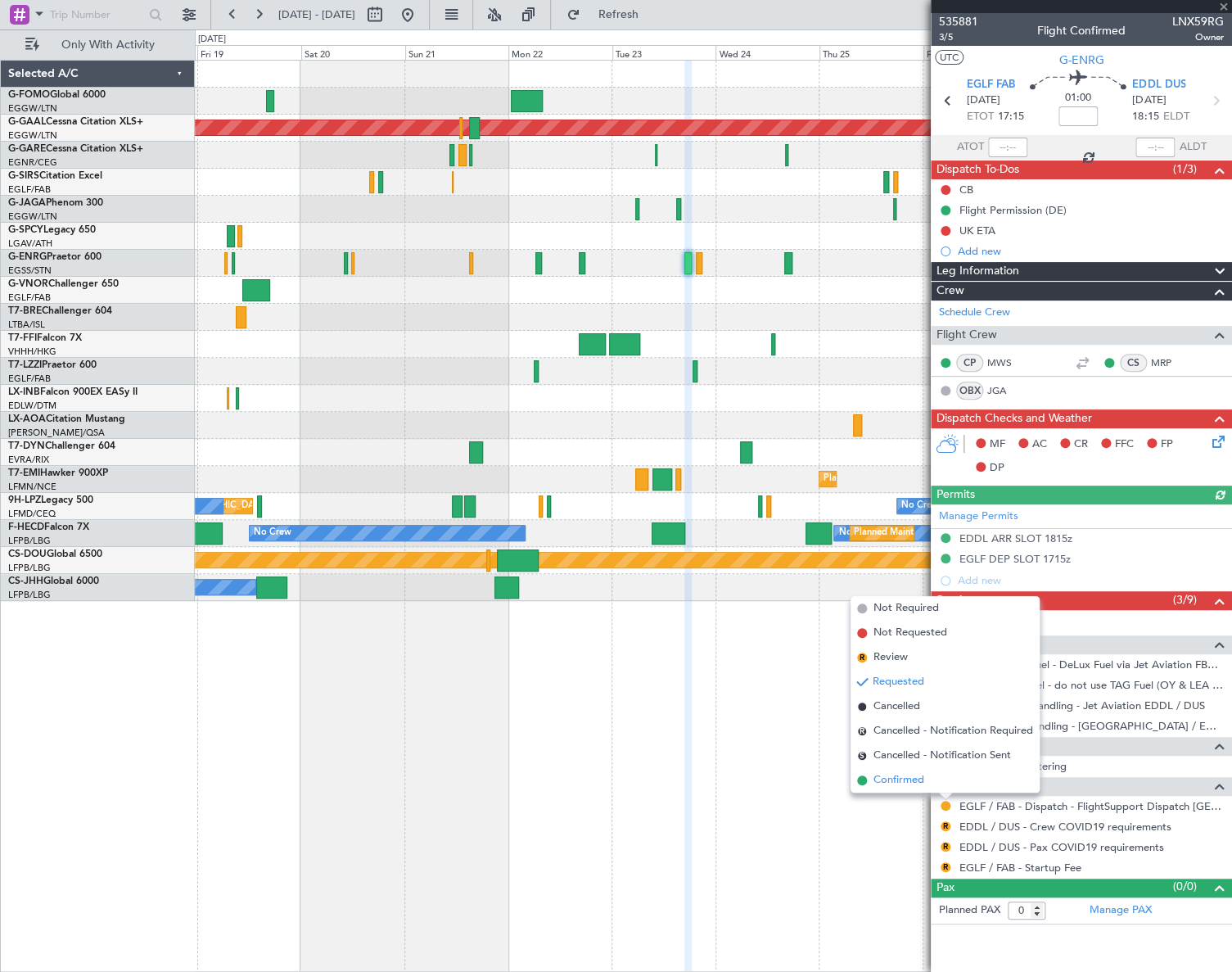
click at [907, 779] on span "Confirmed" at bounding box center [899, 781] width 51 height 17
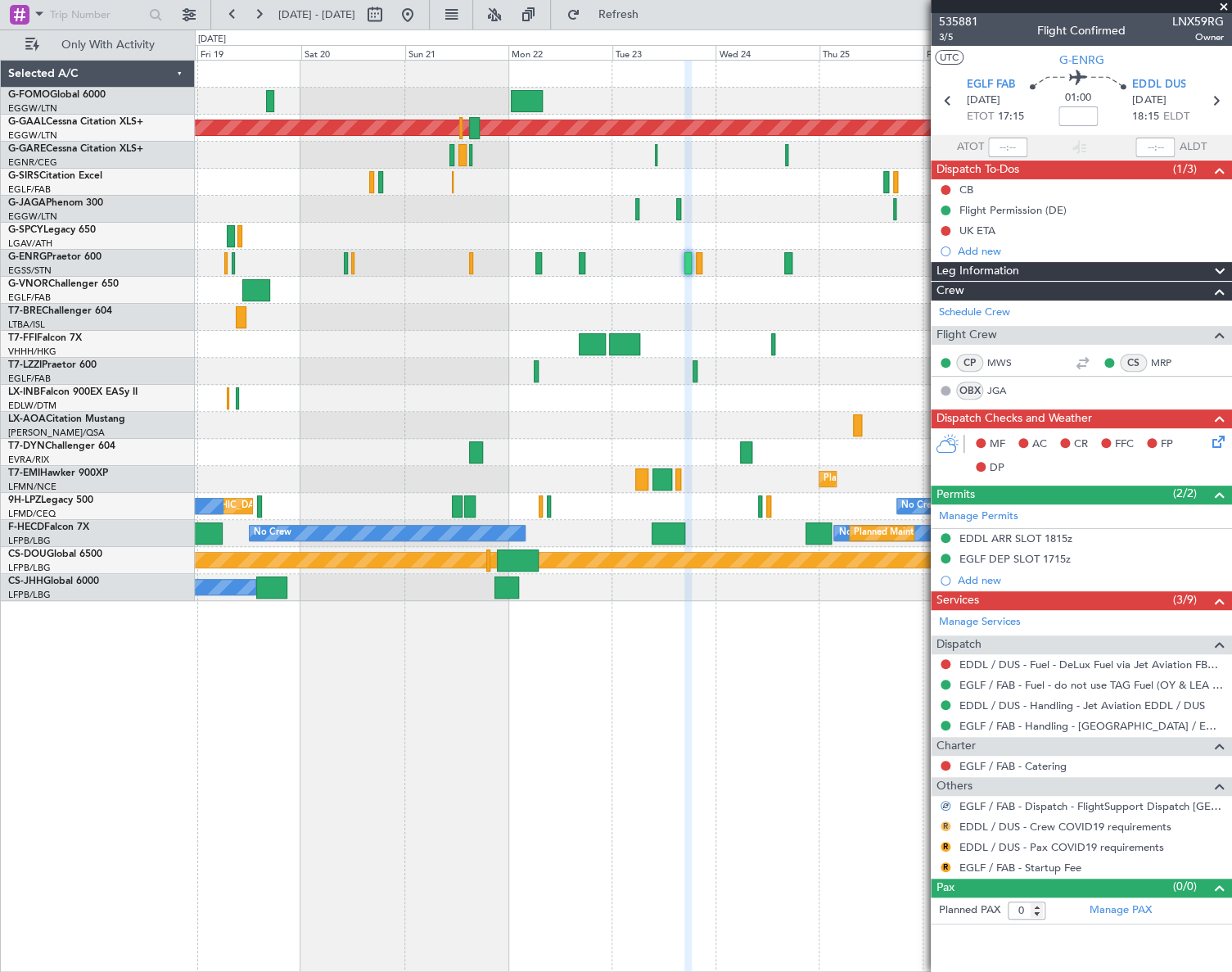
click at [948, 824] on button "R" at bounding box center [946, 826] width 10 height 10
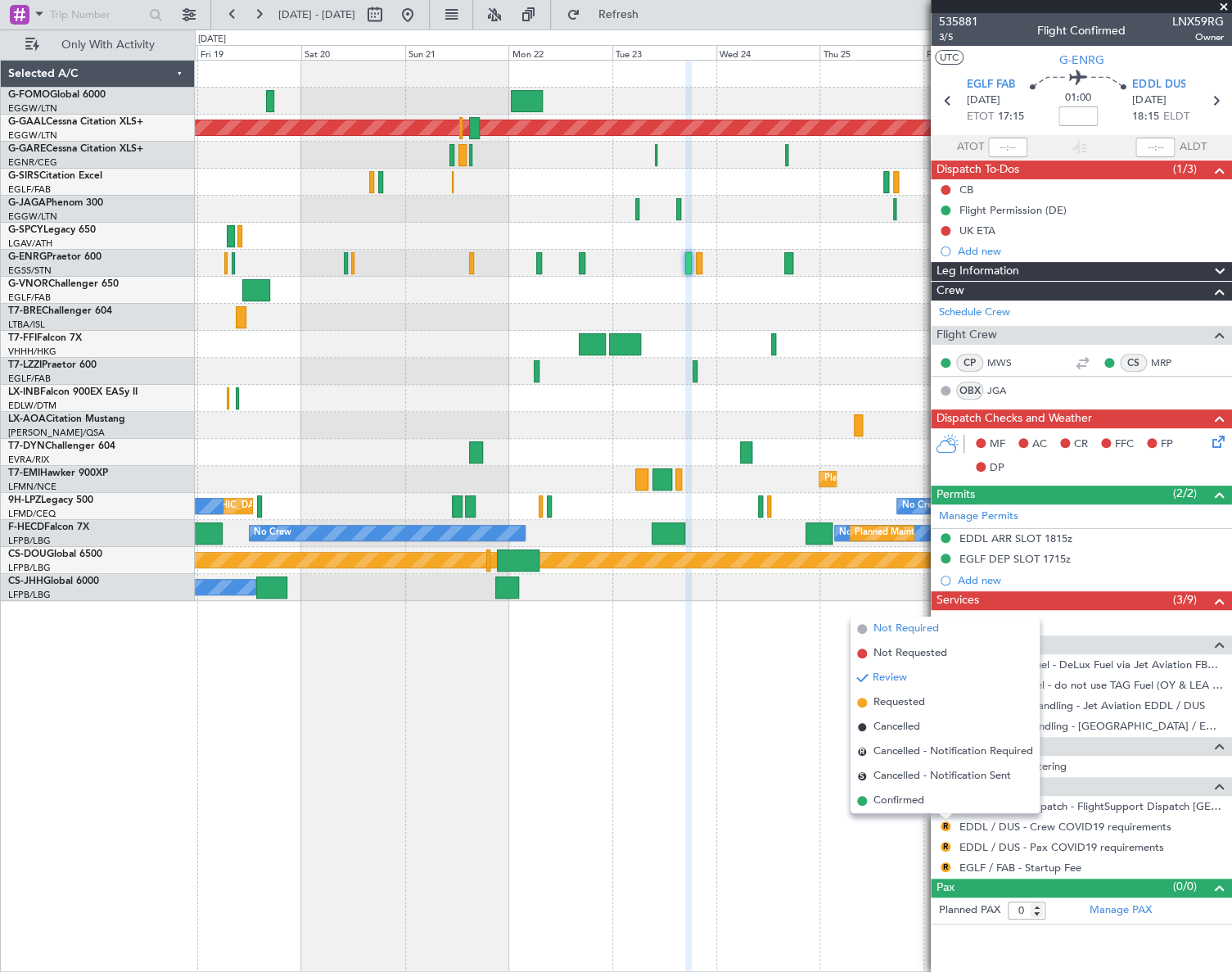
click at [899, 628] on span "Not Required" at bounding box center [906, 629] width 66 height 17
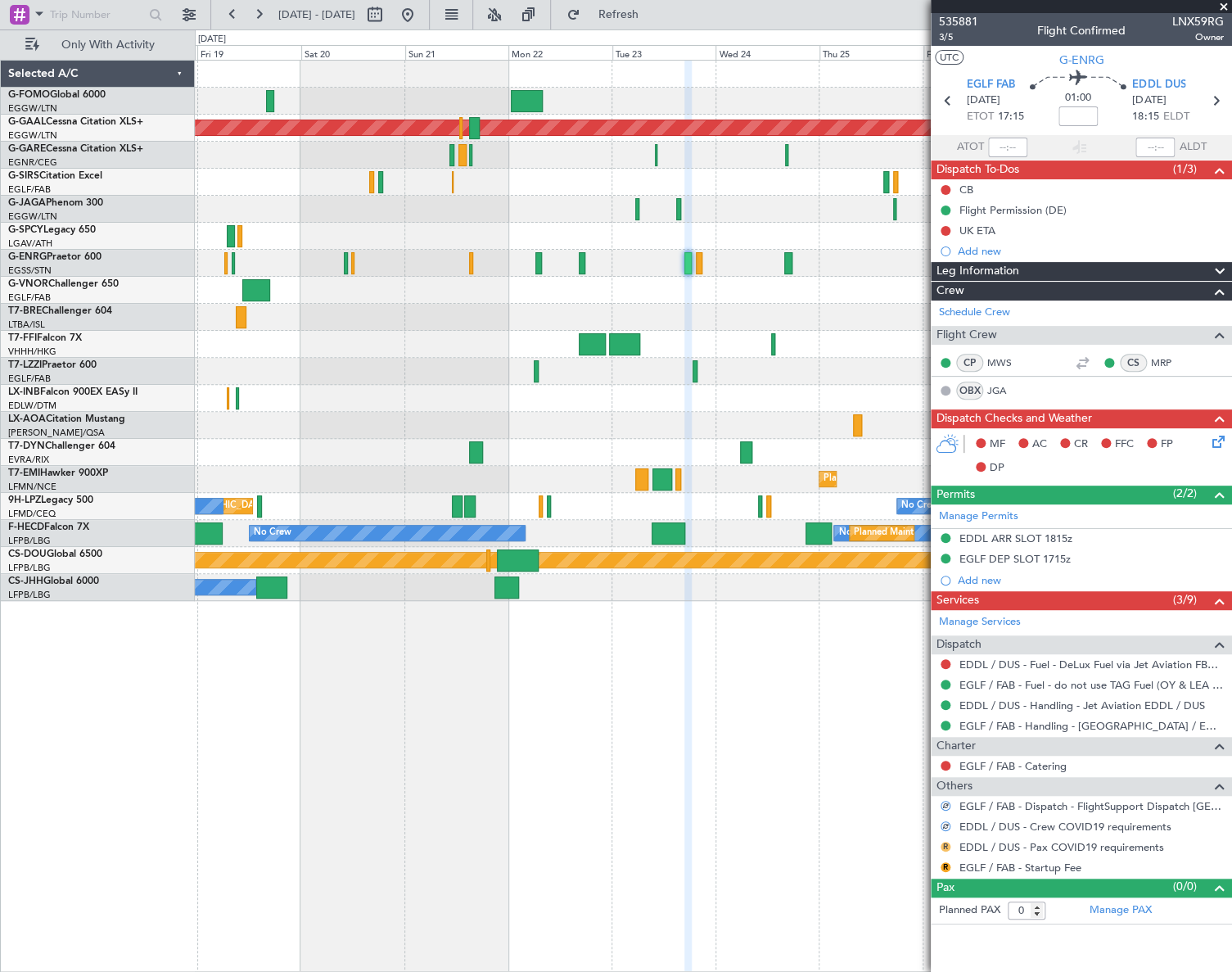
click at [944, 844] on button "R" at bounding box center [946, 846] width 10 height 10
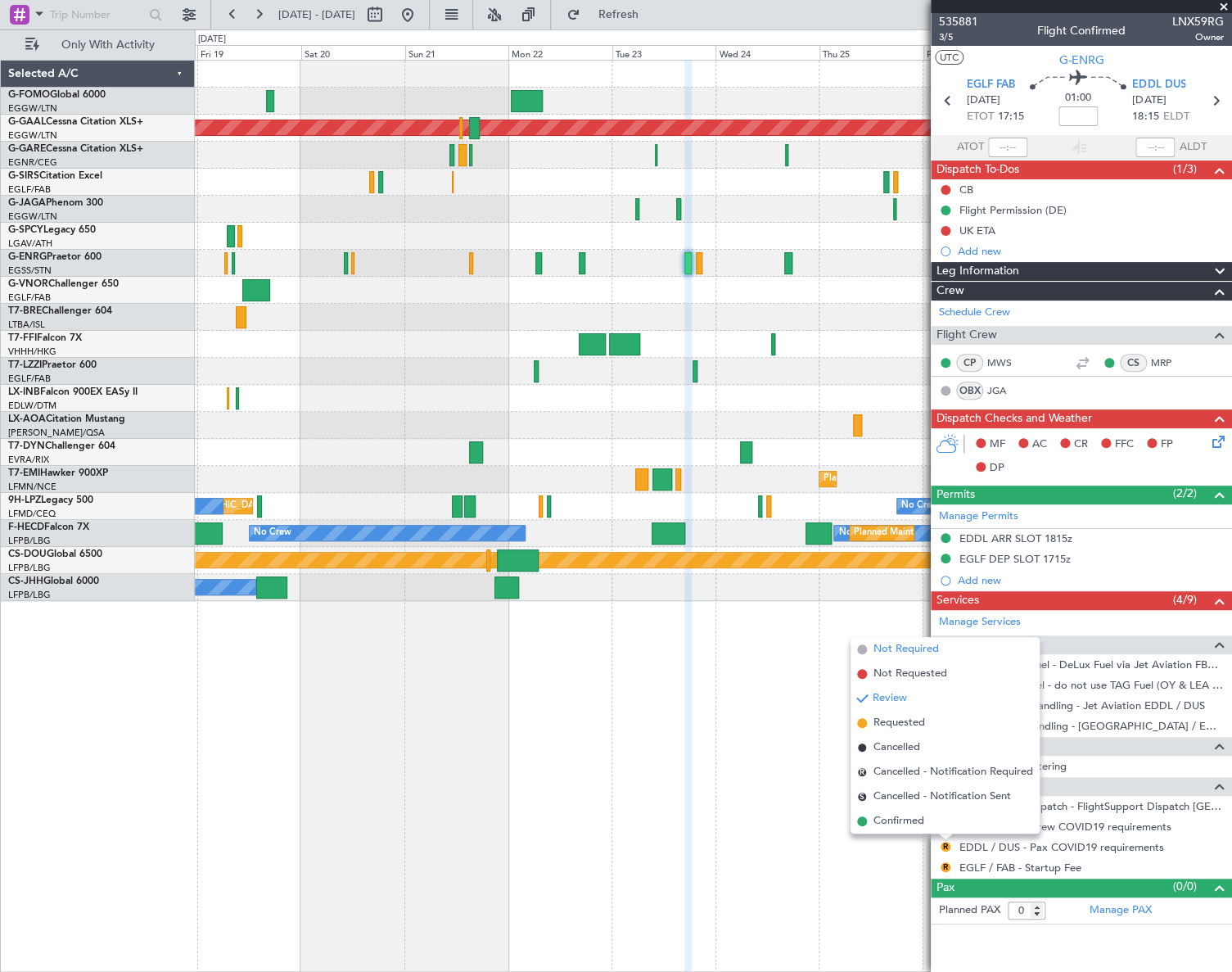
click at [908, 641] on span "Not Required" at bounding box center [906, 649] width 66 height 17
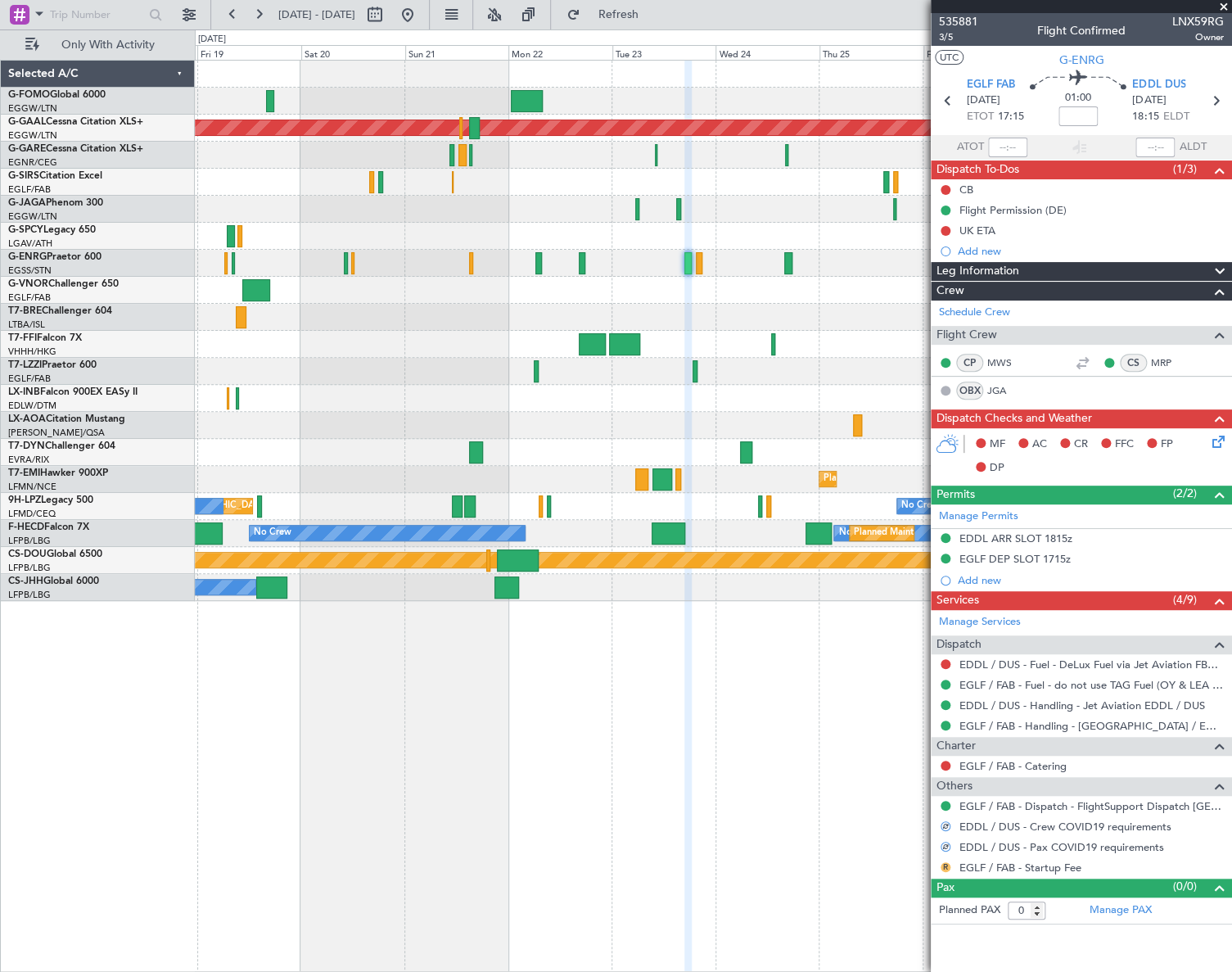
click at [949, 862] on button "R" at bounding box center [946, 867] width 10 height 10
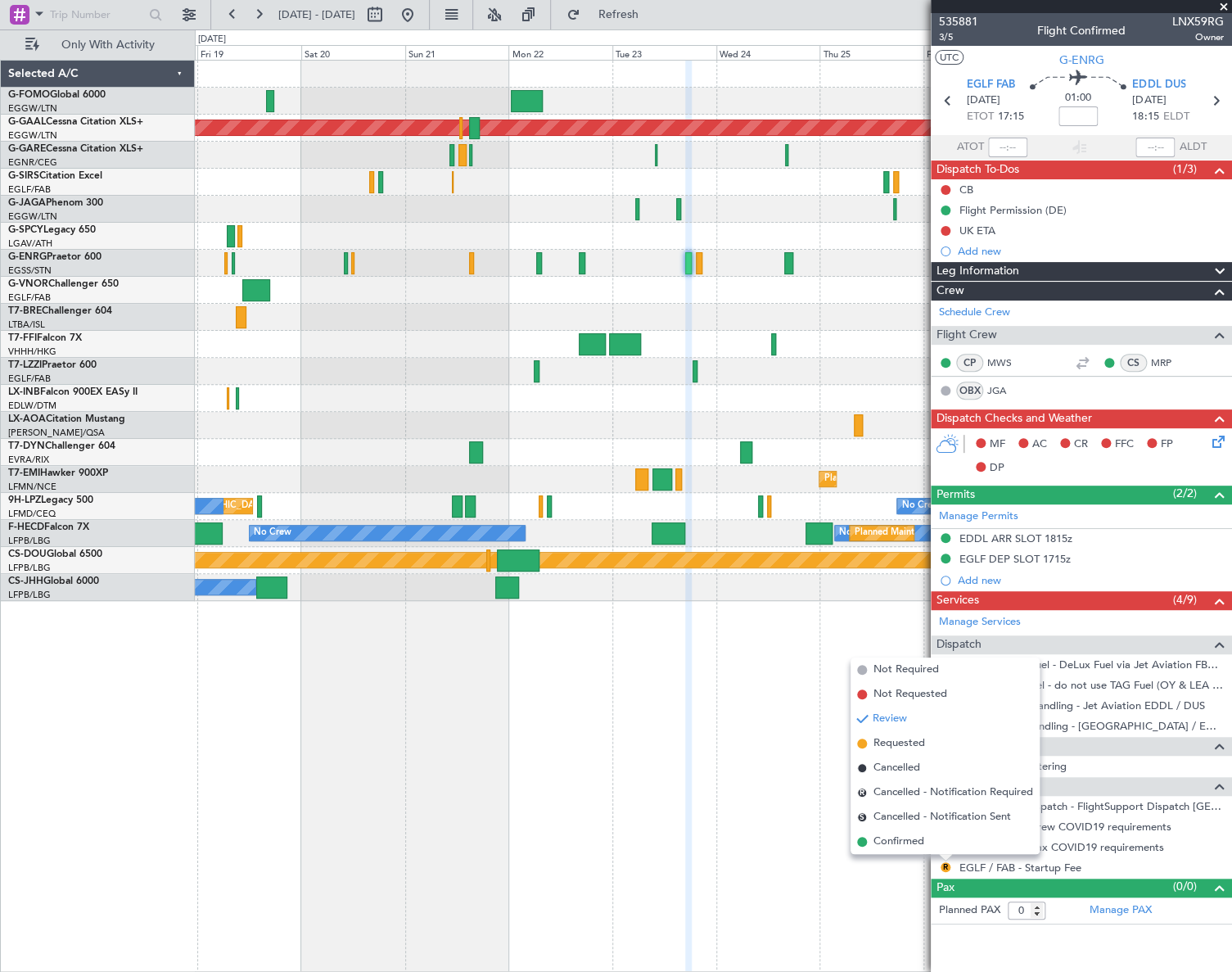
click at [779, 907] on div "Planned Maint Dusseldorf Planned Maint [GEOGRAPHIC_DATA] No Crew [GEOGRAPHIC_DA…" at bounding box center [713, 516] width 1037 height 912
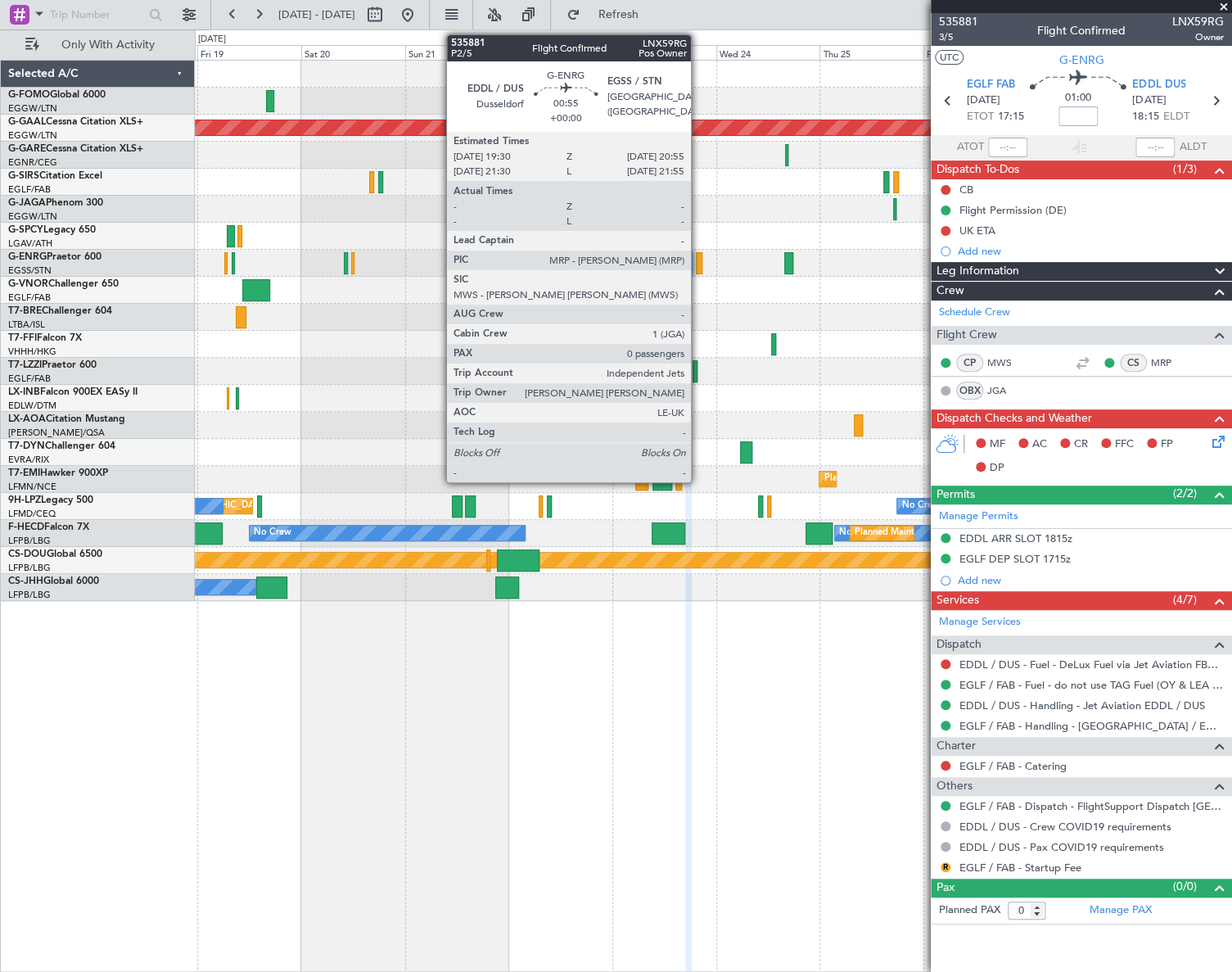
click at [698, 265] on div at bounding box center [699, 263] width 7 height 22
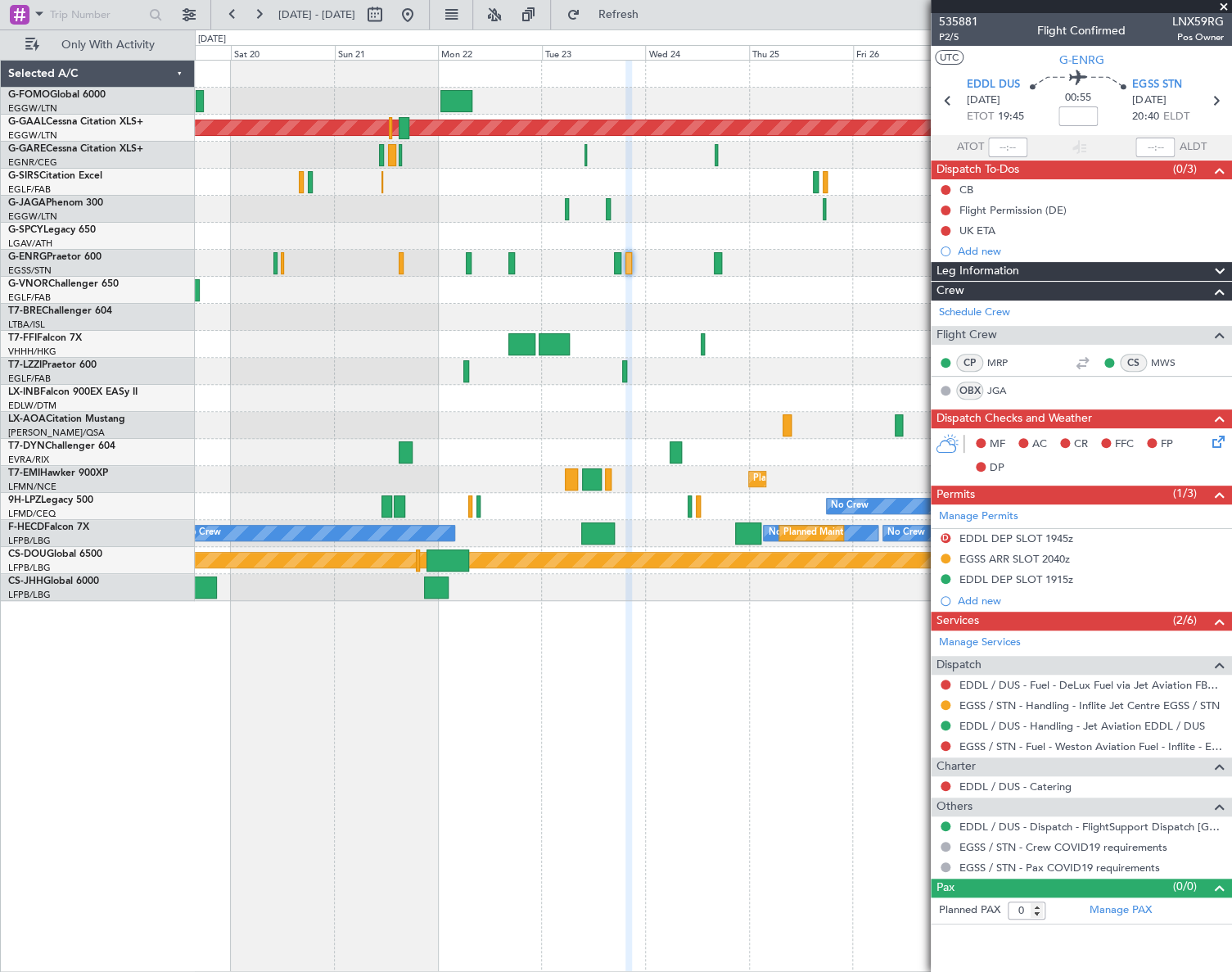
click at [231, 599] on div "Planned Maint Dusseldorf Planned Maint [GEOGRAPHIC_DATA] No Crew No Crew [GEOGR…" at bounding box center [712, 331] width 1036 height 540
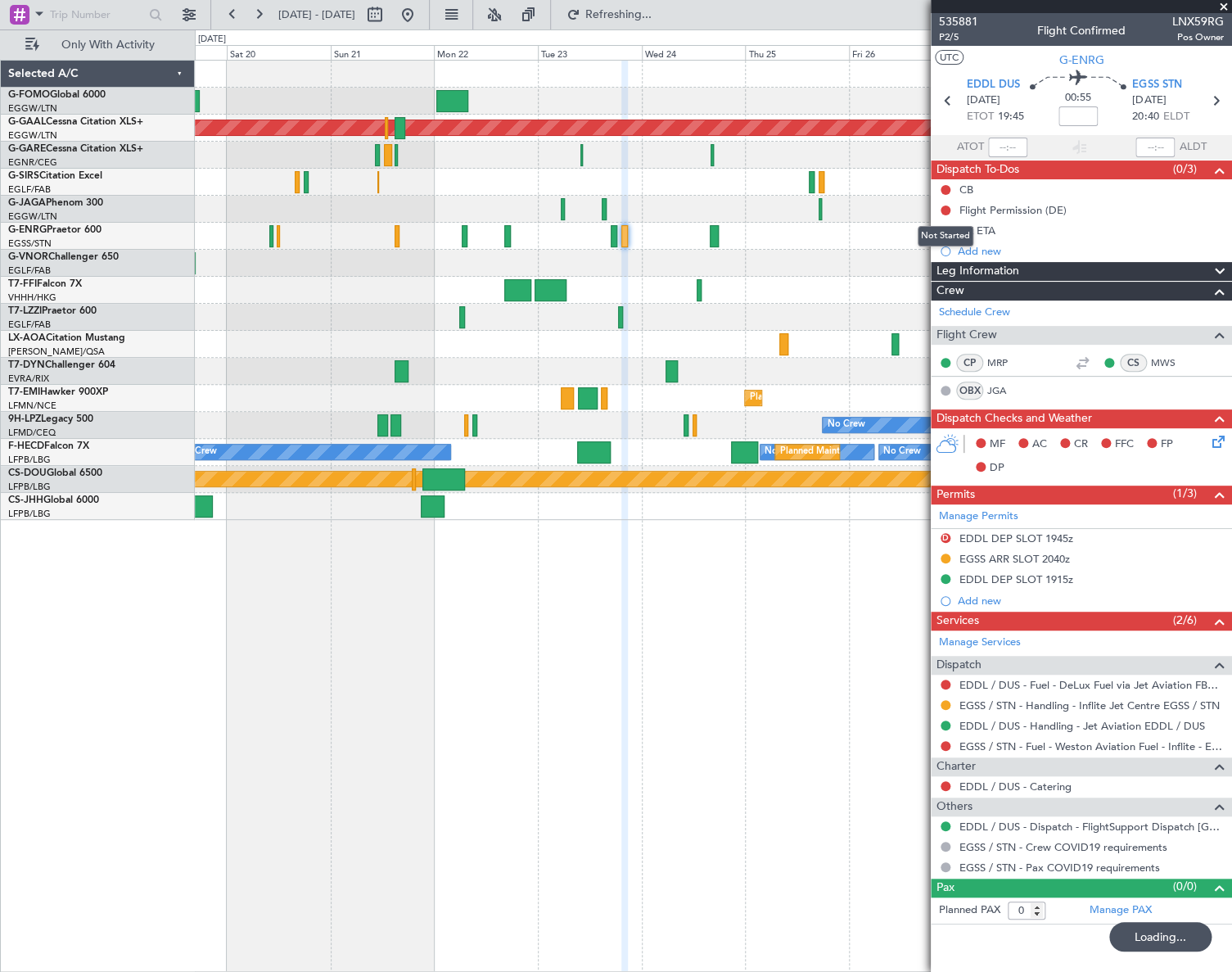
click at [945, 209] on div "CB Flight Permission (DE) [GEOGRAPHIC_DATA] ETA Add new" at bounding box center [1082, 220] width 301 height 81
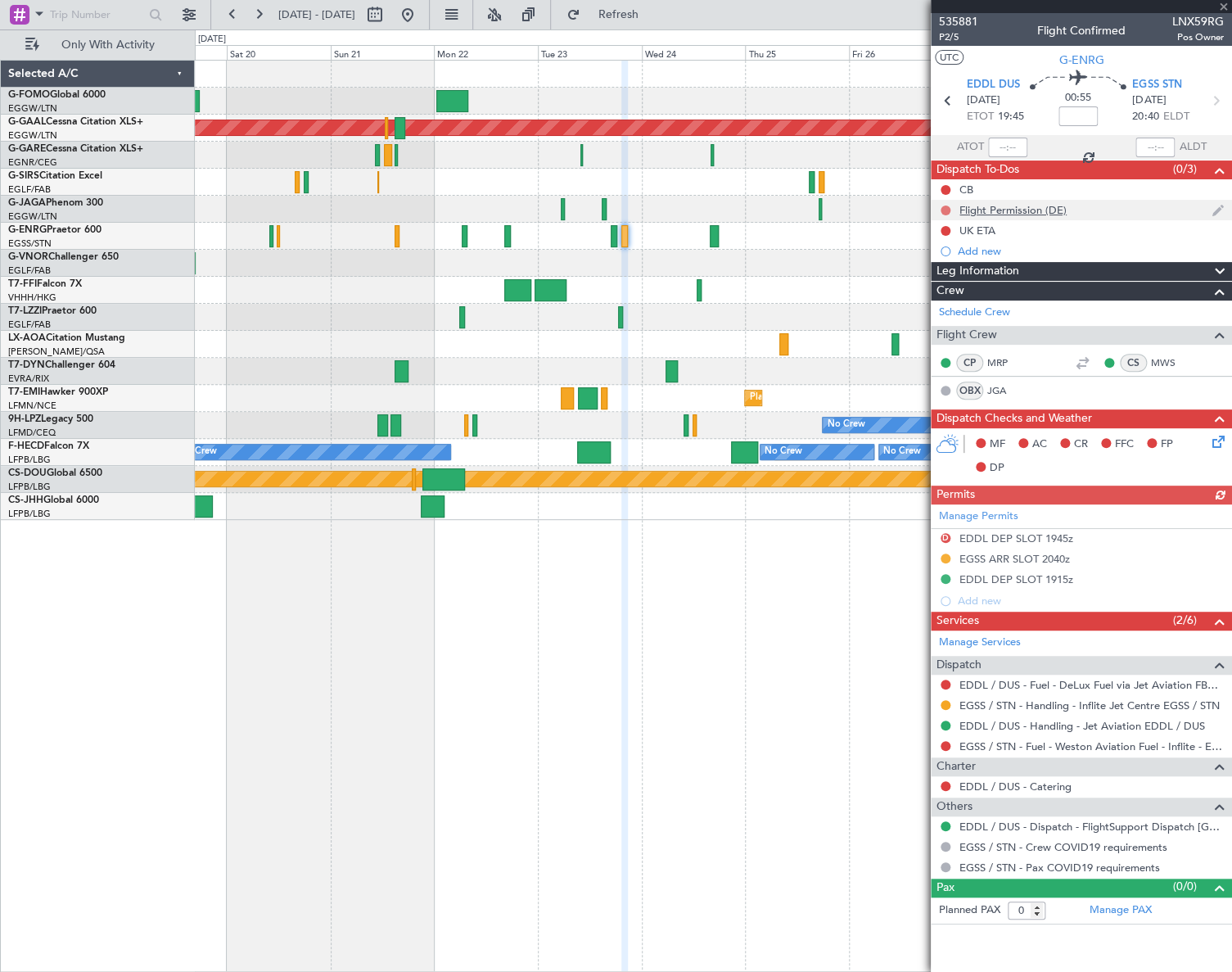
click at [944, 210] on button at bounding box center [946, 210] width 10 height 10
click at [928, 303] on span "Cancelled" at bounding box center [949, 307] width 47 height 17
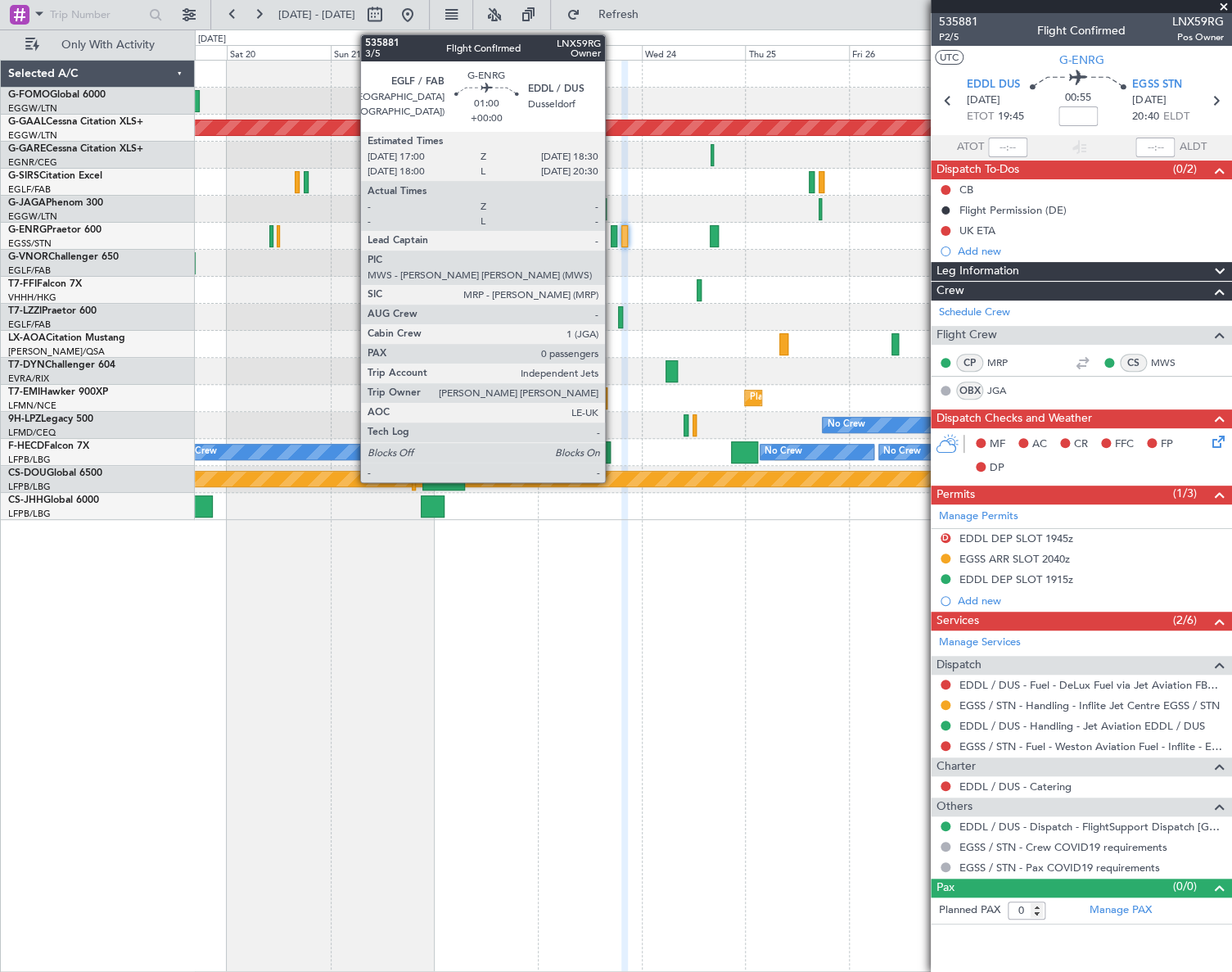
click at [613, 230] on div at bounding box center [614, 236] width 7 height 22
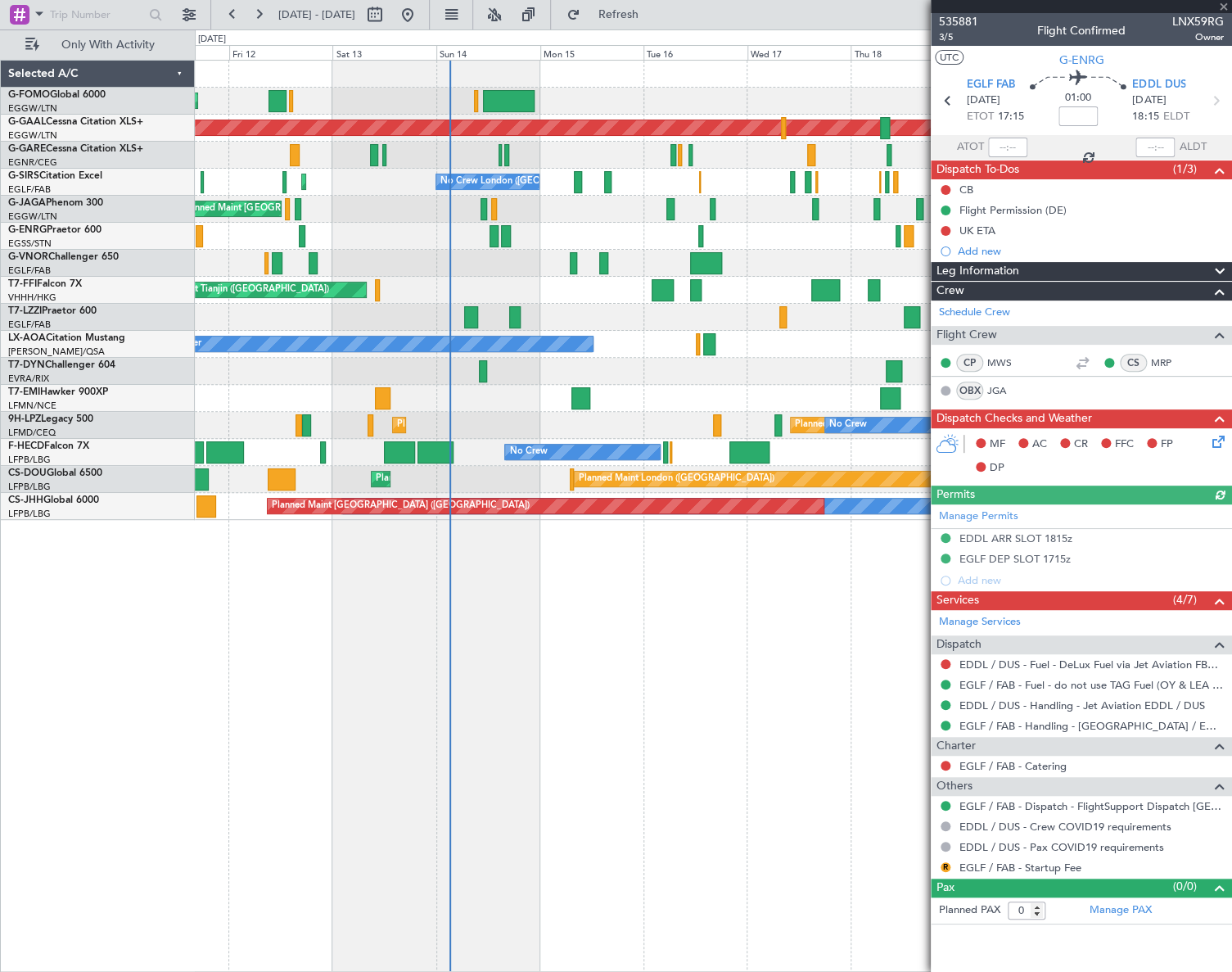
click at [1146, 664] on fb-app "[DATE] - [DATE] Refresh Quick Links Only With Activity Planned Maint [GEOGRAPHI…" at bounding box center [616, 492] width 1232 height 960
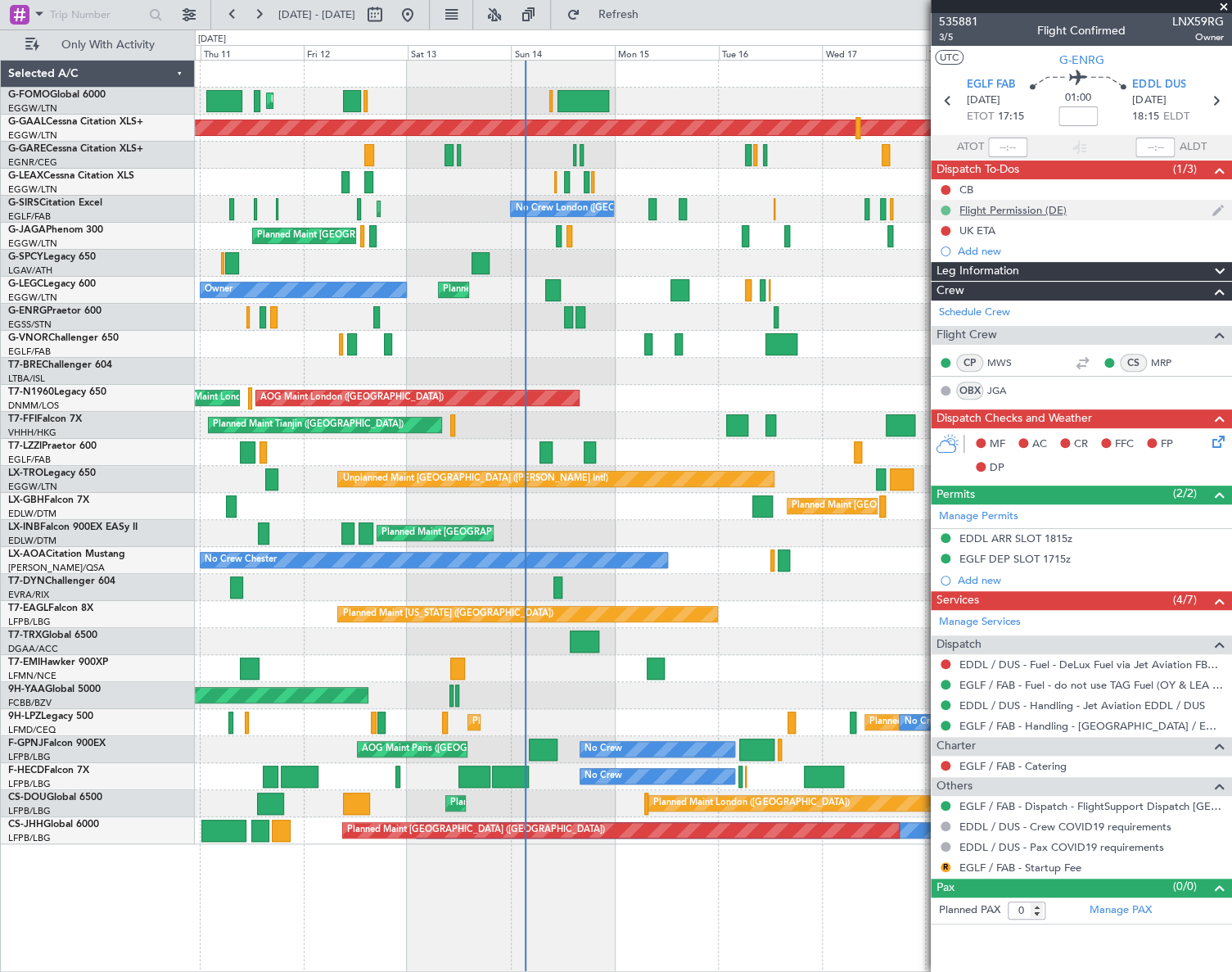
click at [944, 208] on button at bounding box center [946, 210] width 10 height 10
click at [933, 303] on span "Cancelled" at bounding box center [949, 307] width 47 height 17
